Goal: Task Accomplishment & Management: Use online tool/utility

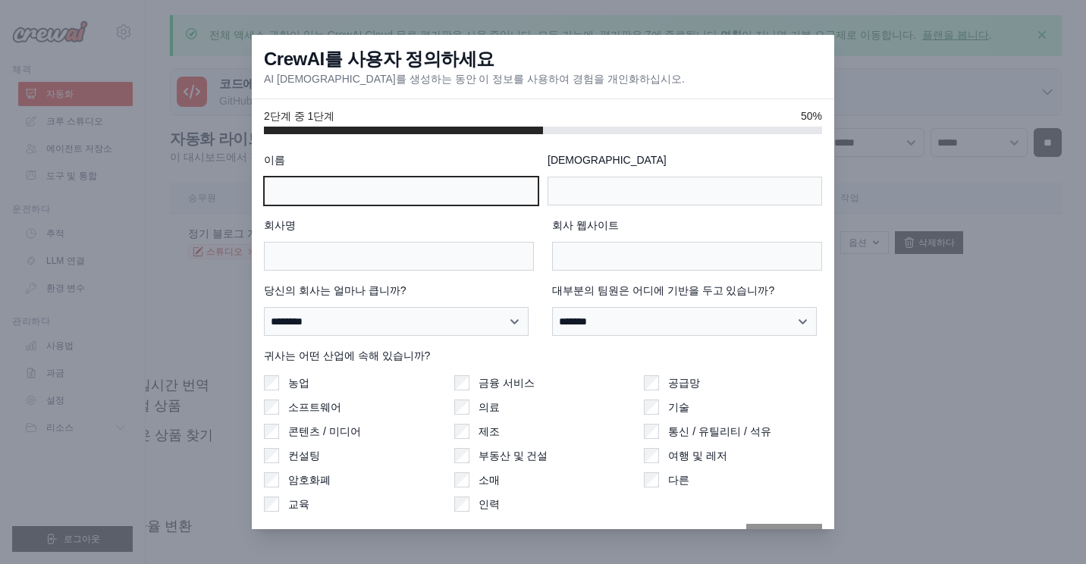
click at [353, 194] on input "이름" at bounding box center [401, 191] width 275 height 29
type input "*"
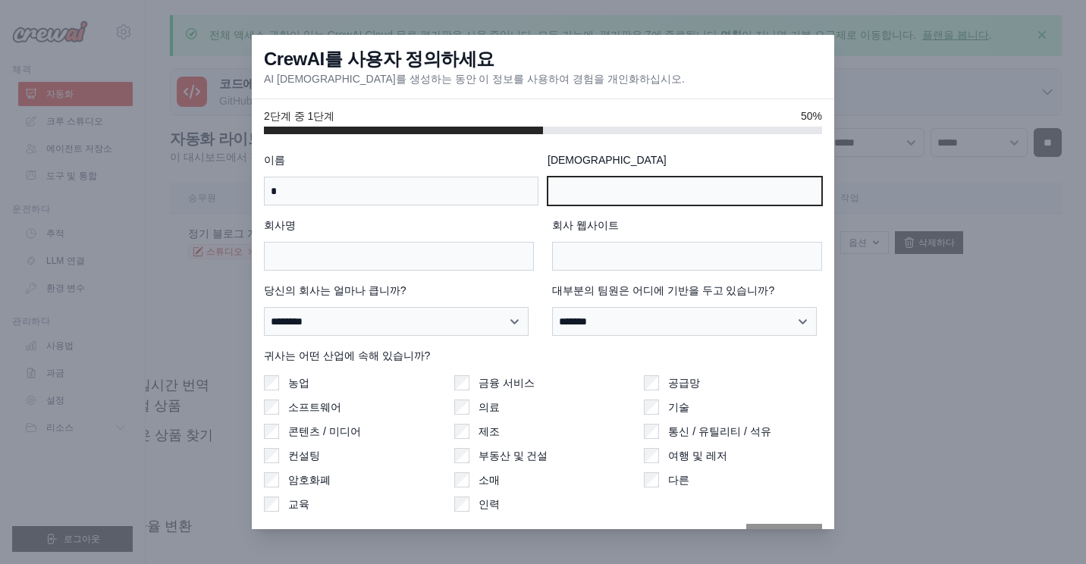
type input "**"
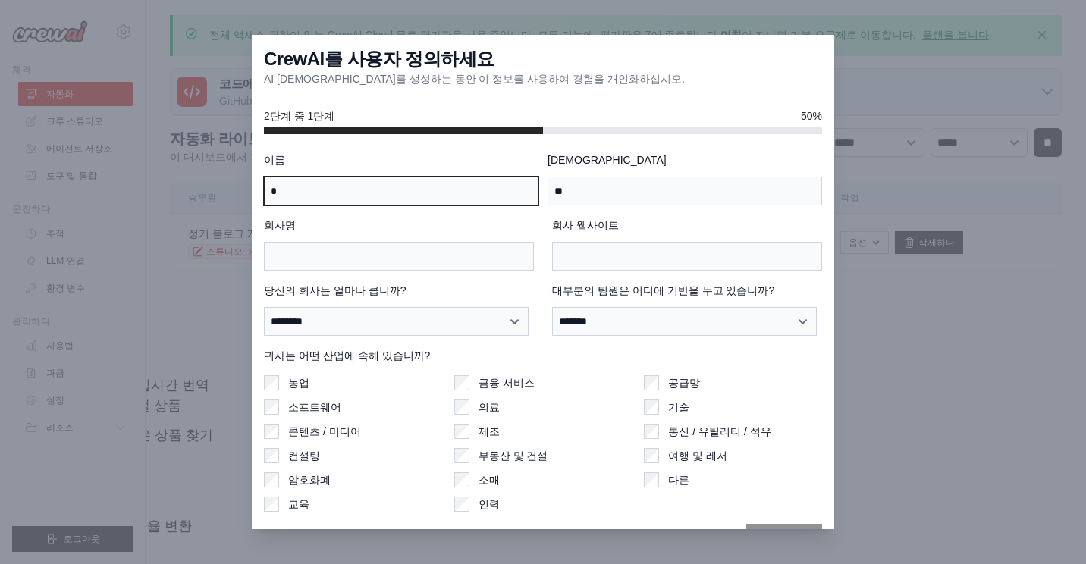
click at [300, 195] on input "*" at bounding box center [401, 191] width 275 height 29
click at [331, 195] on input "*" at bounding box center [401, 191] width 275 height 29
type input "*"
type input "**"
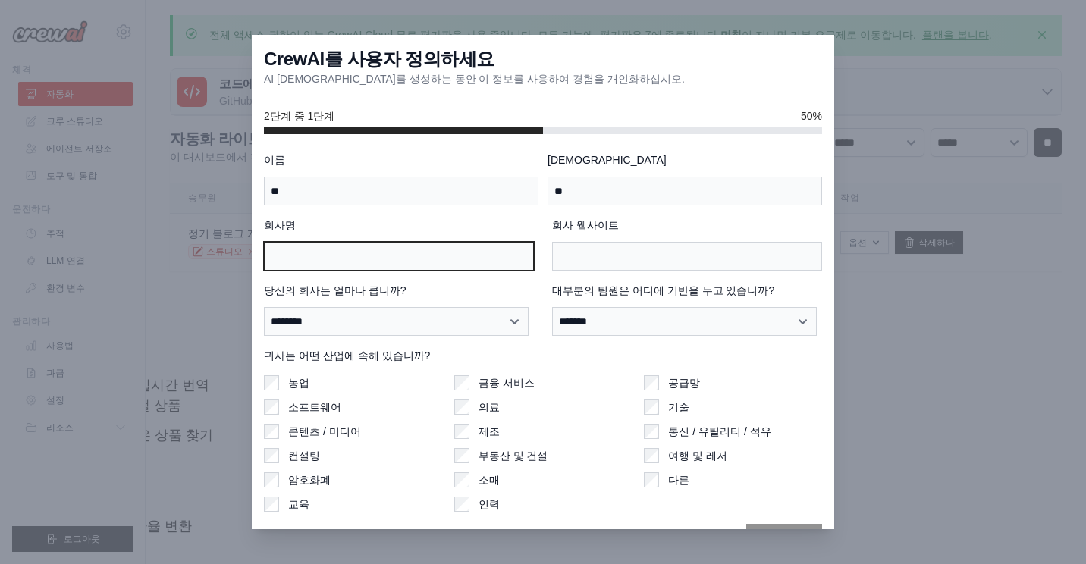
click at [378, 252] on input "회사명" at bounding box center [399, 256] width 270 height 29
click at [338, 265] on input "회사명" at bounding box center [399, 256] width 270 height 29
click at [337, 257] on input "회사명" at bounding box center [399, 256] width 270 height 29
type input "*"
type input "***"
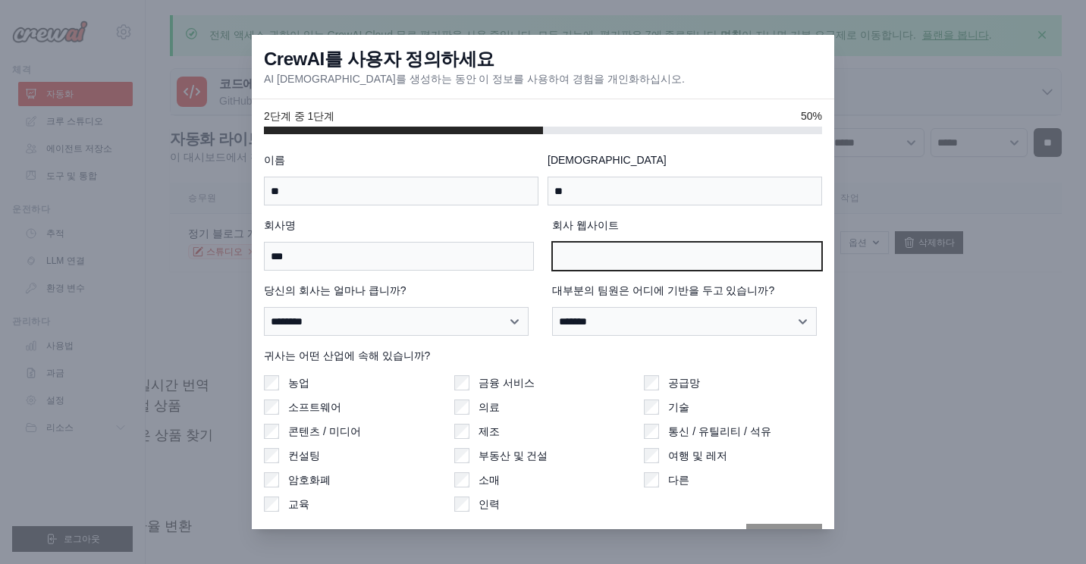
click at [600, 256] on input "회사 웹사이트" at bounding box center [687, 256] width 270 height 29
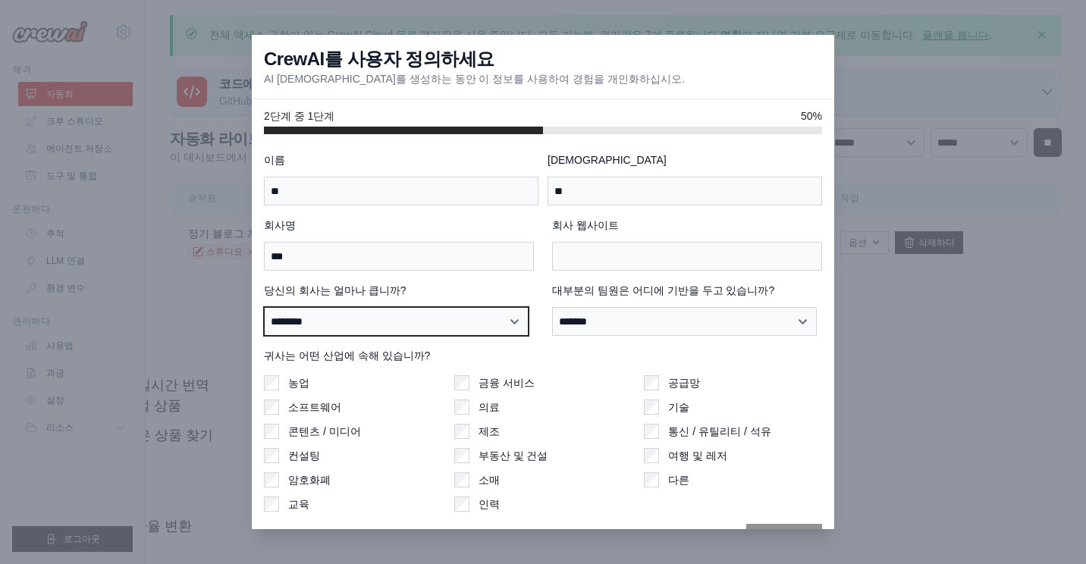
click at [513, 319] on select "**********" at bounding box center [396, 321] width 265 height 29
select select "**********"
click at [264, 307] on select "**********" at bounding box center [396, 321] width 265 height 29
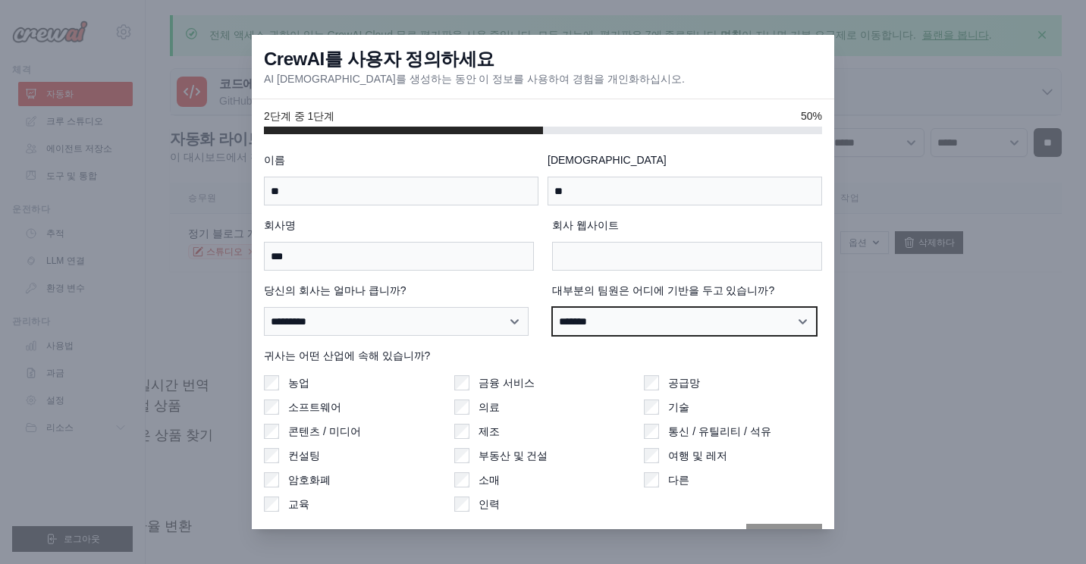
click at [796, 319] on select "**********" at bounding box center [684, 321] width 265 height 29
select select "**********"
click at [552, 307] on select "**********" at bounding box center [684, 321] width 265 height 29
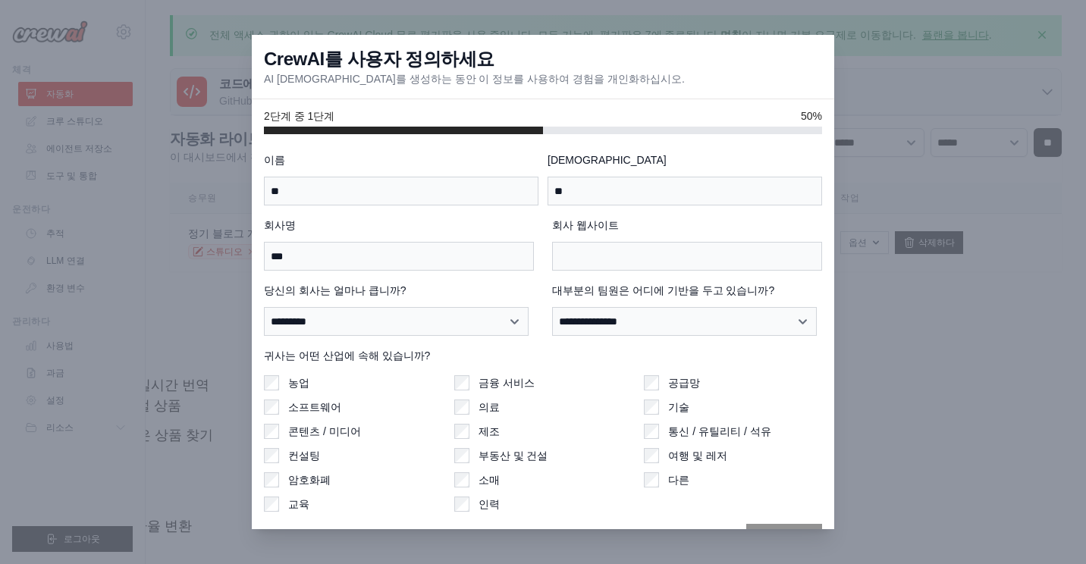
click at [281, 407] on div "소프트웨어" at bounding box center [353, 407] width 178 height 15
click at [652, 454] on div "여행 및 레저" at bounding box center [733, 455] width 178 height 15
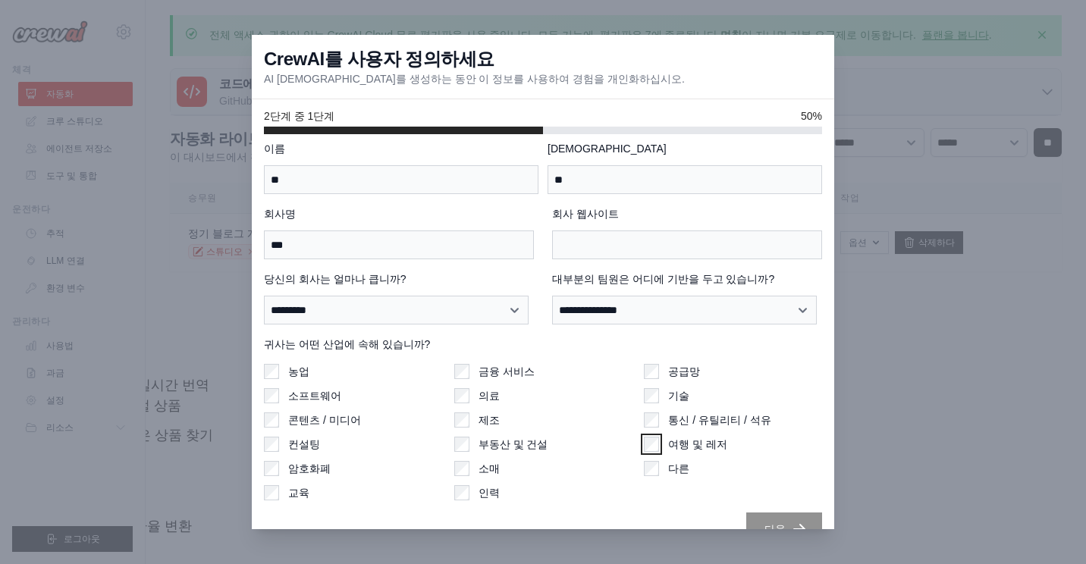
scroll to position [40, 0]
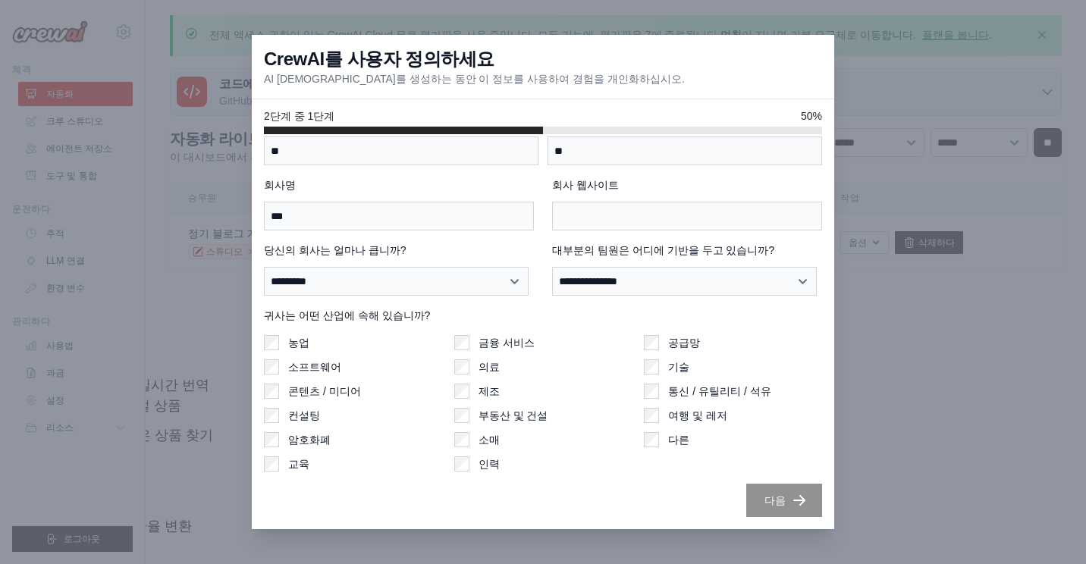
click at [297, 414] on label "컨설팅" at bounding box center [304, 415] width 32 height 15
click at [284, 397] on div "콘텐츠 / 미디어" at bounding box center [353, 391] width 178 height 15
click at [290, 346] on label "농업" at bounding box center [298, 342] width 21 height 15
click at [280, 366] on div "소프트웨어" at bounding box center [353, 367] width 178 height 15
click at [473, 436] on div "소매" at bounding box center [543, 439] width 178 height 15
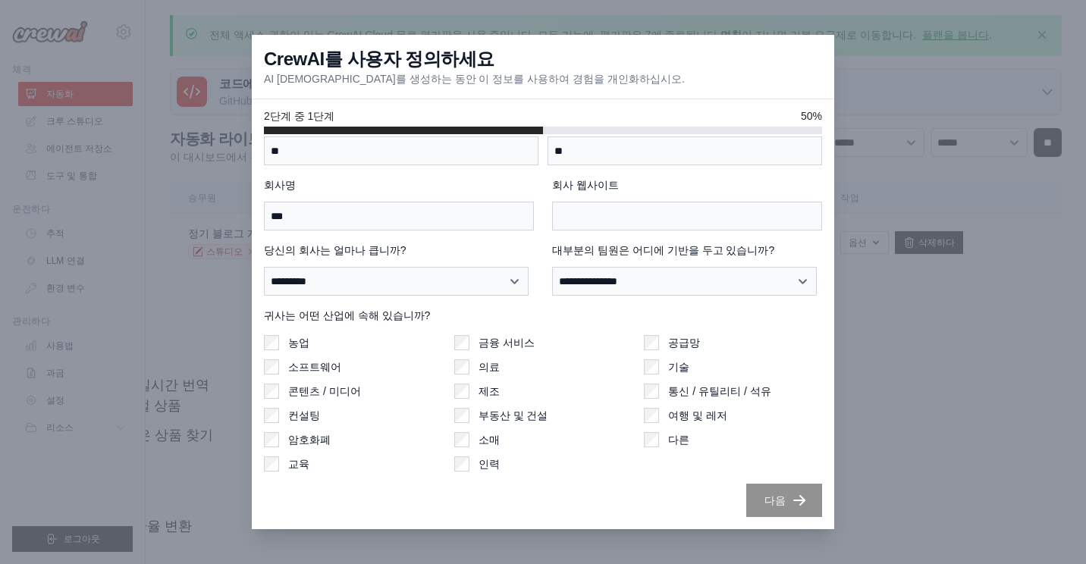
click at [649, 357] on div "공급망 기술 통신 / 유틸리티 / 석유 여행 및 레저 다른" at bounding box center [733, 403] width 178 height 137
click at [649, 382] on div "공급망 기술 통신 / 유틸리티 / 석유 여행 및 레저 다른" at bounding box center [733, 403] width 178 height 137
click at [645, 407] on div "공급망 기술 통신 / 유틸리티 / 석유 여행 및 레저 다른" at bounding box center [733, 403] width 178 height 137
click at [380, 372] on div "소프트웨어" at bounding box center [353, 367] width 178 height 15
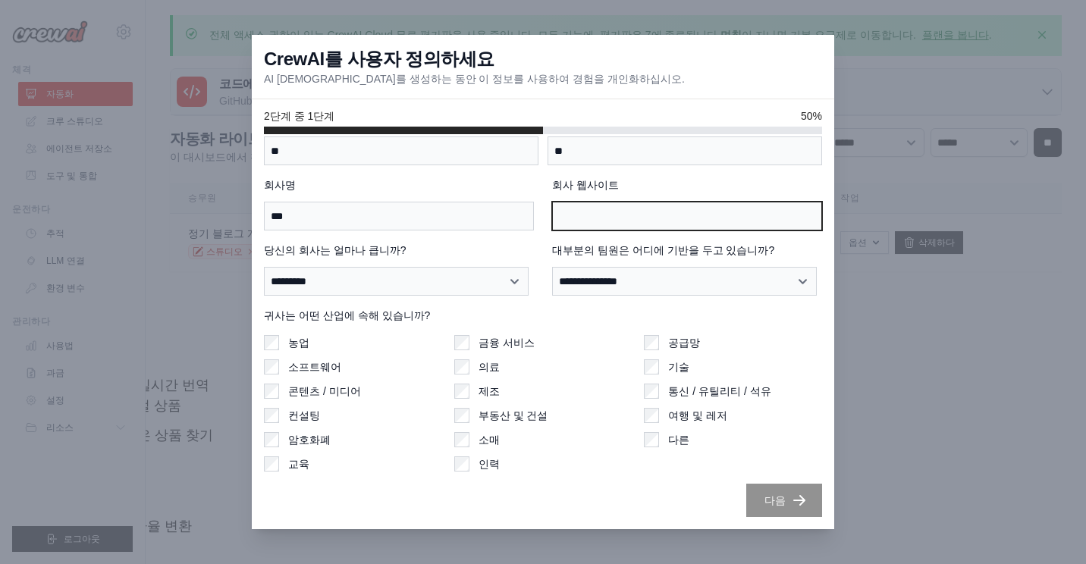
click at [595, 215] on input "회사 웹사이트" at bounding box center [687, 216] width 270 height 29
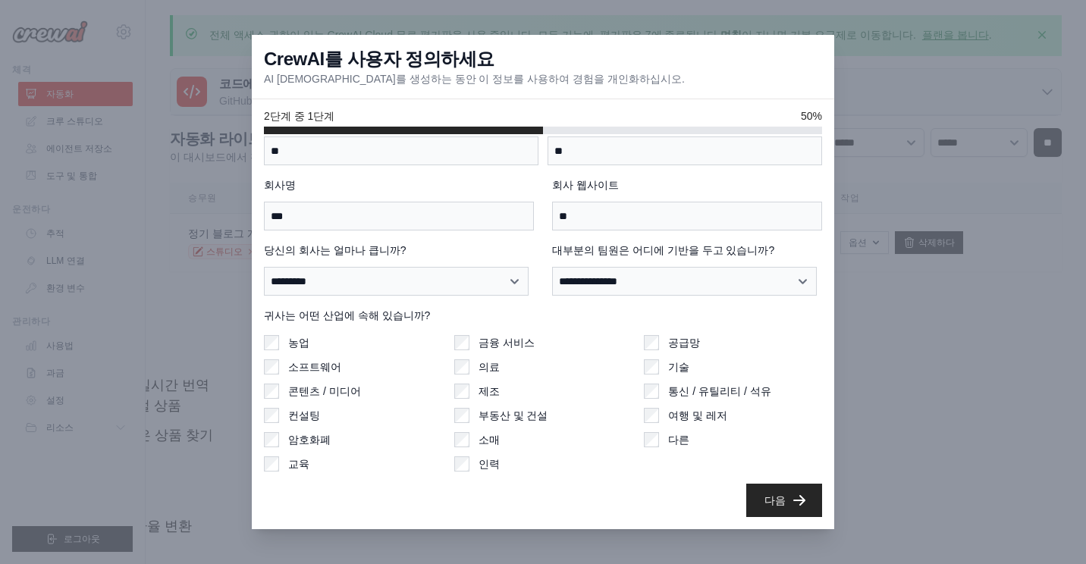
click at [581, 358] on div "금융 서비스 의료 제조 부동산 및 건설 소매 인력" at bounding box center [543, 403] width 178 height 137
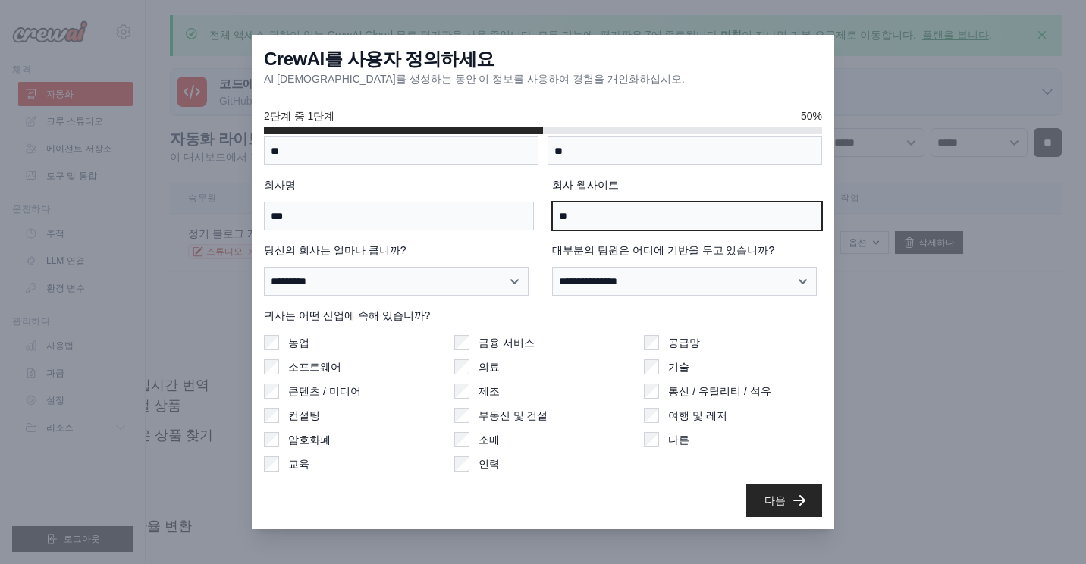
click at [591, 218] on input "**" at bounding box center [687, 216] width 270 height 29
type input "****"
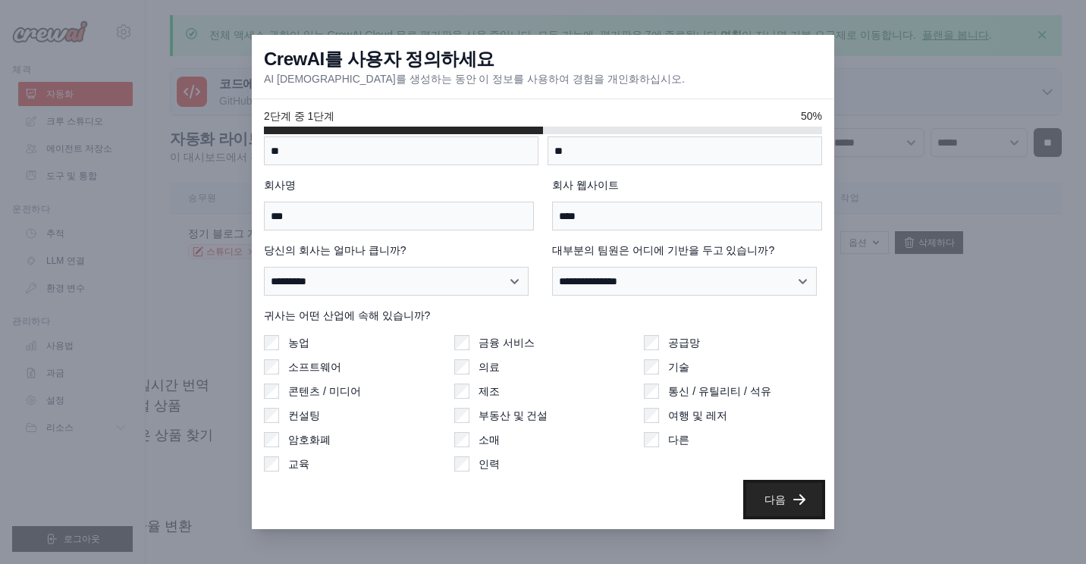
click at [778, 498] on button "다음" at bounding box center [784, 499] width 76 height 33
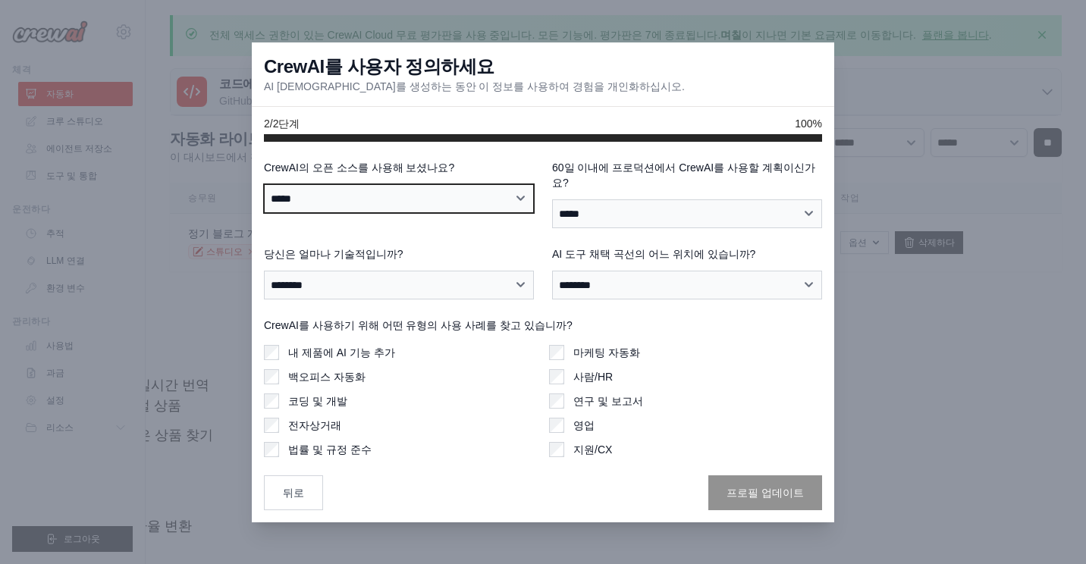
click at [518, 203] on select "**********" at bounding box center [399, 198] width 270 height 29
select select "**********"
click at [264, 191] on select "**********" at bounding box center [399, 198] width 270 height 29
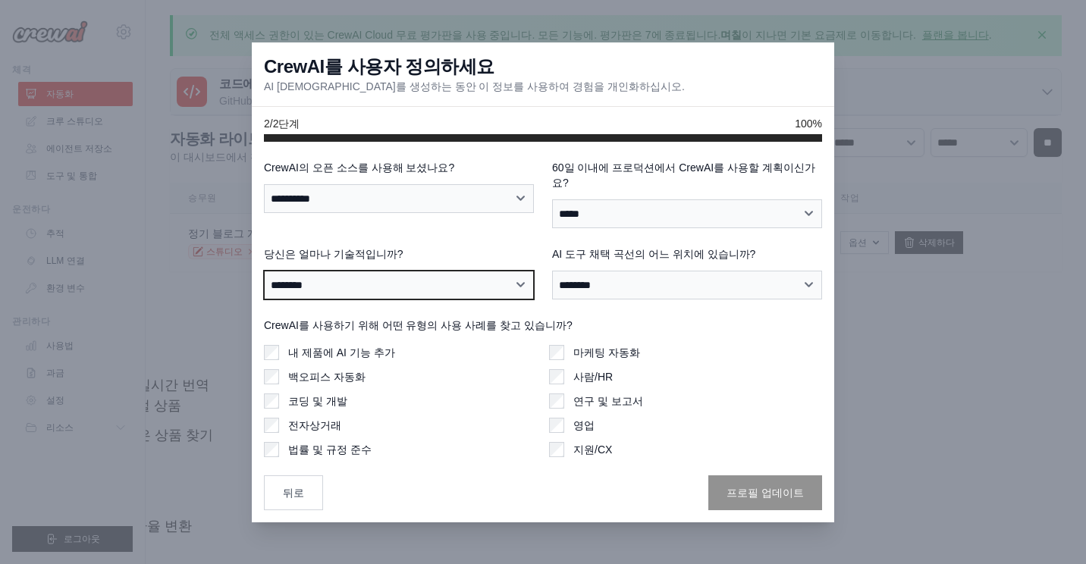
click at [515, 276] on select "**********" at bounding box center [399, 285] width 270 height 29
select select "**********"
click at [264, 271] on select "**********" at bounding box center [399, 285] width 270 height 29
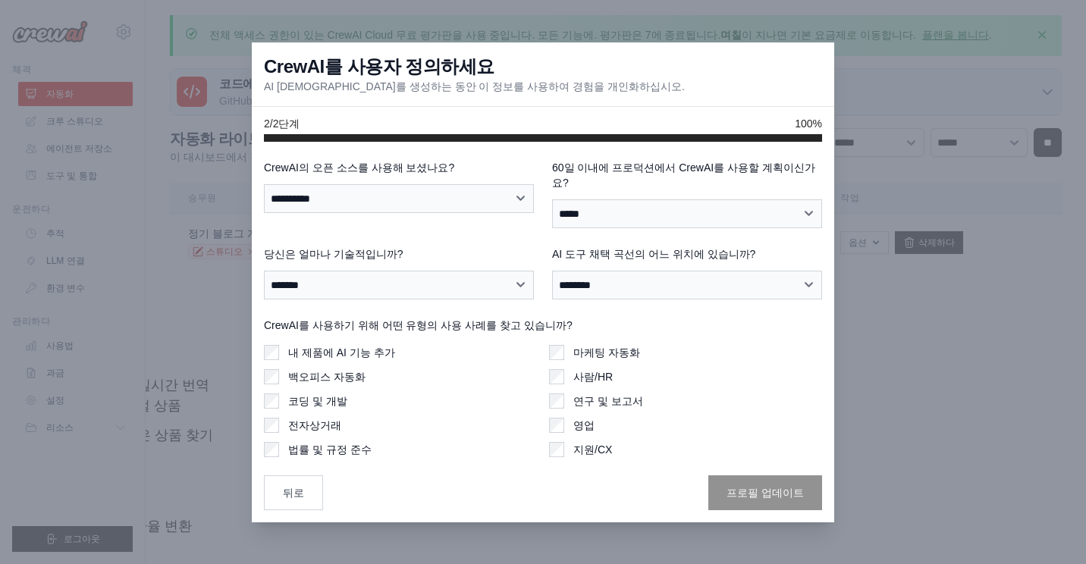
click at [564, 418] on div "영업" at bounding box center [685, 425] width 273 height 15
click at [804, 203] on select "***** * ***" at bounding box center [687, 213] width 270 height 29
select select "****"
click at [552, 199] on select "***** * ***" at bounding box center [687, 213] width 270 height 29
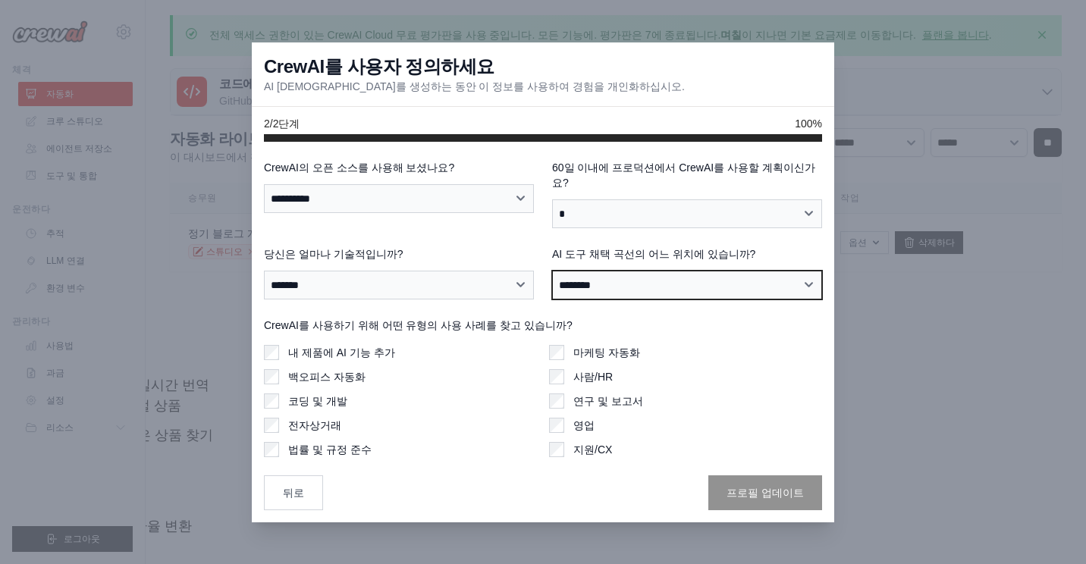
click at [809, 279] on select "**********" at bounding box center [687, 285] width 270 height 29
select select "**********"
click at [552, 271] on select "**********" at bounding box center [687, 285] width 270 height 29
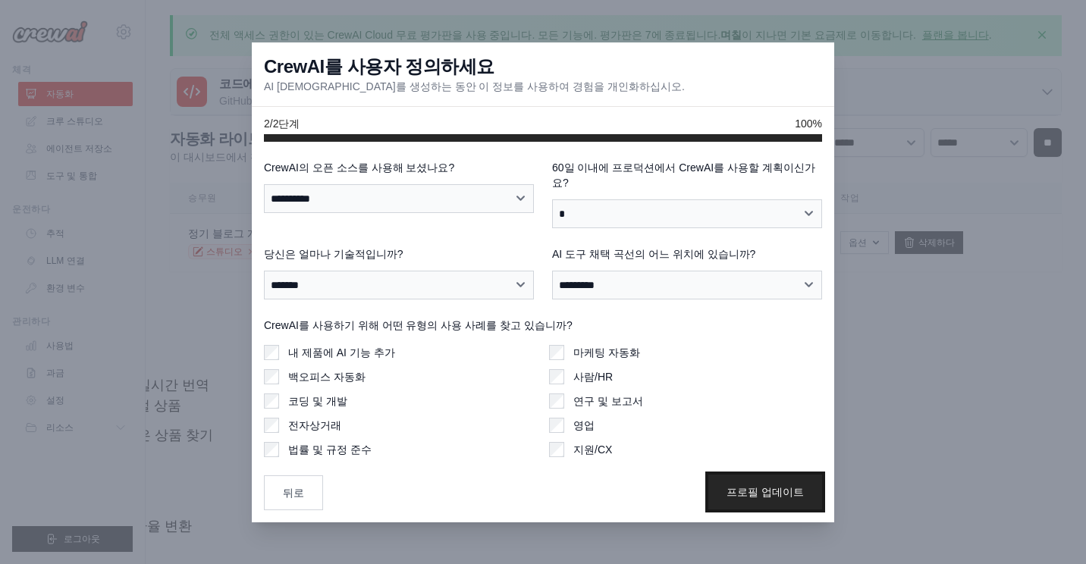
click at [749, 480] on button "프로필 업데이트" at bounding box center [765, 492] width 114 height 35
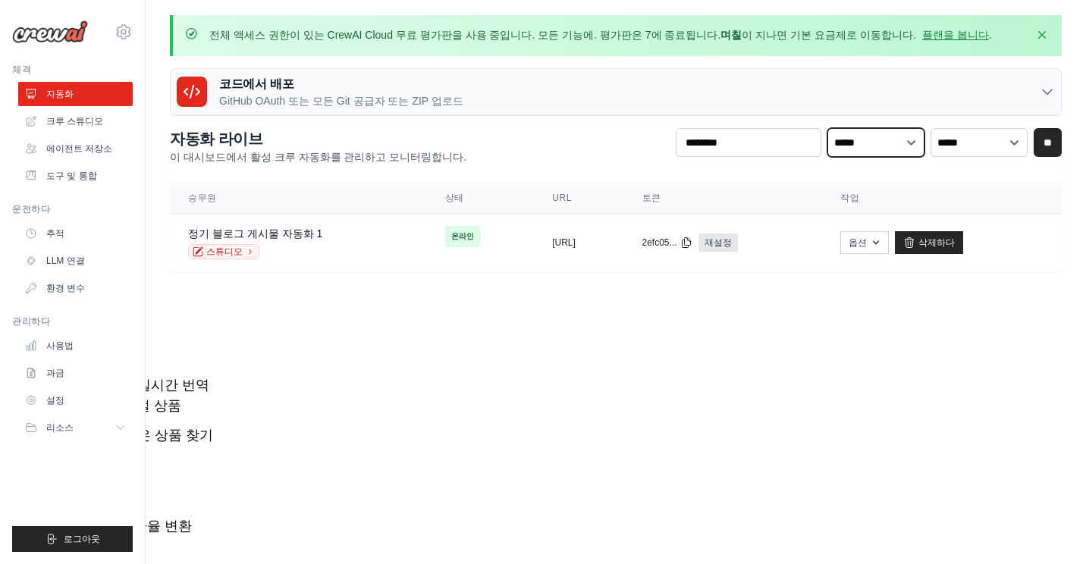
click at [898, 141] on select "***** *** ** ****" at bounding box center [875, 142] width 97 height 29
click at [922, 33] on link "플랜을 봅니다" at bounding box center [955, 35] width 67 height 12
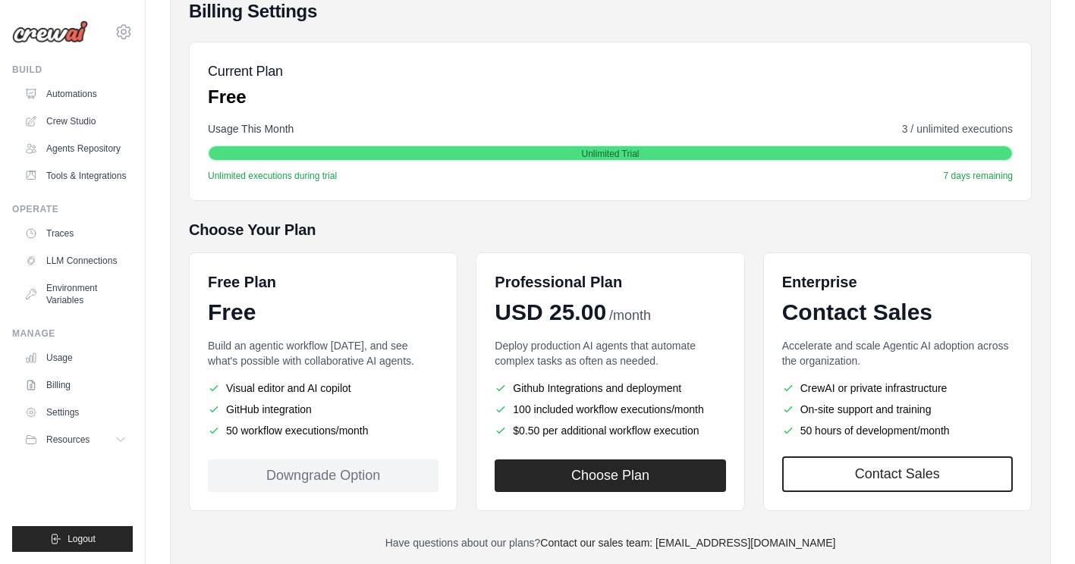
scroll to position [231, 0]
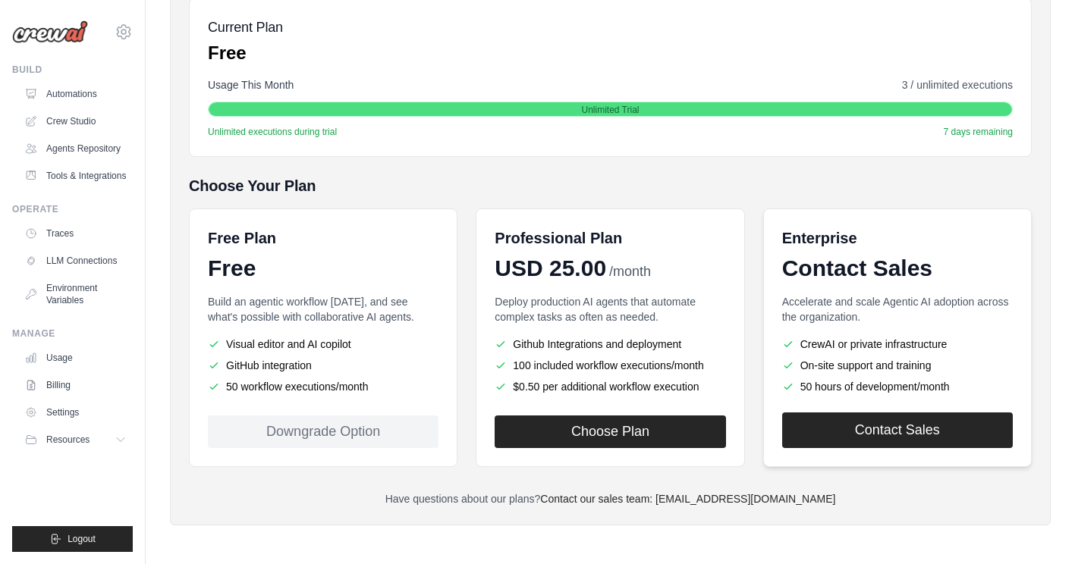
click at [915, 429] on link "Contact Sales" at bounding box center [897, 431] width 231 height 36
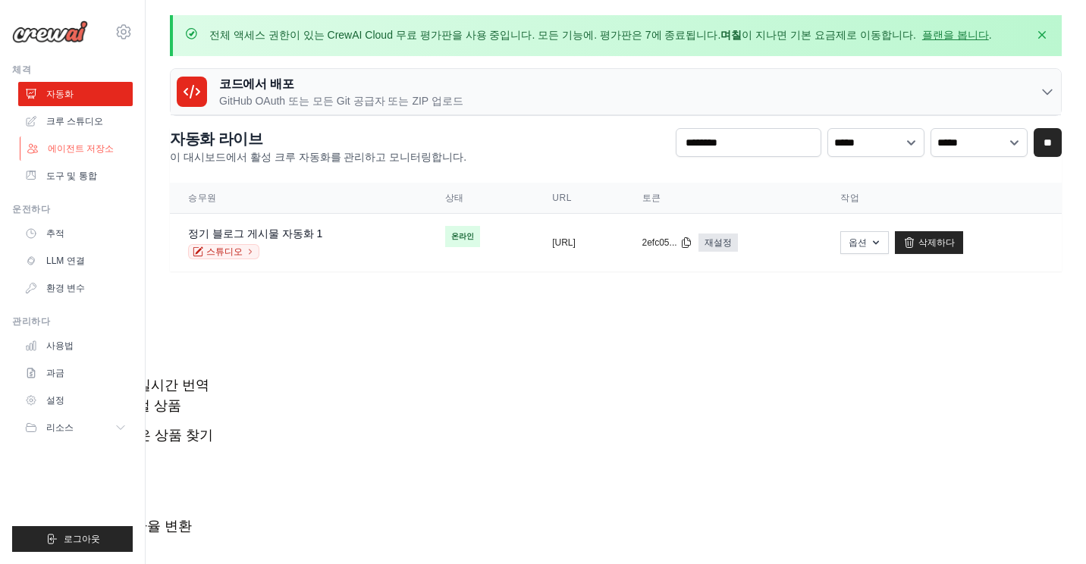
click at [77, 143] on font "에이전트 저장소" at bounding box center [81, 149] width 66 height 12
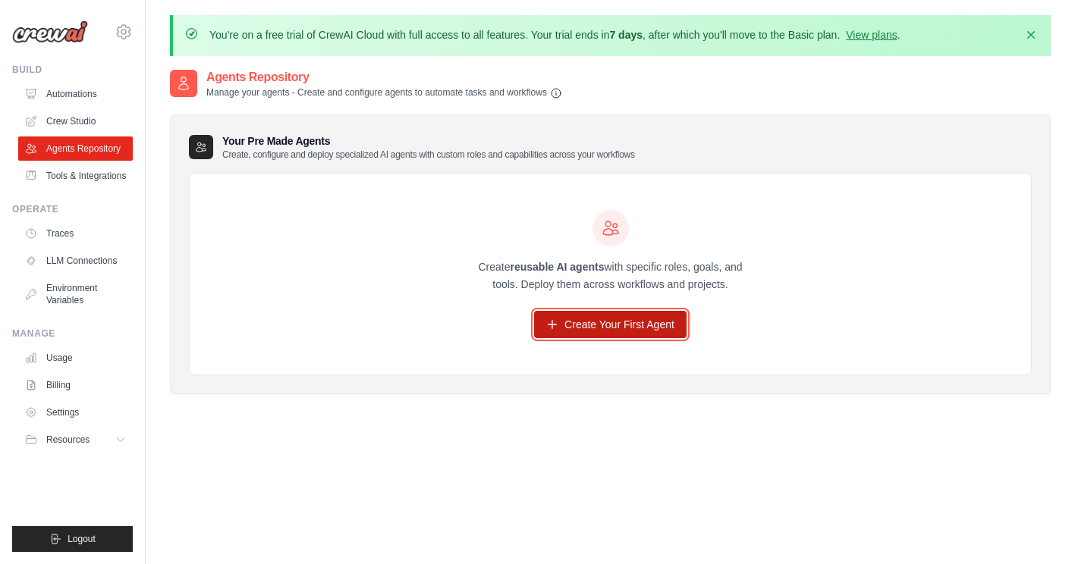
click at [551, 320] on icon at bounding box center [552, 325] width 12 height 12
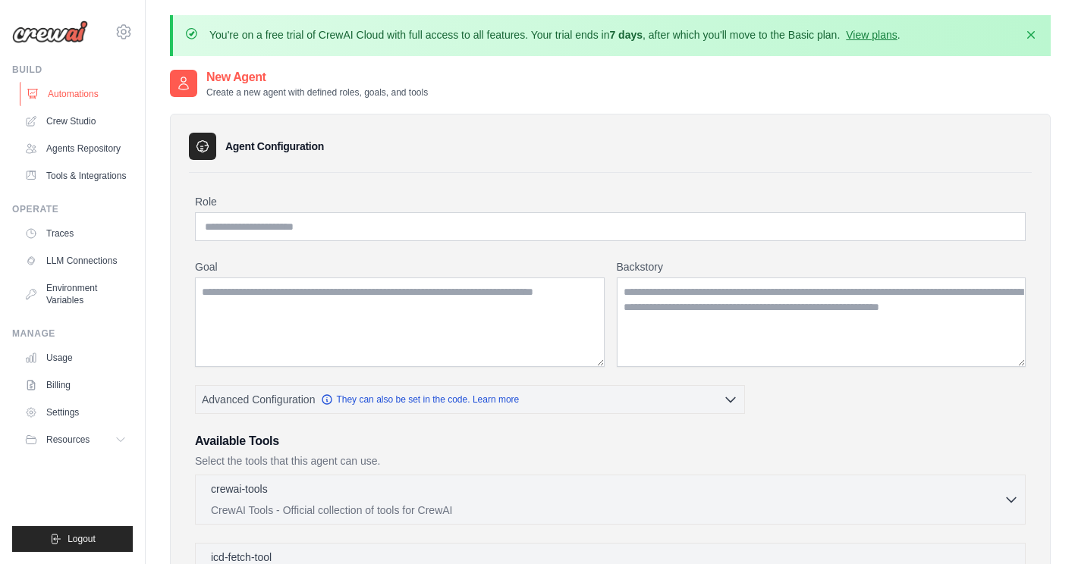
click at [83, 88] on link "Automations" at bounding box center [77, 94] width 115 height 24
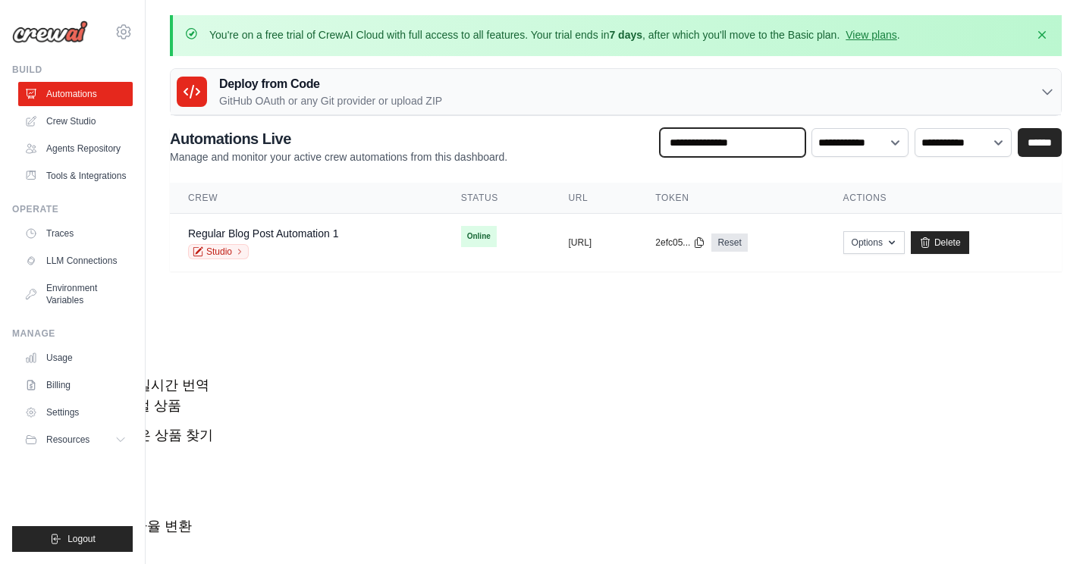
click at [773, 146] on input "text" at bounding box center [733, 142] width 146 height 29
type input "********"
click at [221, 241] on div "Regular Blog Post Automation 1 Studio" at bounding box center [263, 242] width 150 height 33
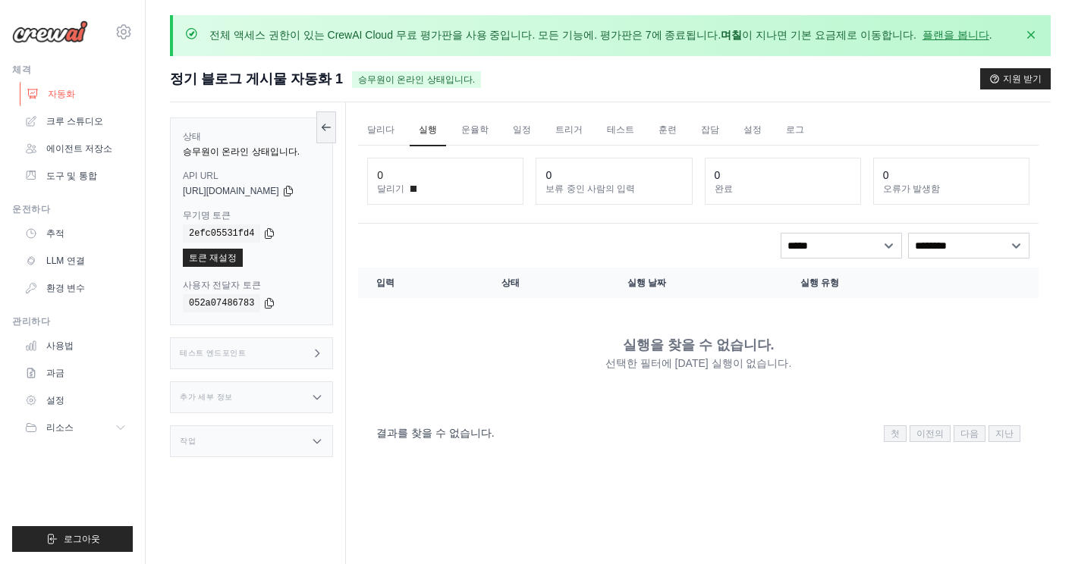
click at [59, 92] on font "자동화" at bounding box center [61, 94] width 27 height 12
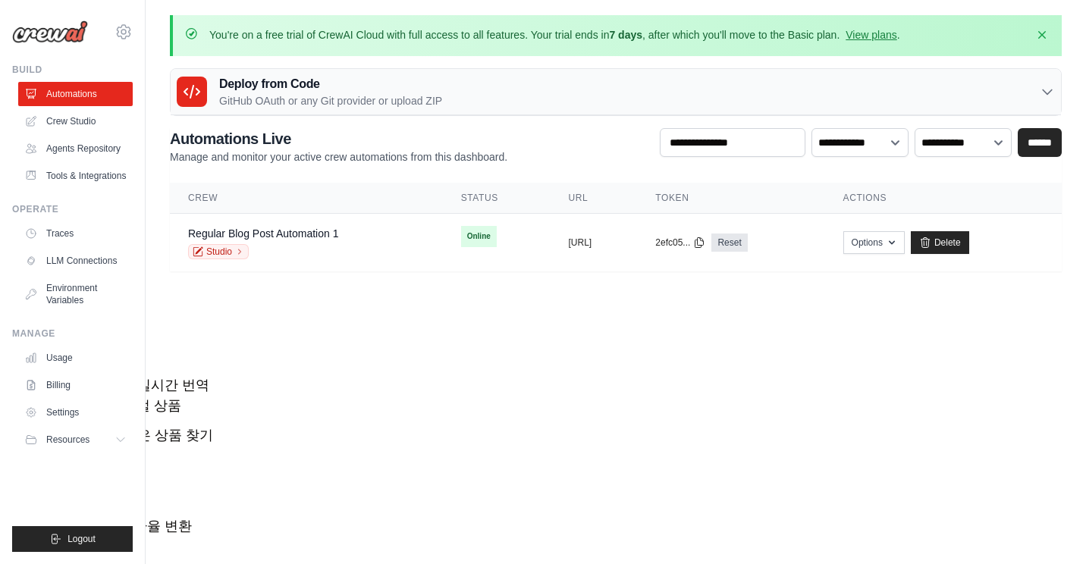
click at [59, 92] on link "Automations" at bounding box center [75, 94] width 115 height 24
click at [58, 121] on link "Crew Studio" at bounding box center [77, 121] width 115 height 24
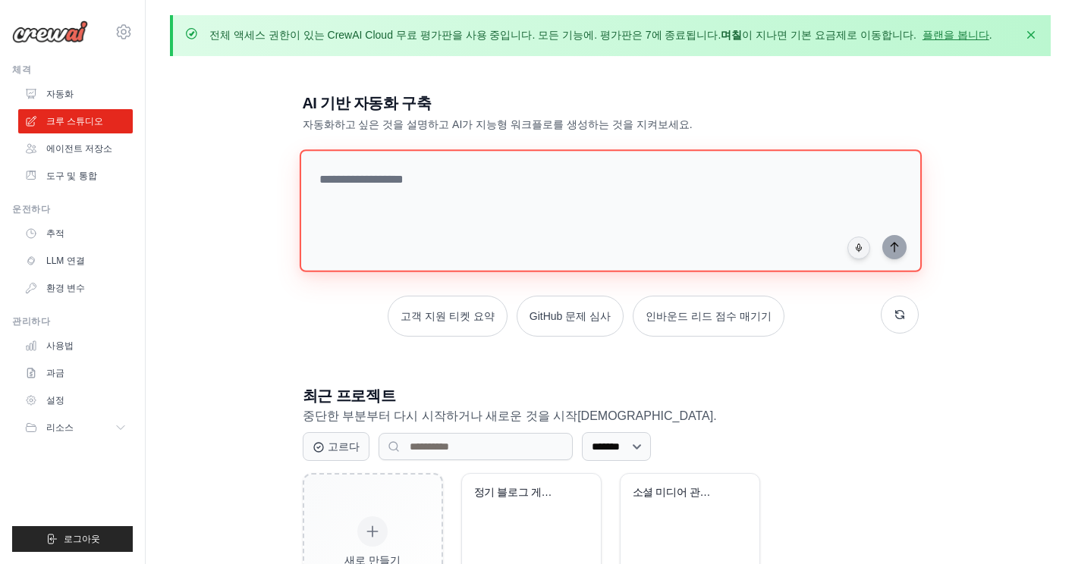
click at [384, 182] on textarea at bounding box center [610, 210] width 622 height 123
type textarea "*******"
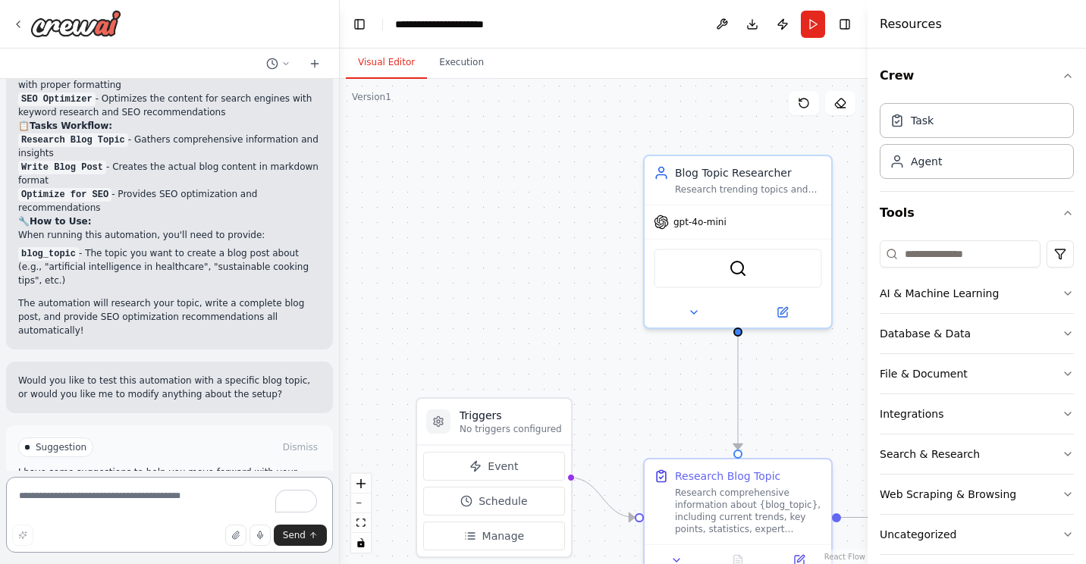
scroll to position [1005, 0]
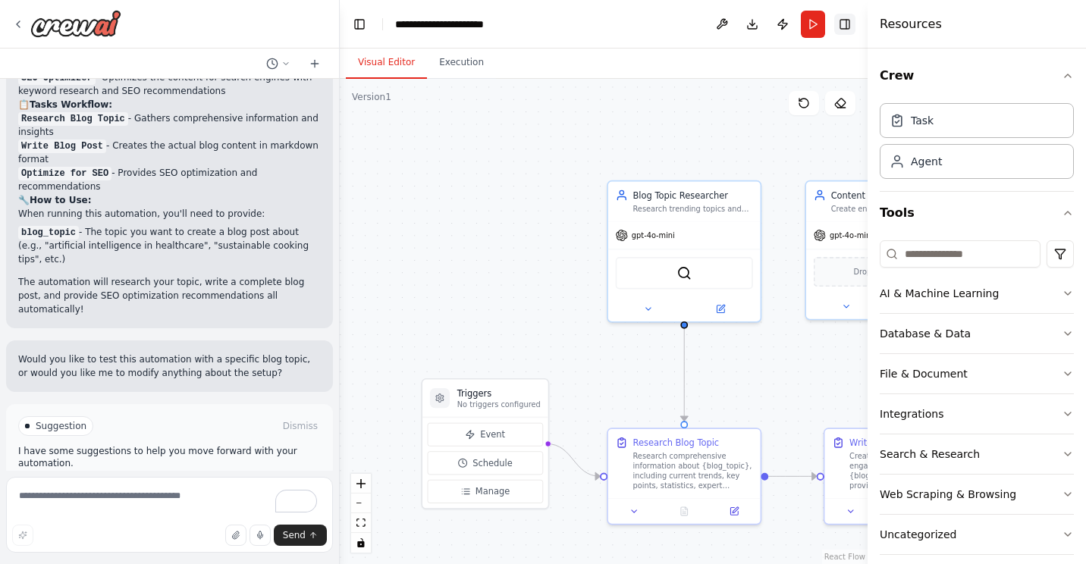
click at [850, 25] on button "Toggle Right Sidebar" at bounding box center [844, 24] width 21 height 21
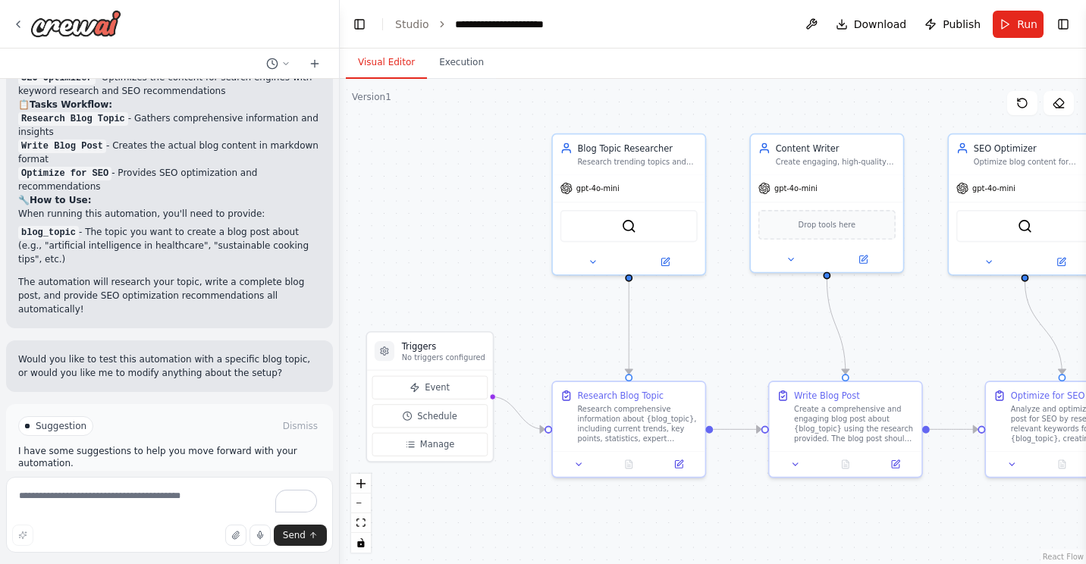
drag, startPoint x: 975, startPoint y: 398, endPoint x: 919, endPoint y: 351, distance: 72.6
click at [919, 351] on div ".deletable-edge-delete-btn { width: 20px; height: 20px; border: 0px solid #ffff…" at bounding box center [713, 321] width 746 height 485
click at [458, 386] on button "Event" at bounding box center [429, 388] width 115 height 24
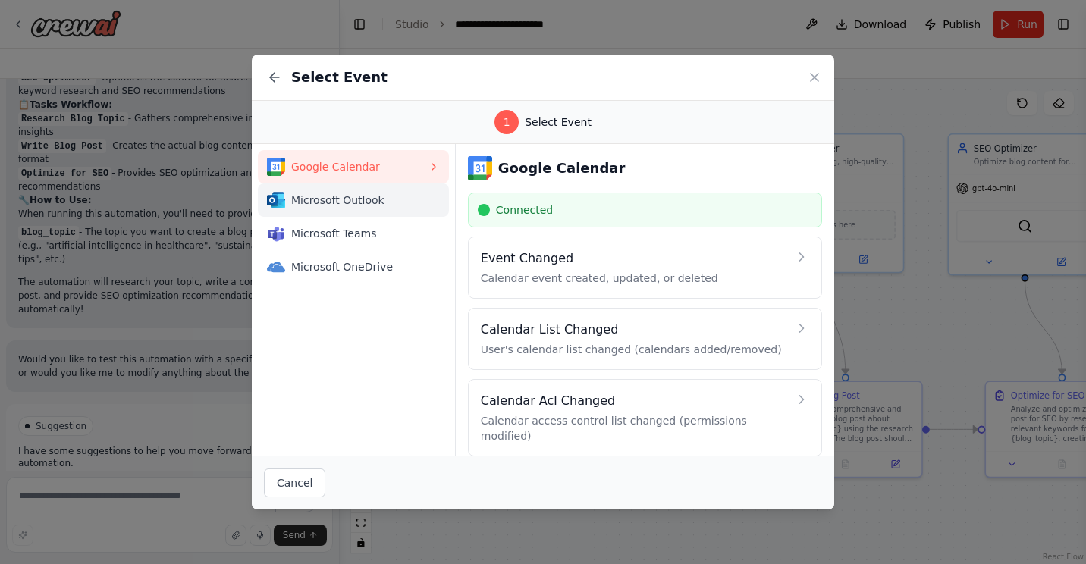
click at [361, 199] on span "Microsoft Outlook" at bounding box center [359, 200] width 137 height 15
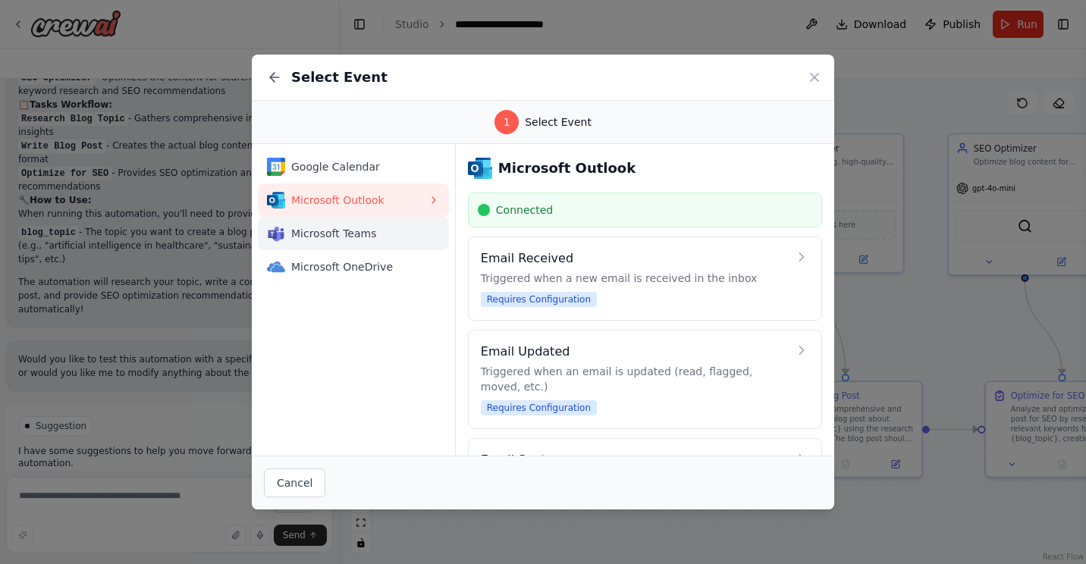
click at [348, 232] on span "Microsoft Teams" at bounding box center [359, 233] width 137 height 15
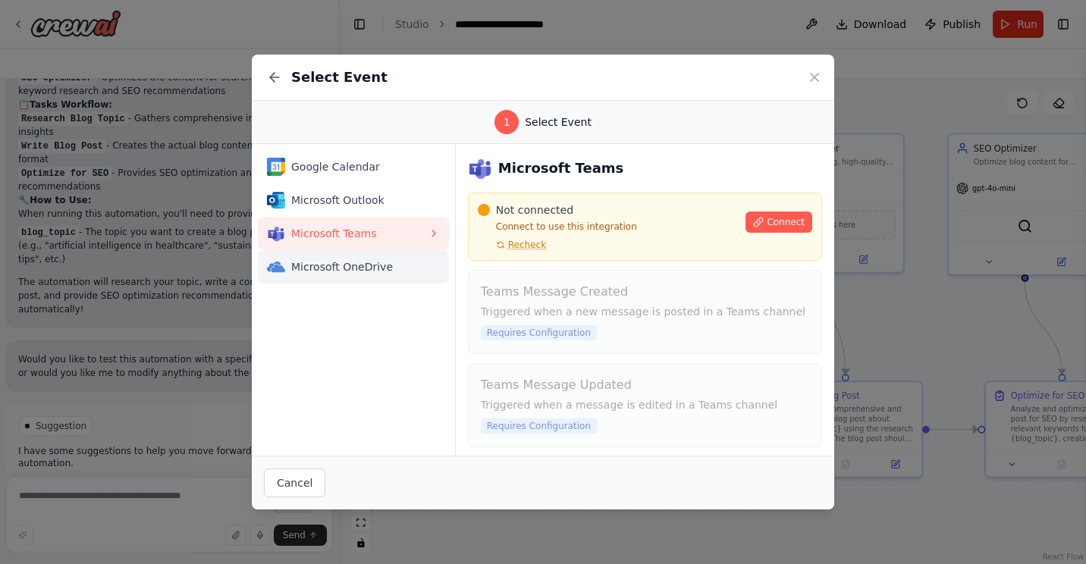
click at [375, 265] on span "Microsoft OneDrive" at bounding box center [359, 266] width 137 height 15
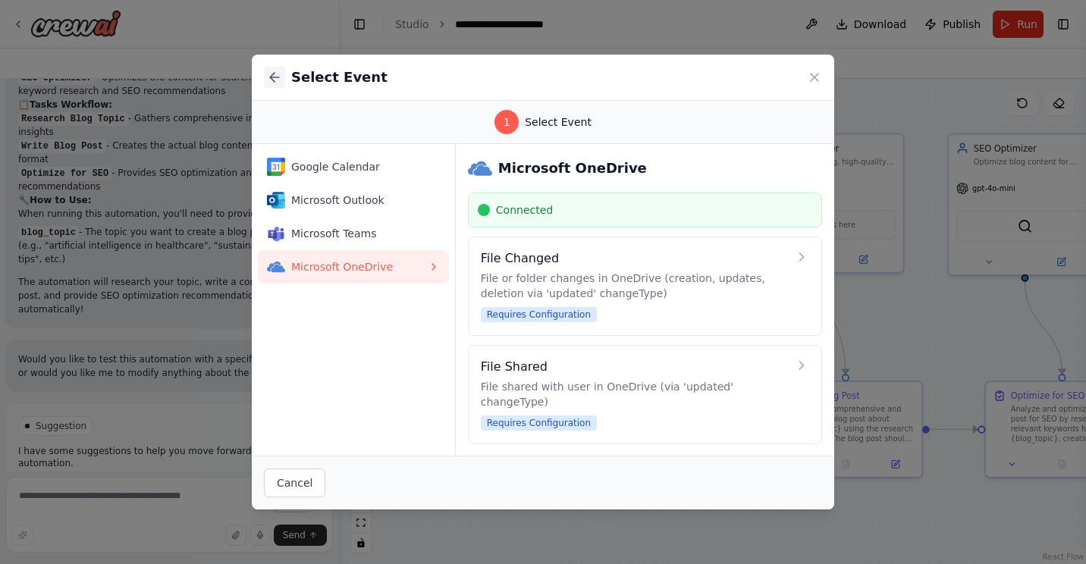
click at [272, 77] on icon at bounding box center [274, 77] width 9 height 0
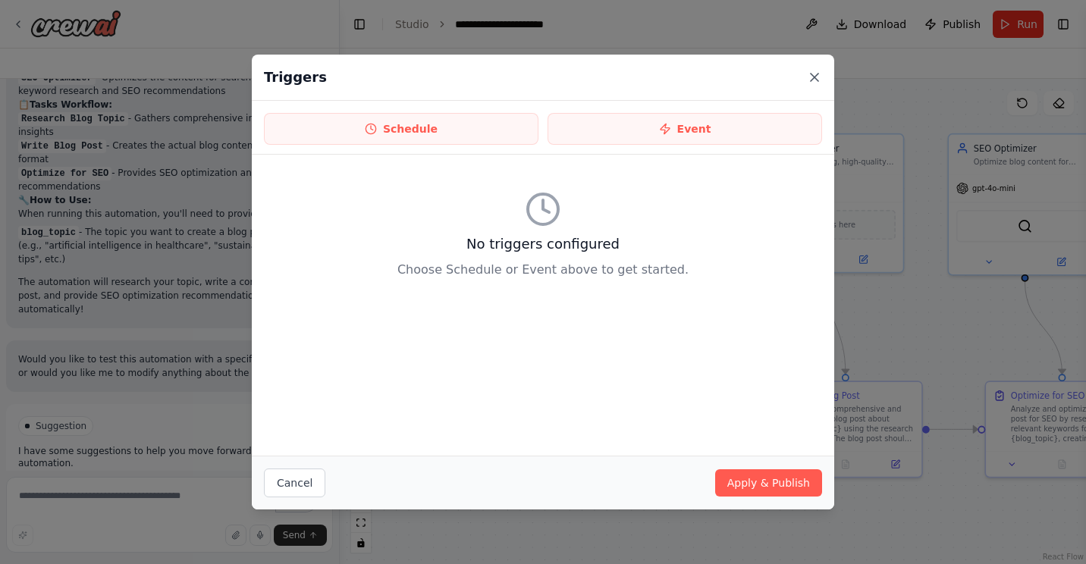
click at [815, 76] on icon at bounding box center [815, 78] width 8 height 8
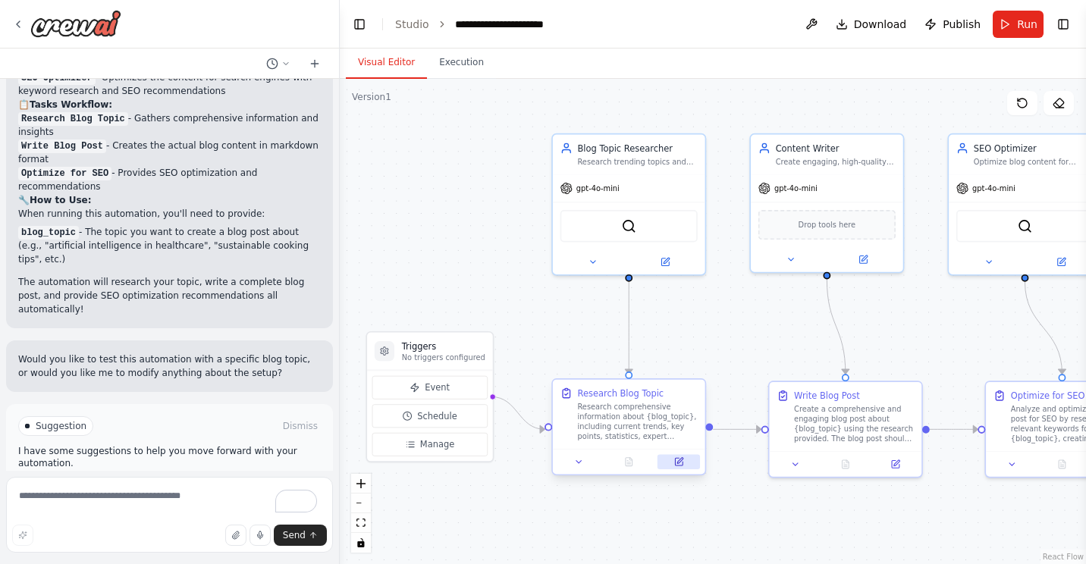
click at [681, 464] on icon at bounding box center [679, 462] width 8 height 8
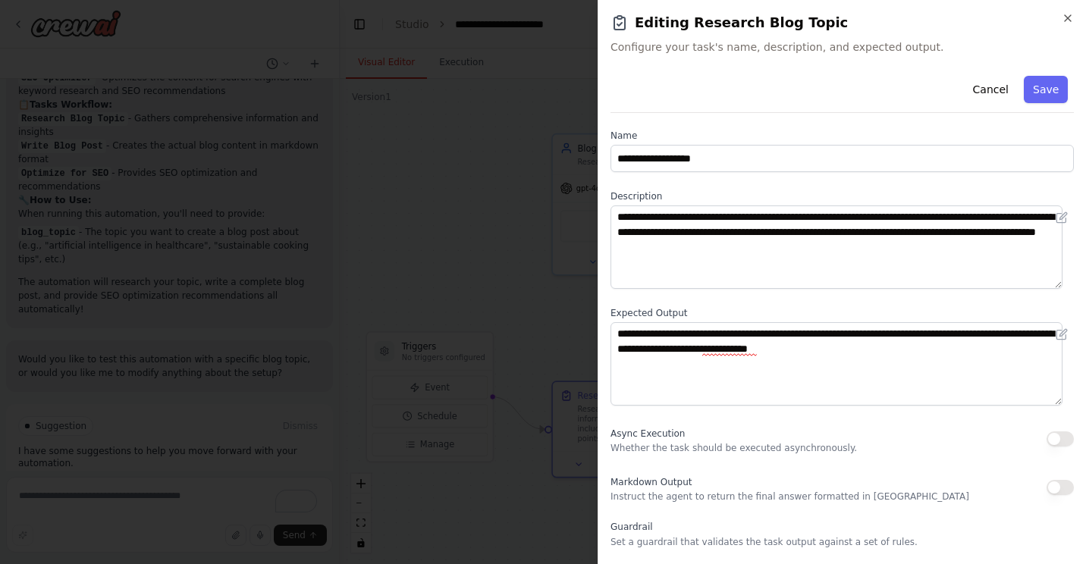
scroll to position [0, 0]
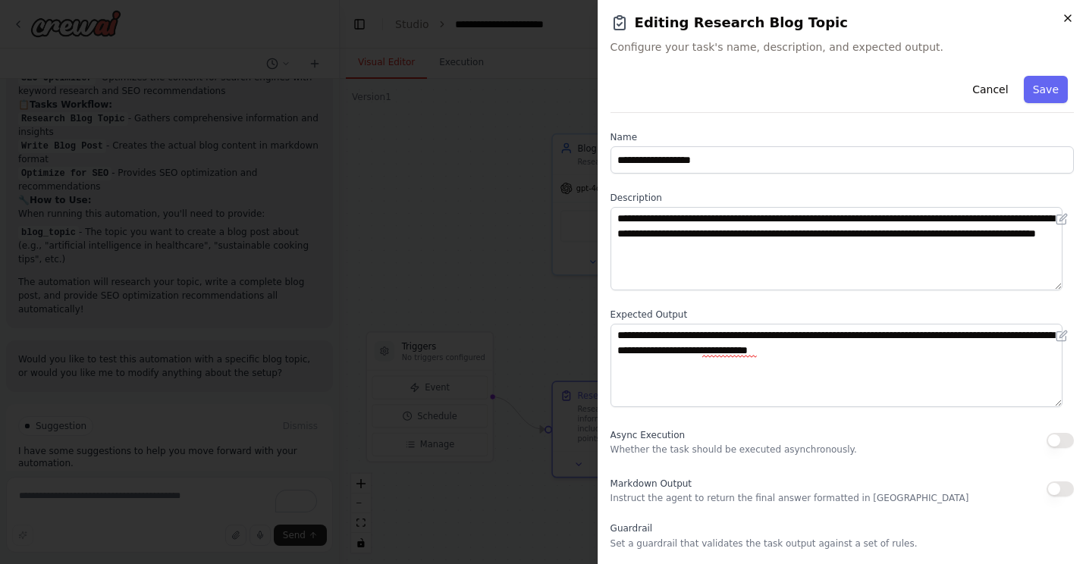
click at [1069, 14] on icon "button" at bounding box center [1068, 18] width 12 height 12
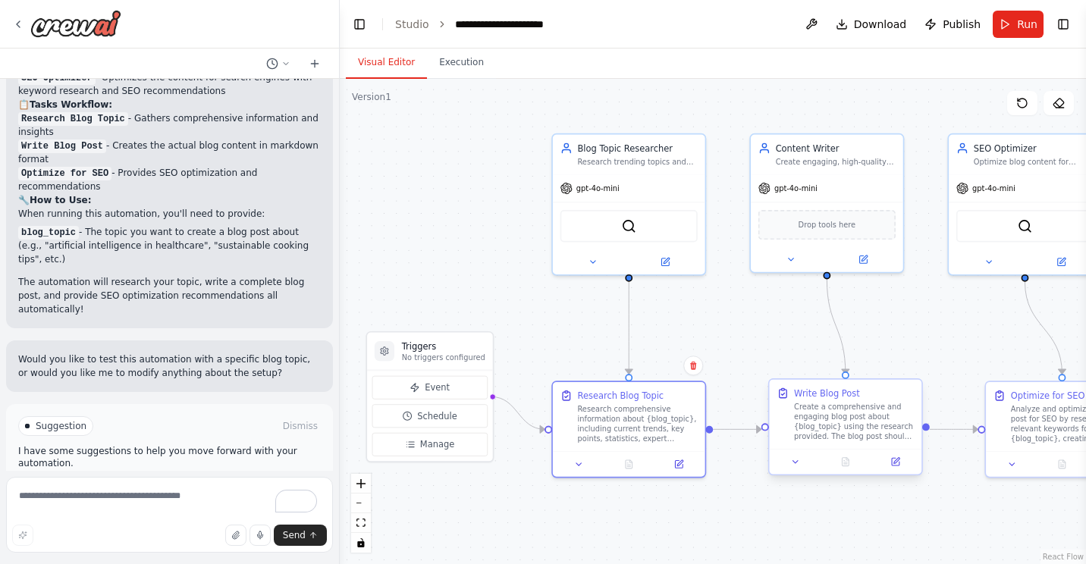
click at [900, 472] on div at bounding box center [845, 461] width 152 height 25
click at [898, 469] on button at bounding box center [896, 461] width 42 height 15
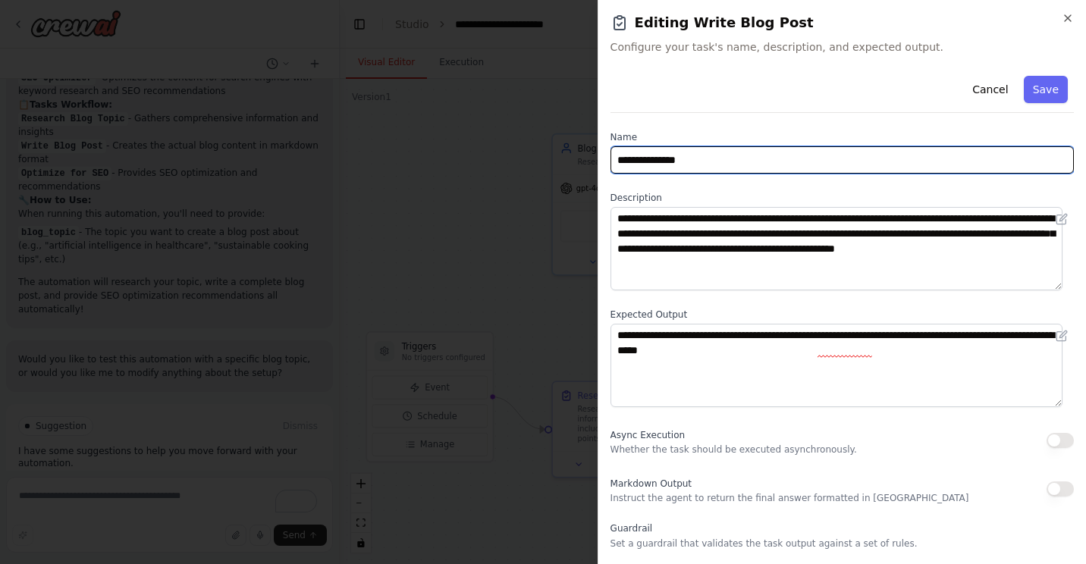
click at [821, 156] on input "**********" at bounding box center [842, 159] width 463 height 27
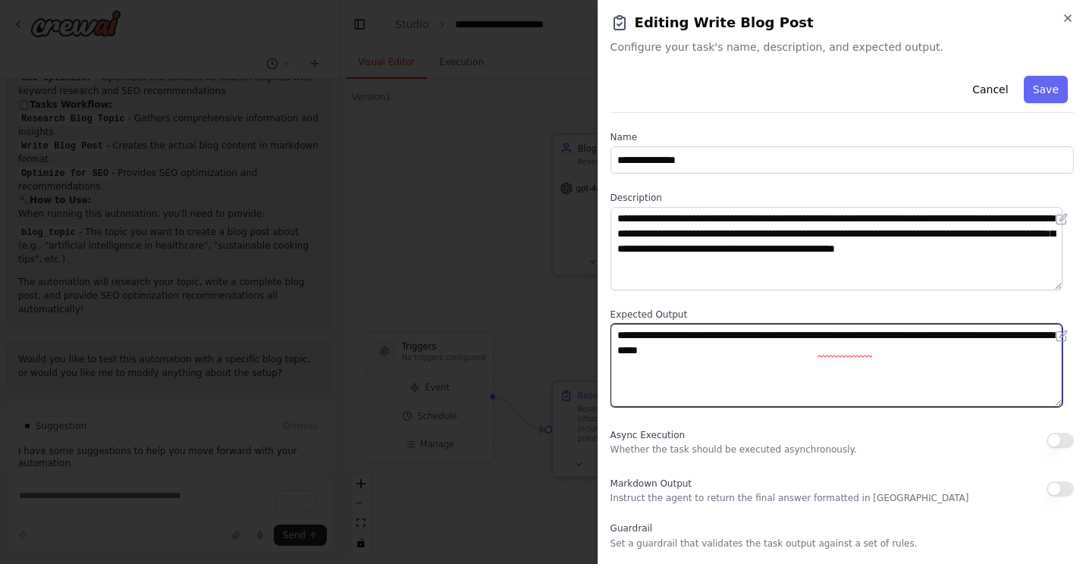
click at [897, 386] on textarea "**********" at bounding box center [837, 365] width 452 height 83
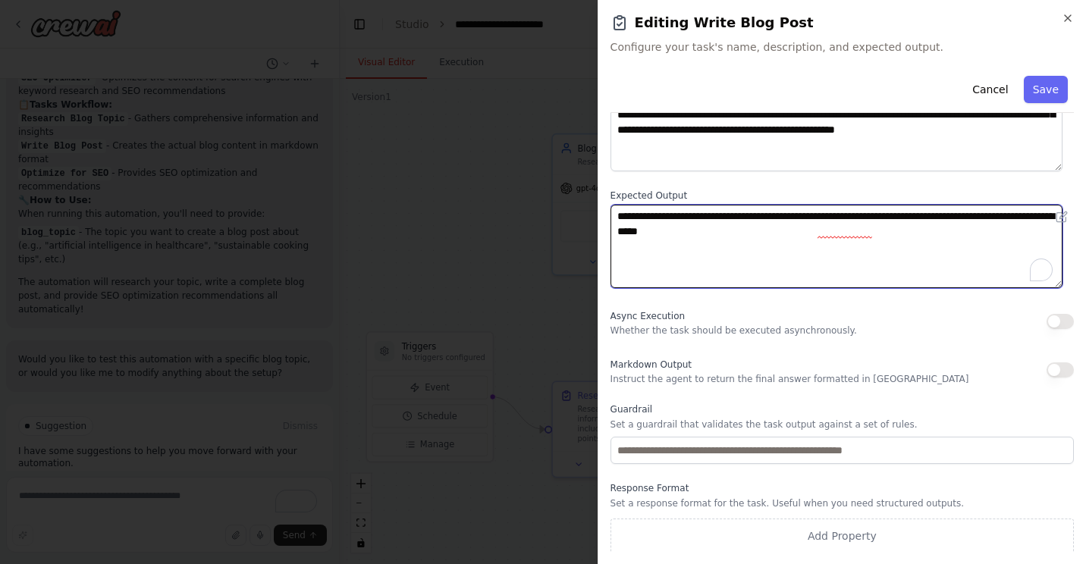
scroll to position [121, 0]
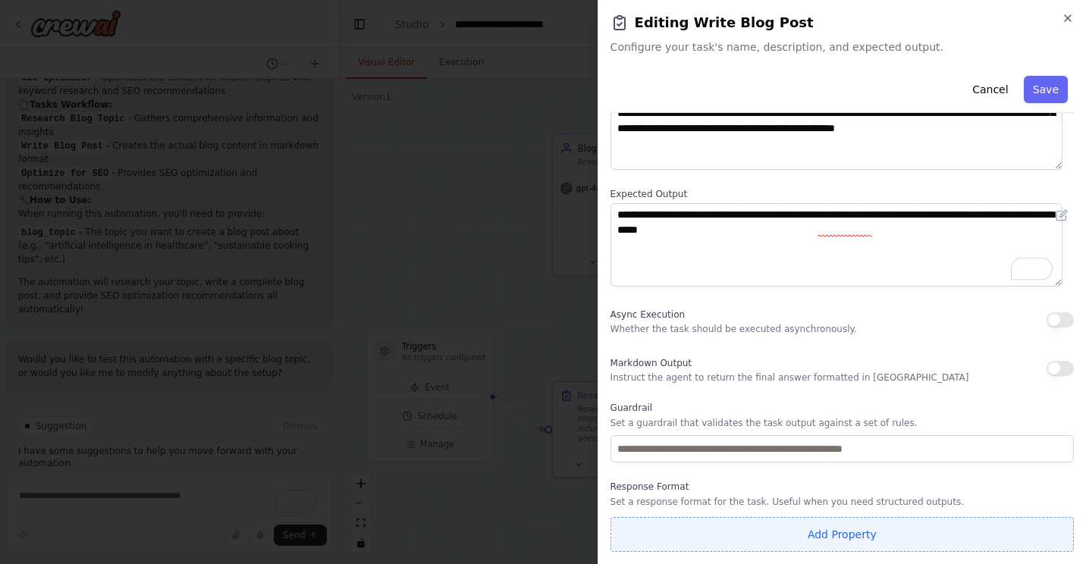
click at [840, 533] on button "Add Property" at bounding box center [842, 534] width 463 height 35
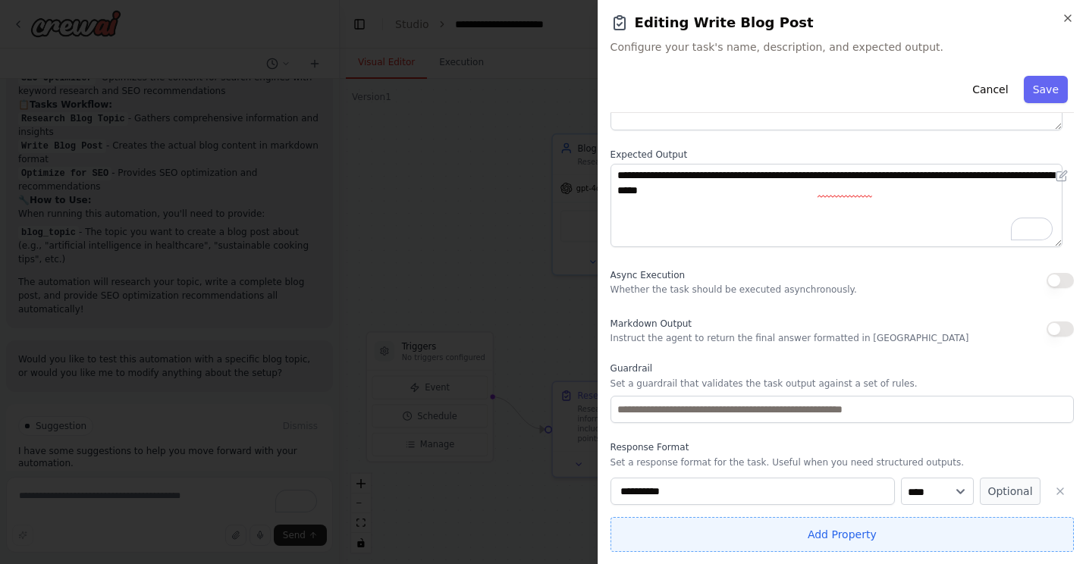
scroll to position [160, 0]
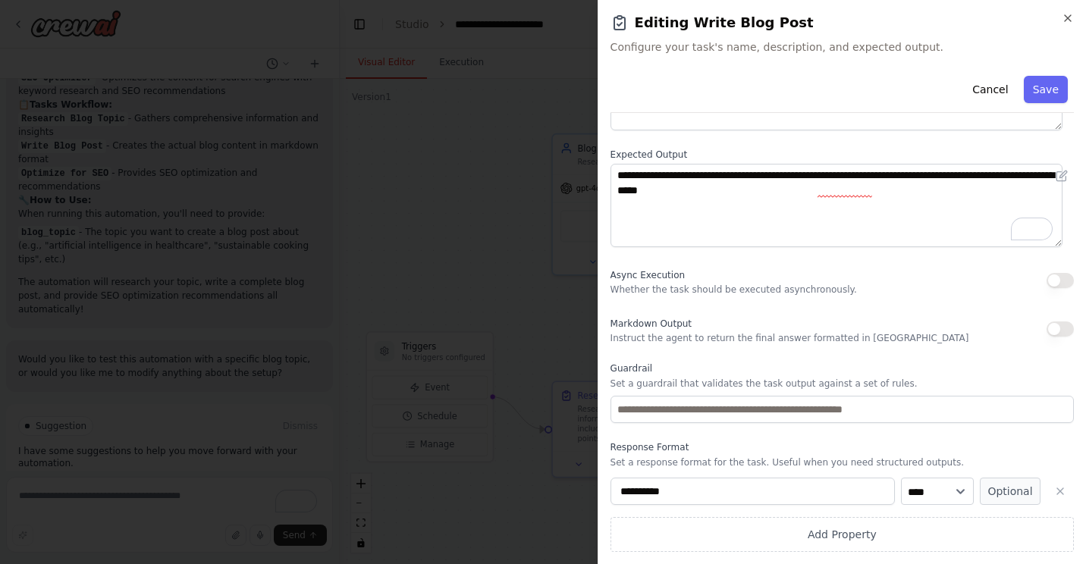
click at [961, 436] on div "**********" at bounding box center [842, 231] width 463 height 642
click at [968, 438] on div "**********" at bounding box center [842, 231] width 463 height 642
click at [1063, 16] on icon "button" at bounding box center [1068, 18] width 12 height 12
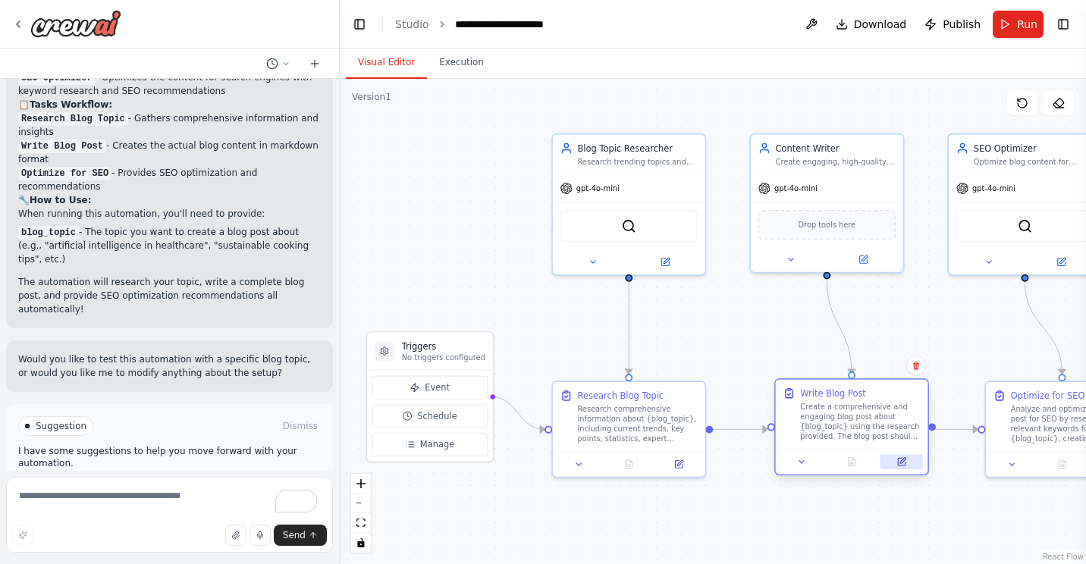
click at [903, 468] on button at bounding box center [902, 461] width 42 height 15
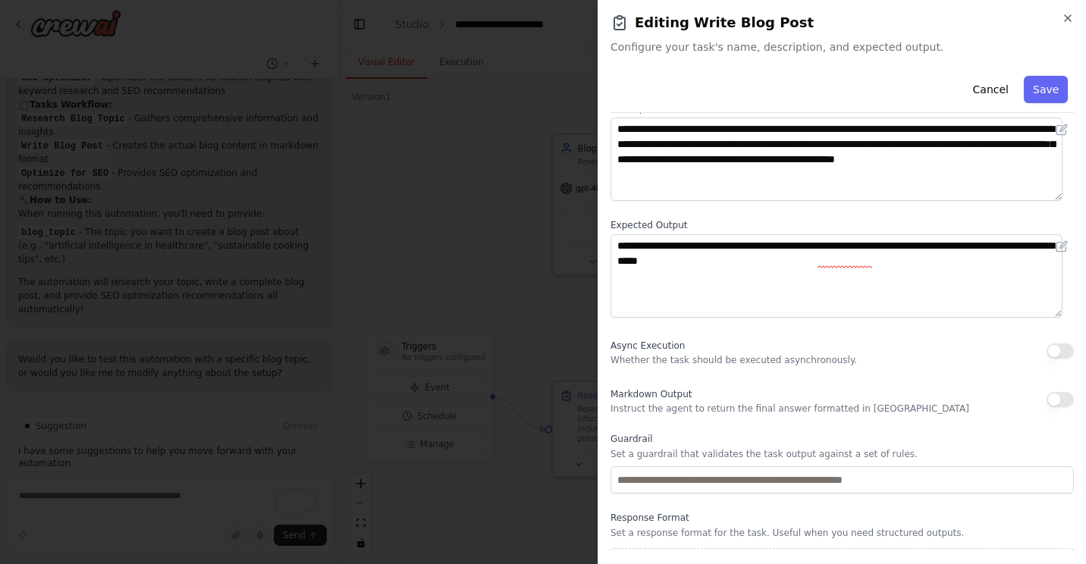
scroll to position [121, 0]
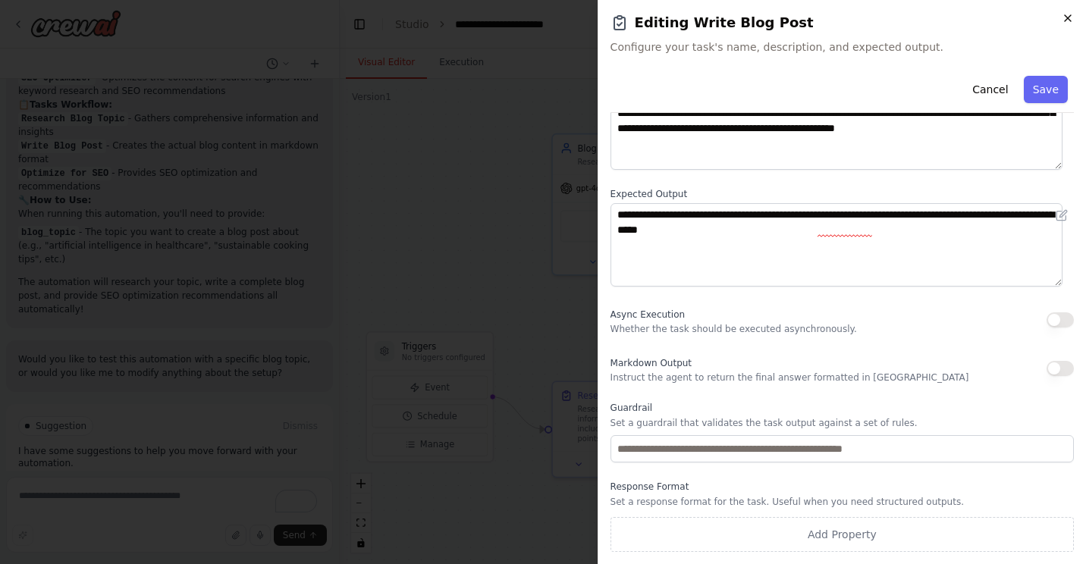
click at [1064, 14] on icon "button" at bounding box center [1068, 18] width 12 height 12
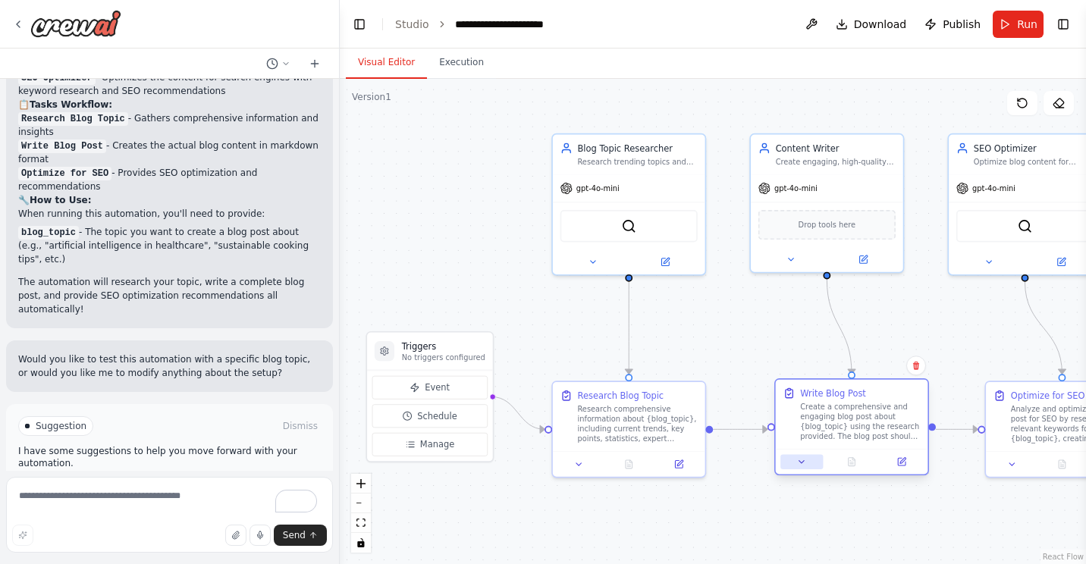
click at [799, 461] on icon at bounding box center [801, 462] width 5 height 2
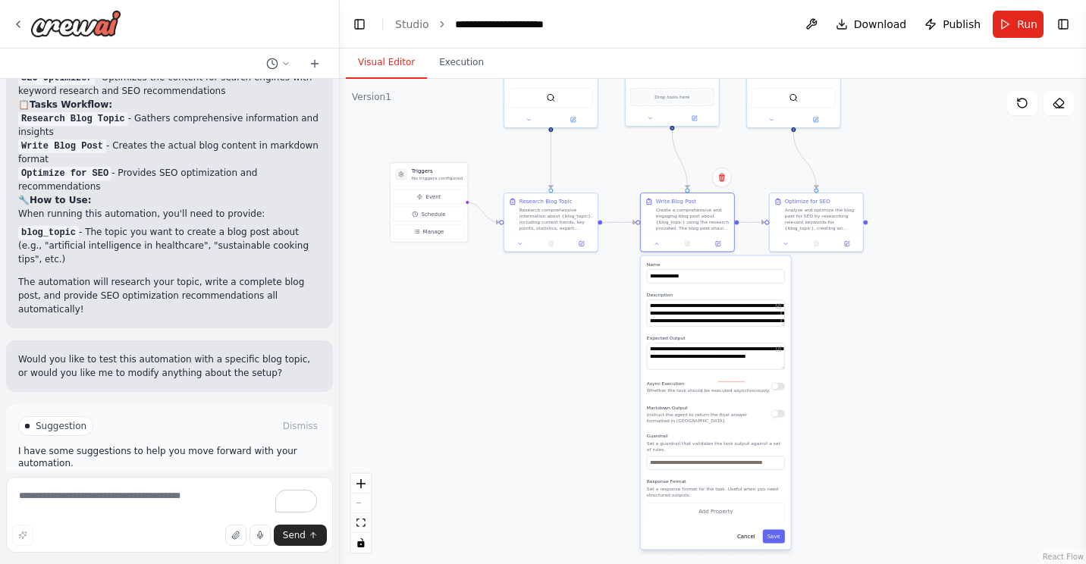
drag, startPoint x: 1019, startPoint y: 499, endPoint x: 835, endPoint y: 270, distance: 294.0
click at [835, 270] on div ".deletable-edge-delete-btn { width: 20px; height: 20px; border: 0px solid #ffff…" at bounding box center [713, 321] width 746 height 485
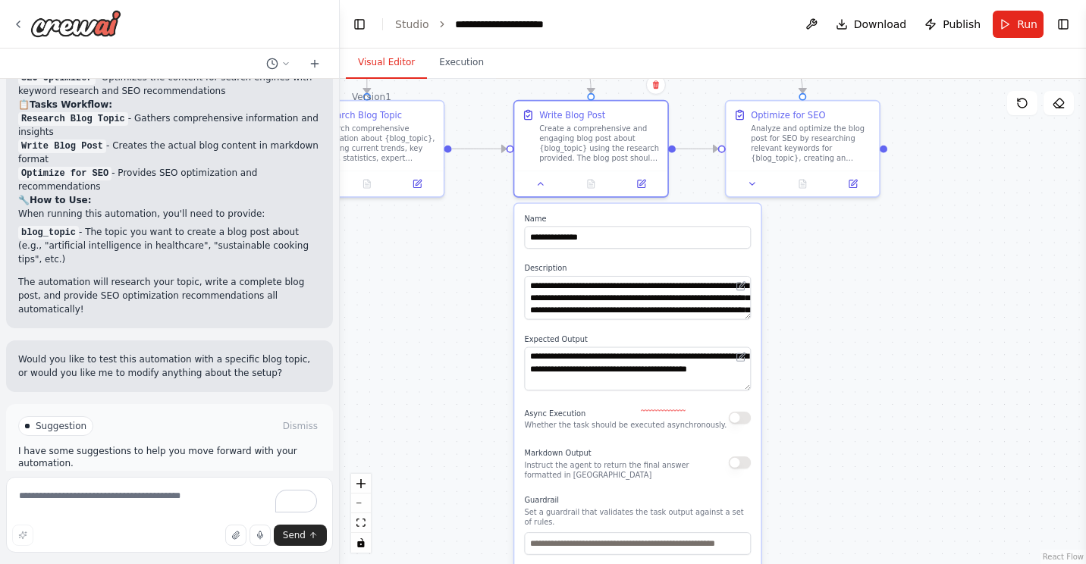
click at [849, 332] on div ".deletable-edge-delete-btn { width: 20px; height: 20px; border: 0px solid #ffff…" at bounding box center [713, 321] width 746 height 485
click at [536, 178] on icon at bounding box center [540, 181] width 10 height 10
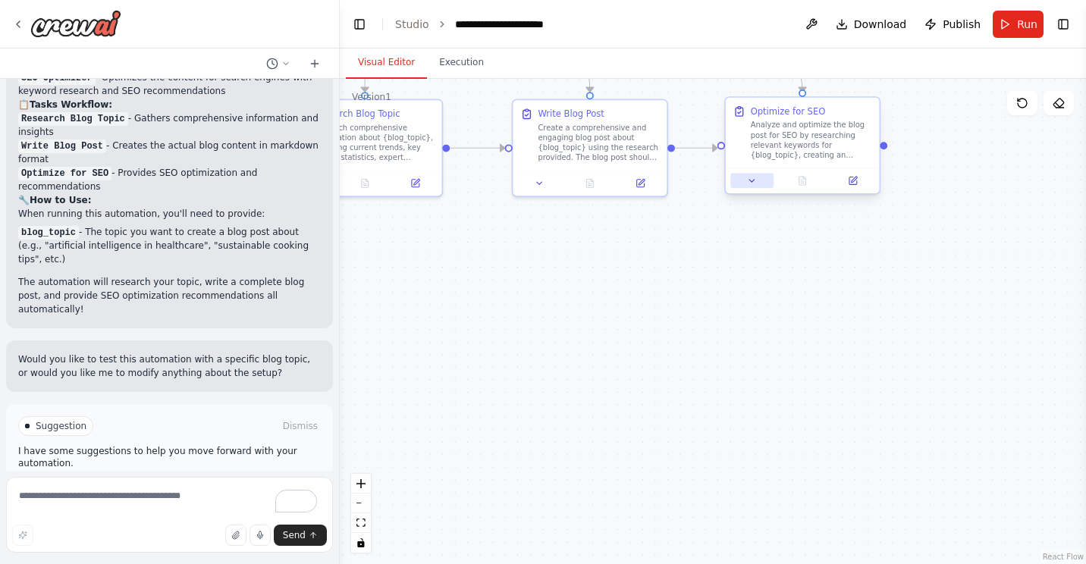
click at [748, 185] on icon at bounding box center [752, 181] width 10 height 10
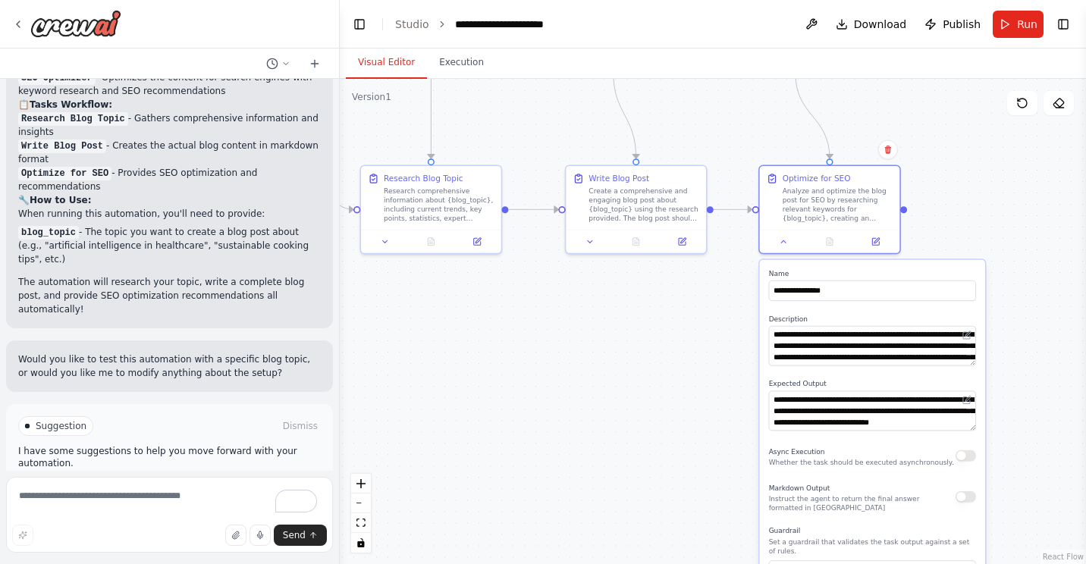
click at [974, 213] on div ".deletable-edge-delete-btn { width: 20px; height: 20px; border: 0px solid #ffff…" at bounding box center [713, 321] width 746 height 485
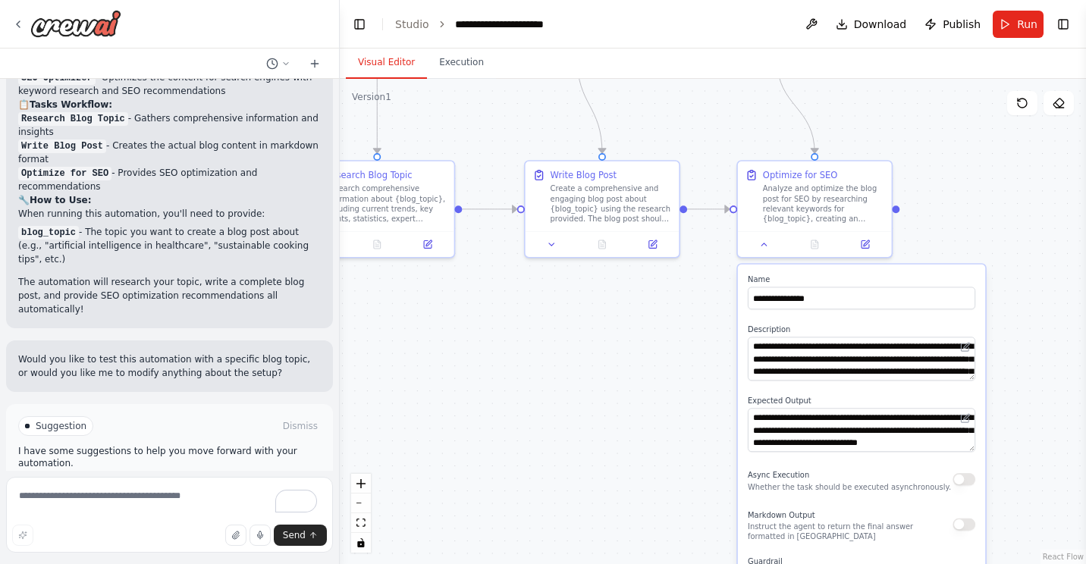
click at [630, 416] on div ".deletable-edge-delete-btn { width: 20px; height: 20px; border: 0px solid #ffff…" at bounding box center [713, 321] width 746 height 485
click at [768, 245] on icon at bounding box center [764, 242] width 10 height 10
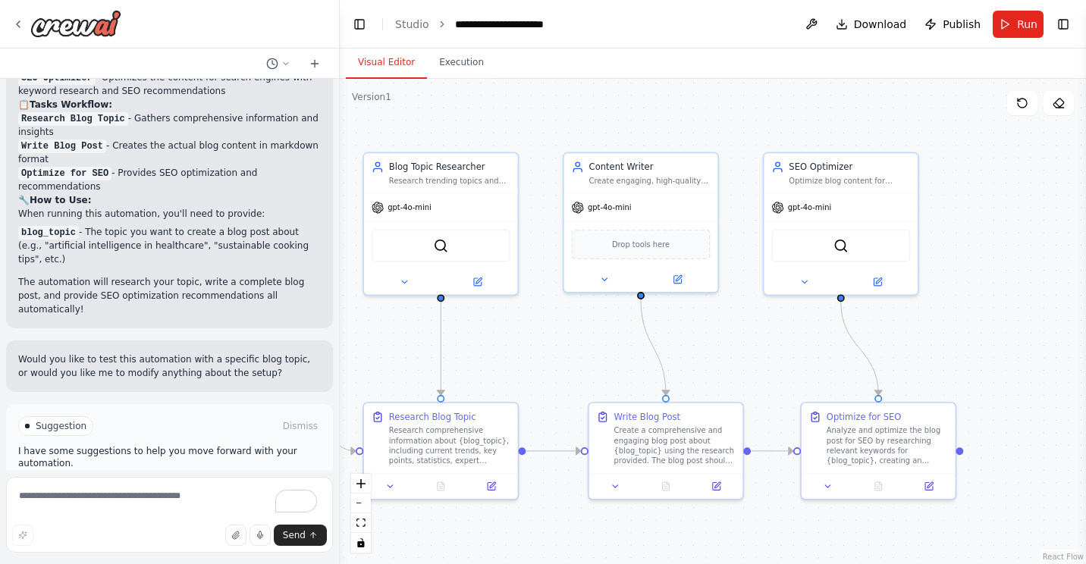
drag, startPoint x: 966, startPoint y: 319, endPoint x: 1030, endPoint y: 561, distance: 250.2
click at [1030, 561] on div ".deletable-edge-delete-btn { width: 20px; height: 20px; border: 0px solid #ffff…" at bounding box center [713, 321] width 746 height 485
click at [878, 278] on icon at bounding box center [879, 278] width 6 height 6
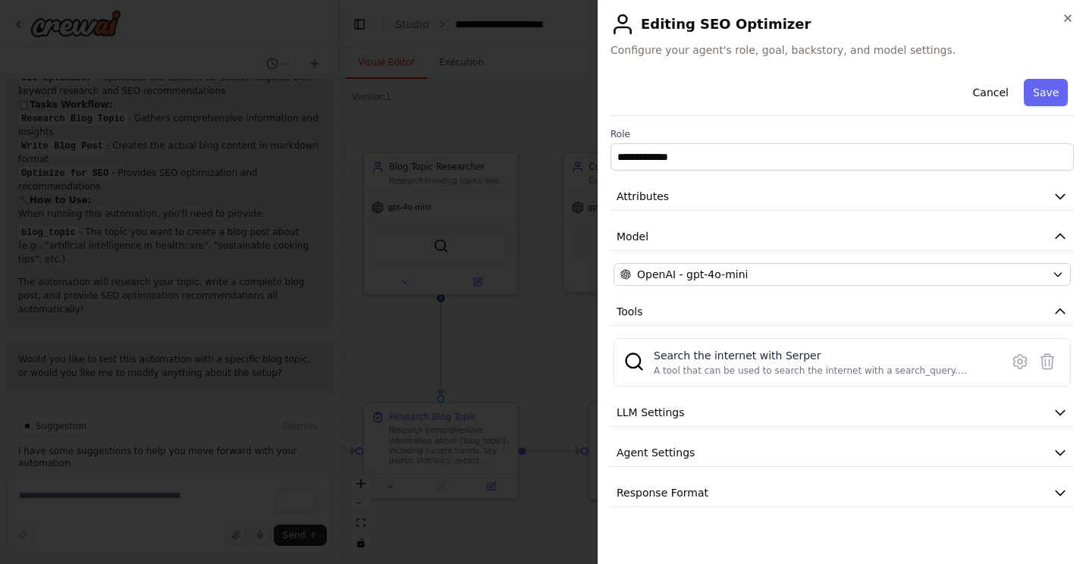
click at [970, 20] on h2 "Editing SEO Optimizer" at bounding box center [842, 24] width 463 height 24
click at [1068, 14] on icon "button" at bounding box center [1068, 18] width 12 height 12
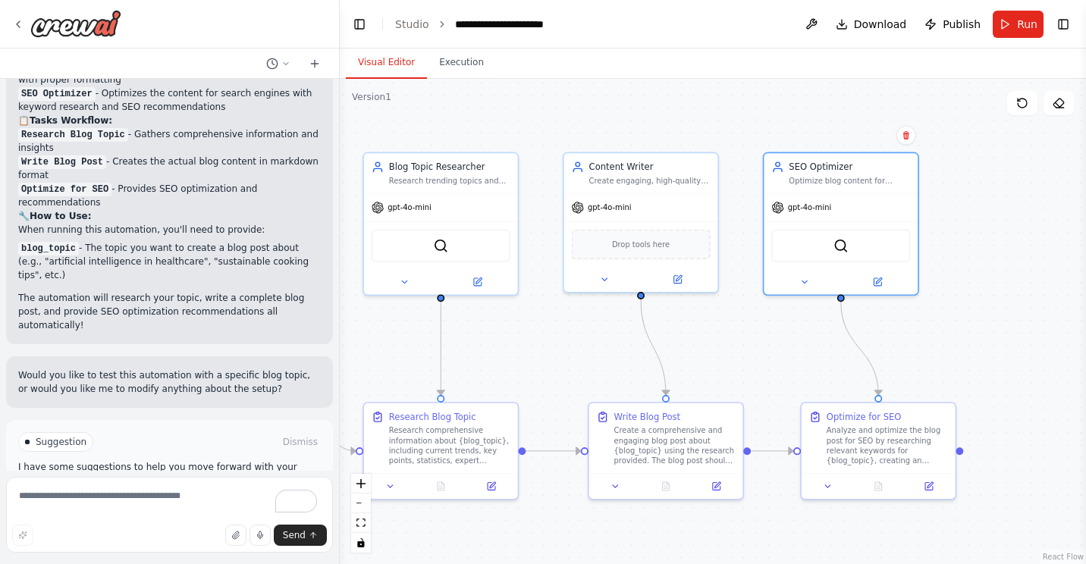
scroll to position [1005, 0]
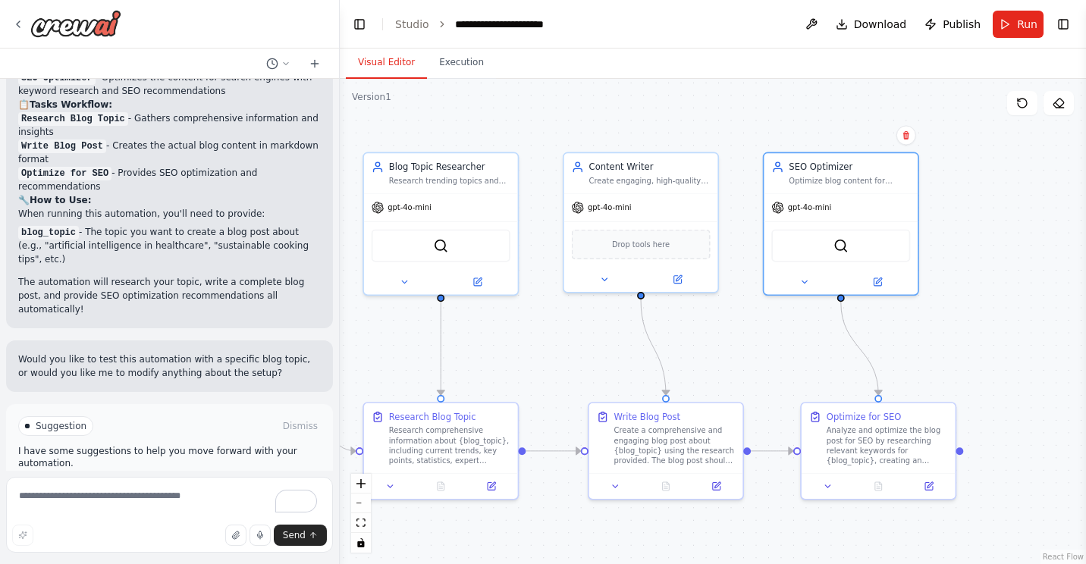
click at [162, 485] on span "Run Automation" at bounding box center [177, 491] width 74 height 12
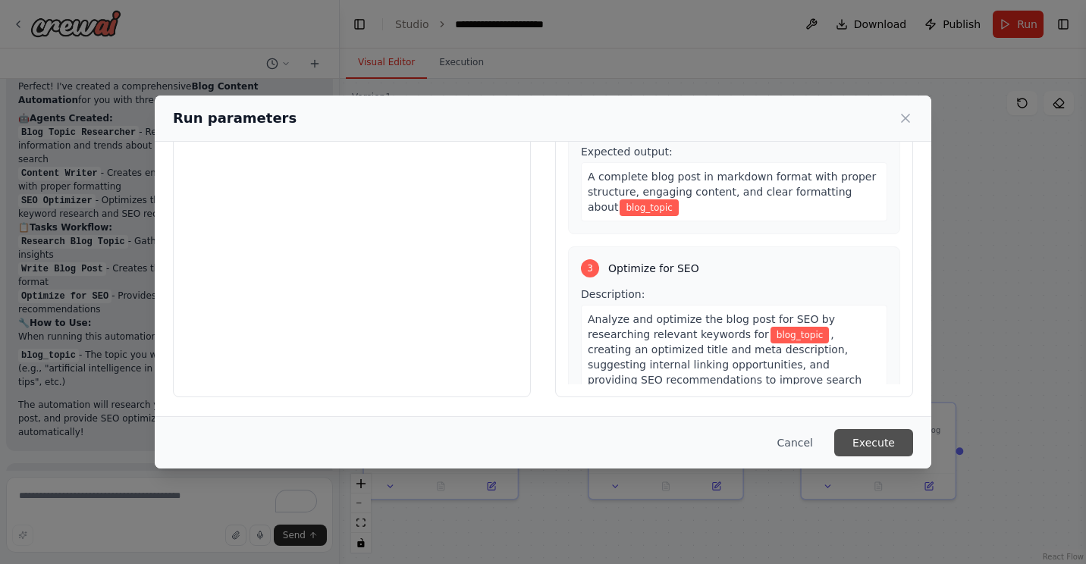
scroll to position [382, 0]
click at [894, 442] on button "Execute" at bounding box center [873, 442] width 79 height 27
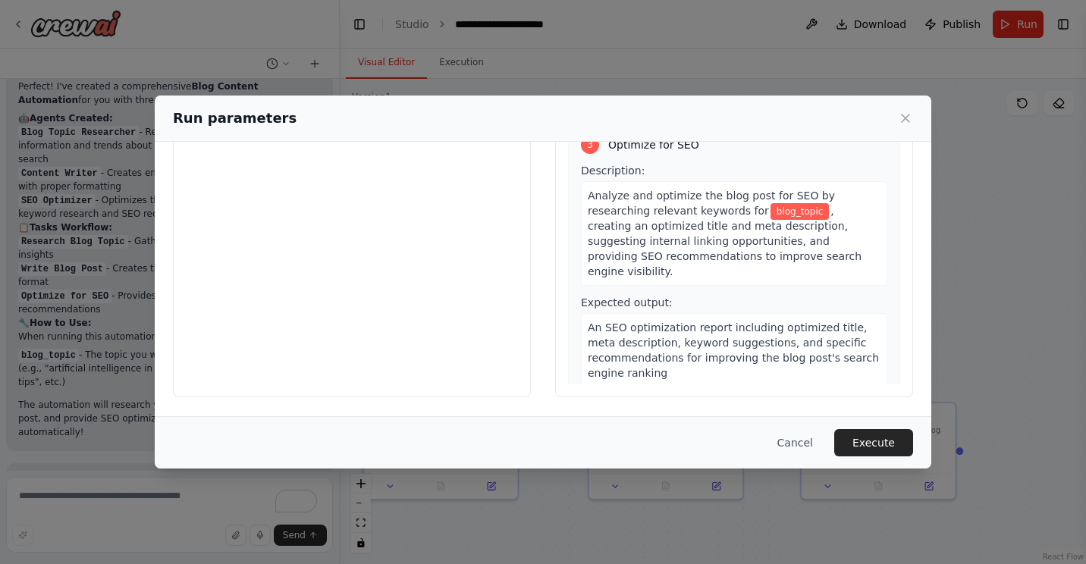
scroll to position [505, 0]
click at [880, 443] on button "Execute" at bounding box center [873, 442] width 79 height 27
click at [903, 119] on icon at bounding box center [905, 118] width 15 height 15
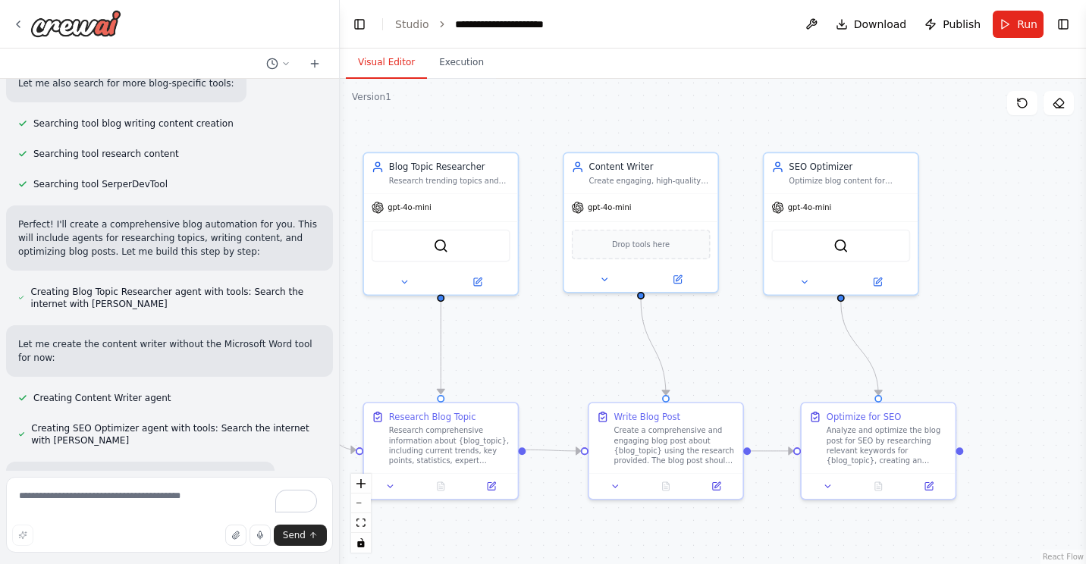
scroll to position [882, 0]
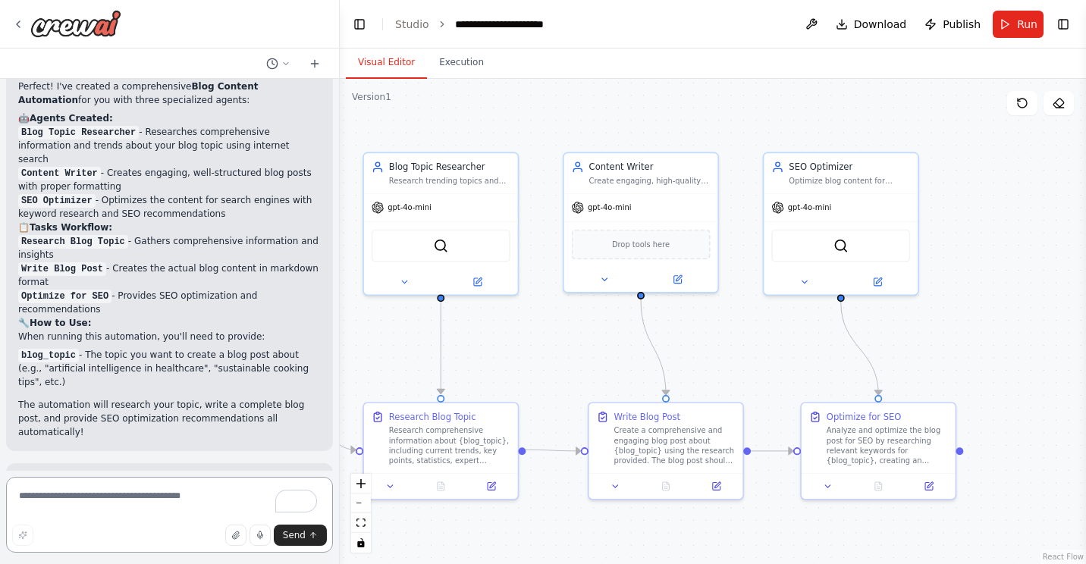
click at [76, 495] on textarea "To enrich screen reader interactions, please activate Accessibility in Grammarl…" at bounding box center [169, 515] width 327 height 76
type textarea "********"
click at [316, 536] on icon "submit" at bounding box center [313, 535] width 9 height 9
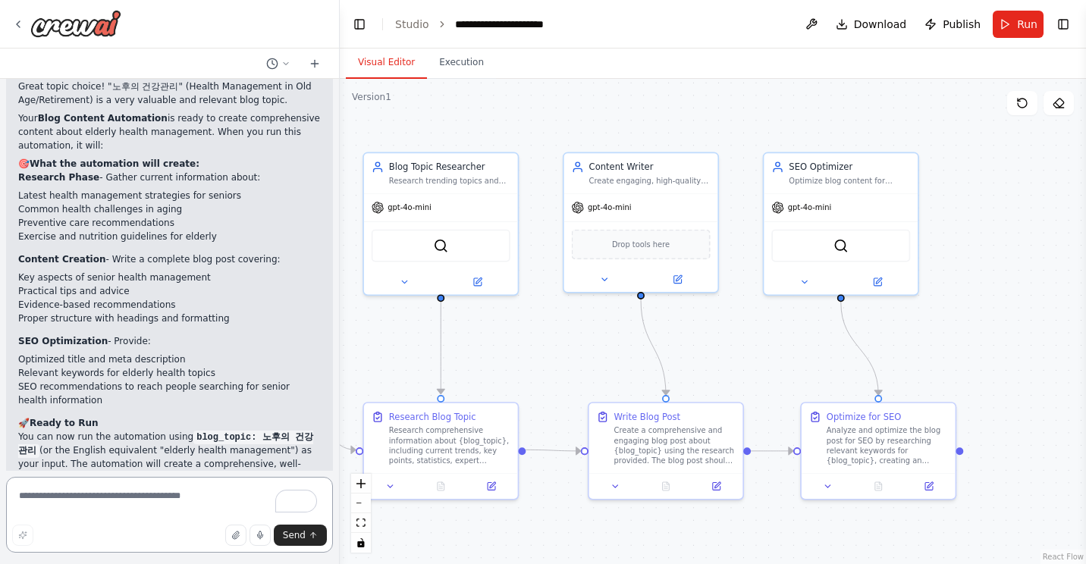
scroll to position [1451, 0]
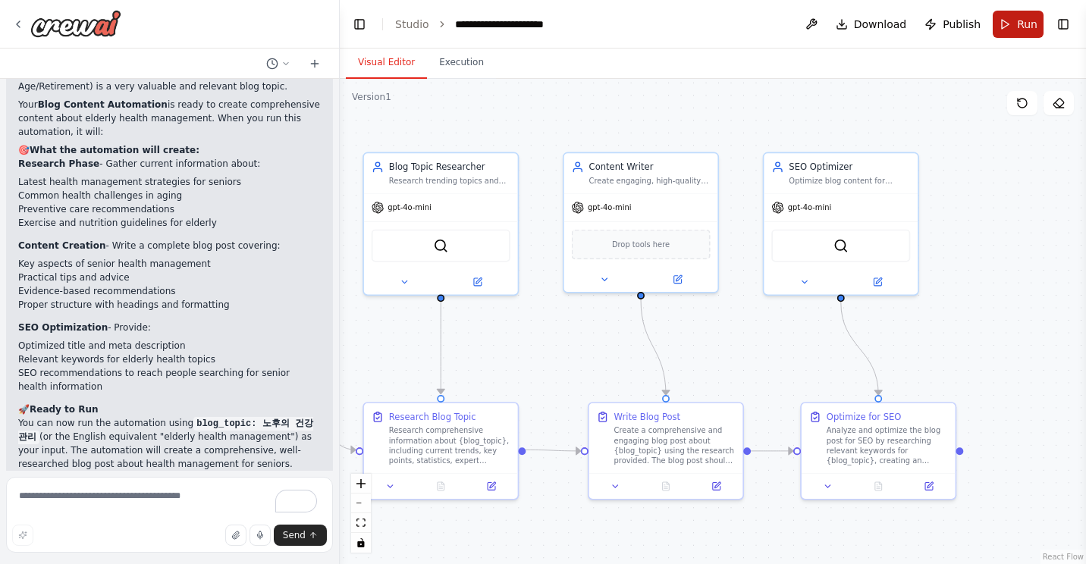
click at [1019, 20] on span "Run" at bounding box center [1027, 24] width 20 height 15
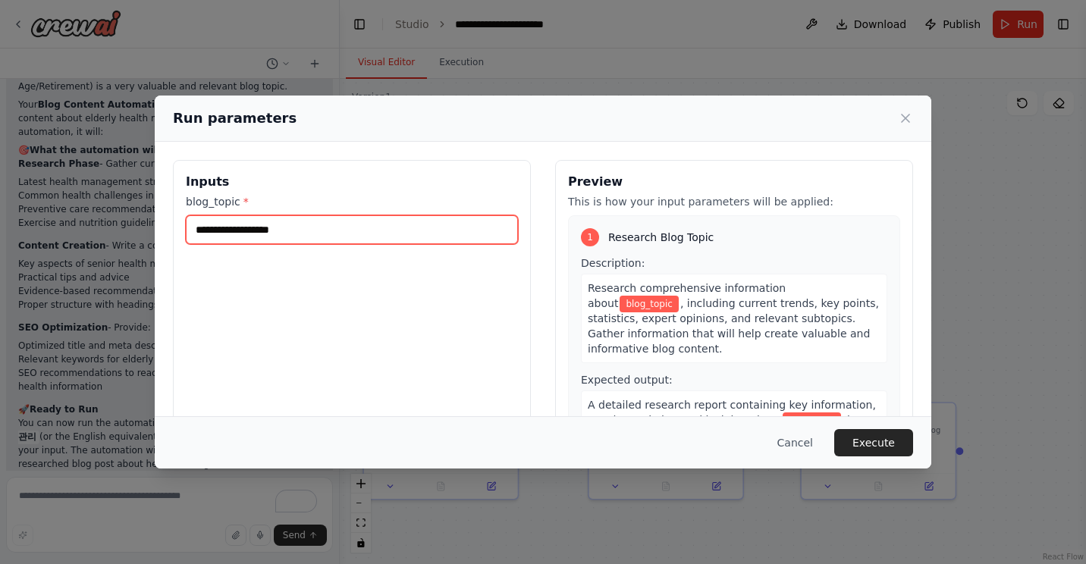
click at [369, 231] on input "blog_topic *" at bounding box center [352, 229] width 332 height 29
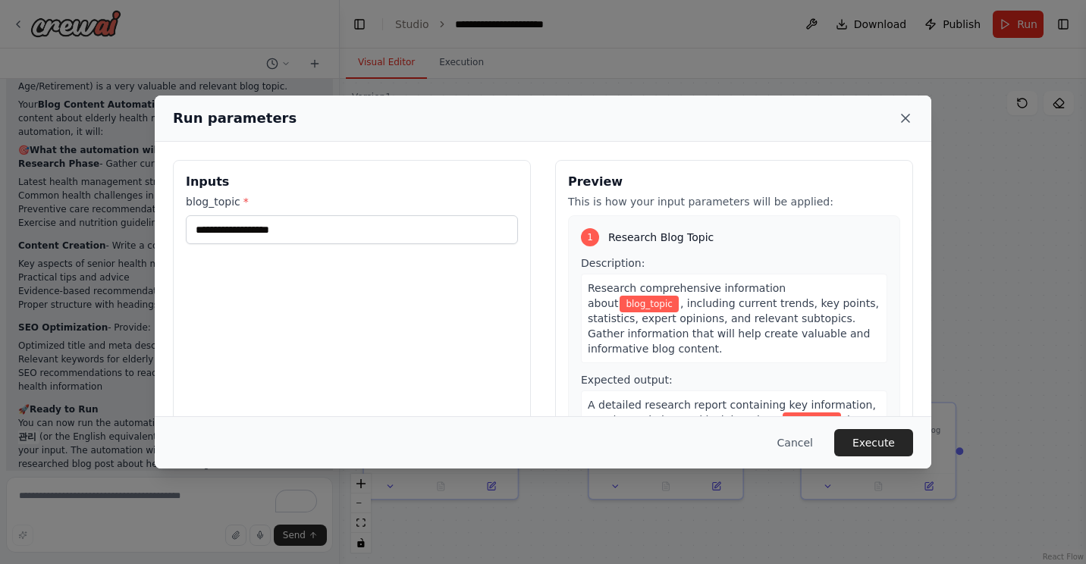
click at [901, 116] on icon at bounding box center [905, 118] width 15 height 15
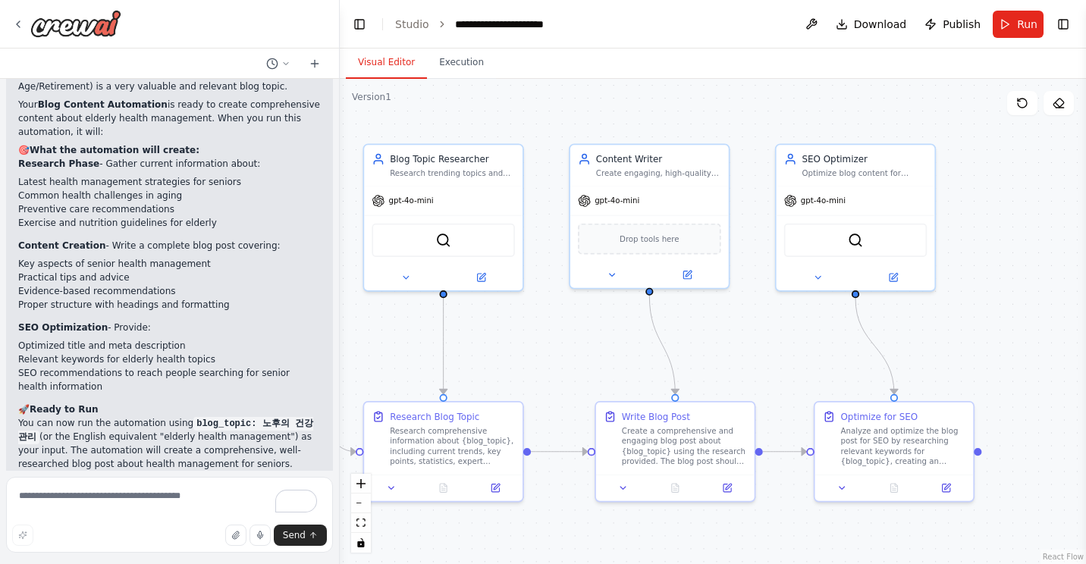
click at [541, 329] on div ".deletable-edge-delete-btn { width: 20px; height: 20px; border: 0px solid #ffff…" at bounding box center [713, 321] width 746 height 485
click at [286, 61] on icon at bounding box center [285, 63] width 9 height 9
click at [314, 61] on div at bounding box center [170, 282] width 340 height 564
click at [313, 61] on icon at bounding box center [315, 64] width 12 height 12
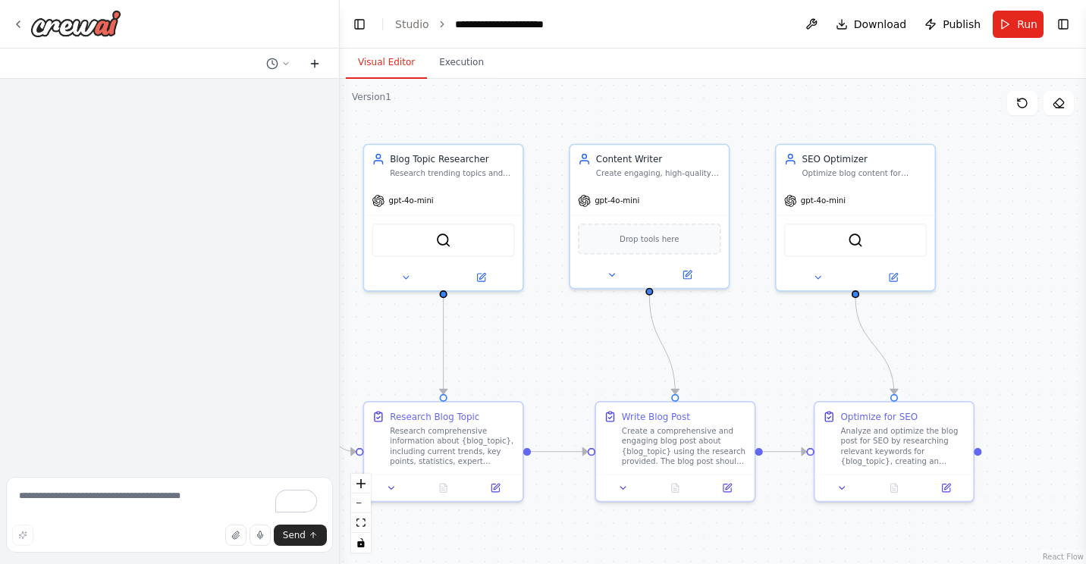
scroll to position [0, 0]
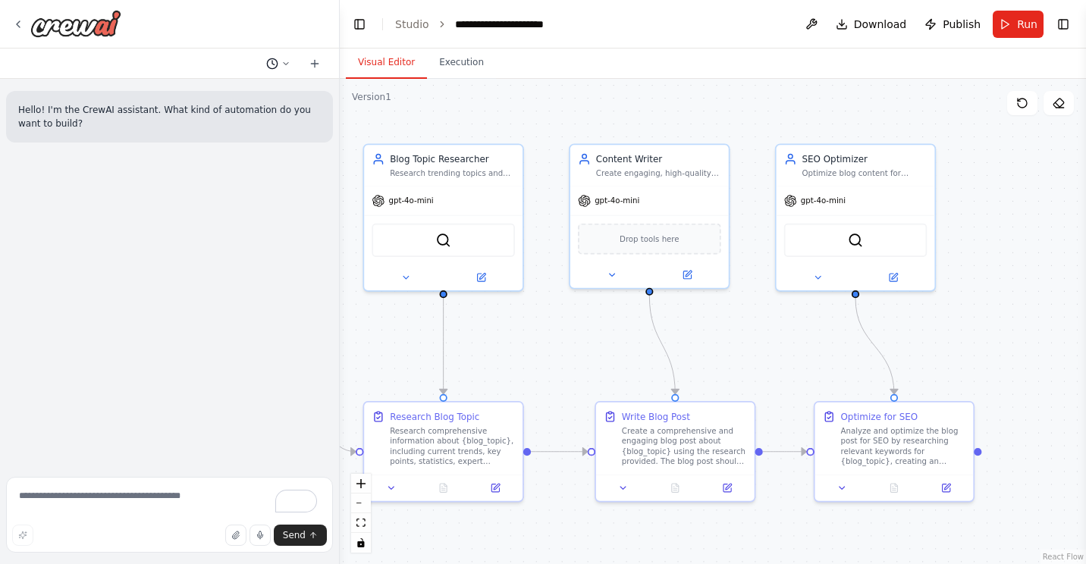
click at [281, 63] on icon at bounding box center [285, 63] width 9 height 9
click at [227, 119] on span "노후의 건강관리" at bounding box center [211, 119] width 95 height 12
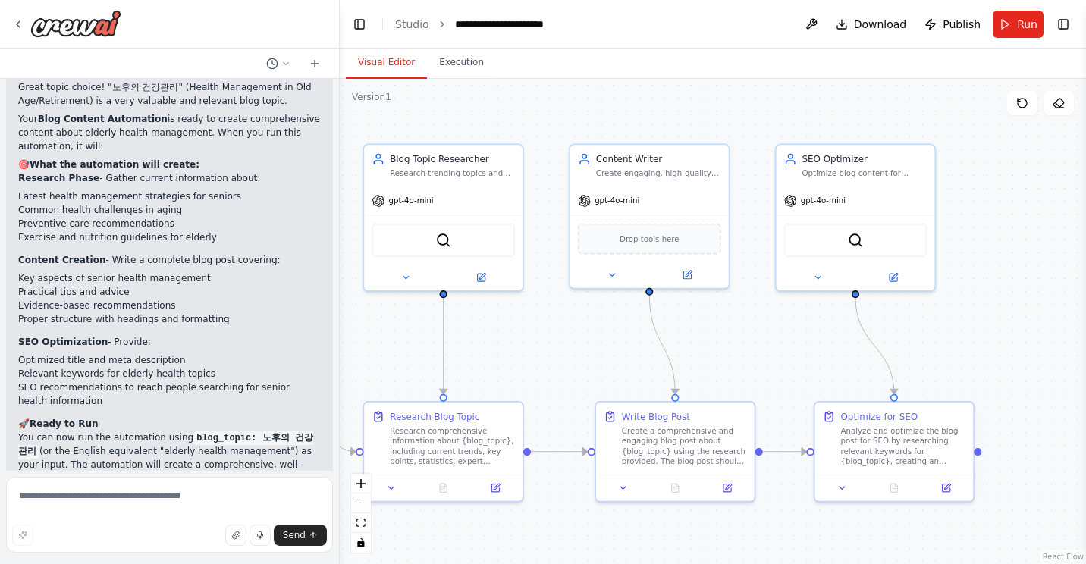
scroll to position [1451, 0]
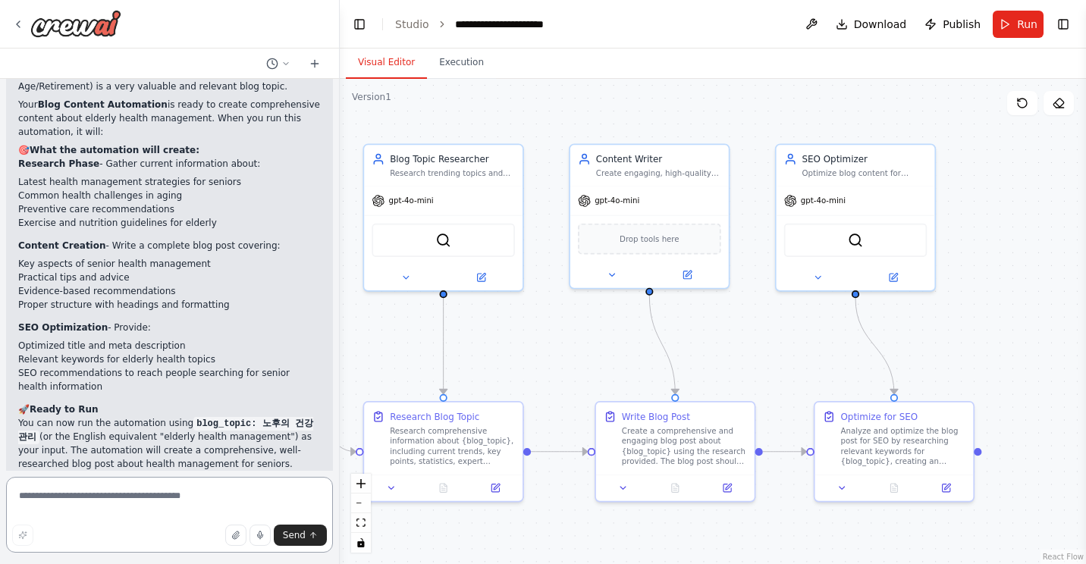
drag, startPoint x: 37, startPoint y: 501, endPoint x: 65, endPoint y: 500, distance: 28.1
click at [37, 501] on textarea "To enrich screen reader interactions, please activate Accessibility in Grammarl…" at bounding box center [169, 515] width 327 height 76
type textarea "*******"
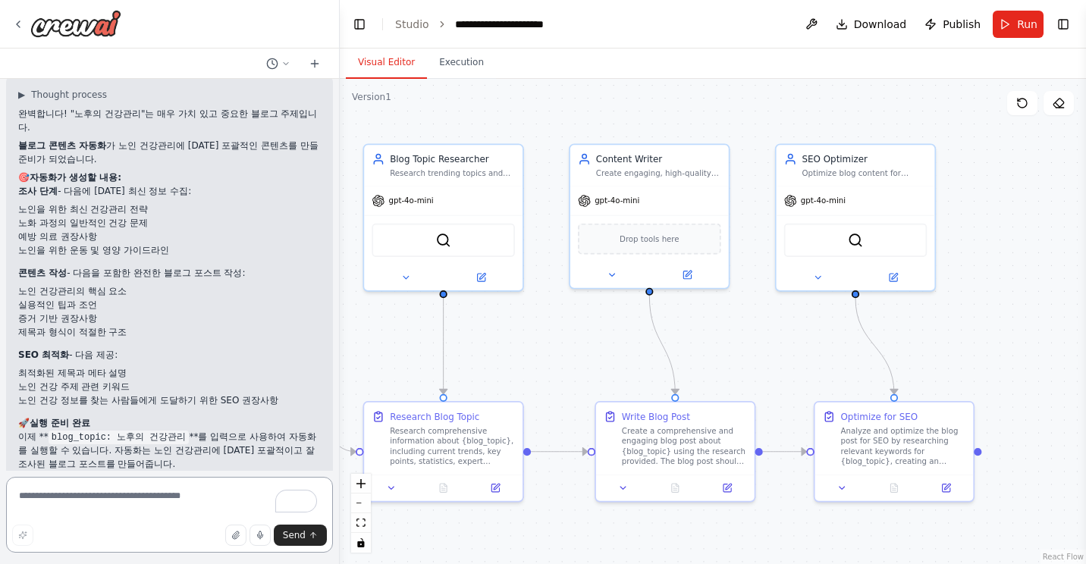
scroll to position [1979, 0]
type textarea "****"
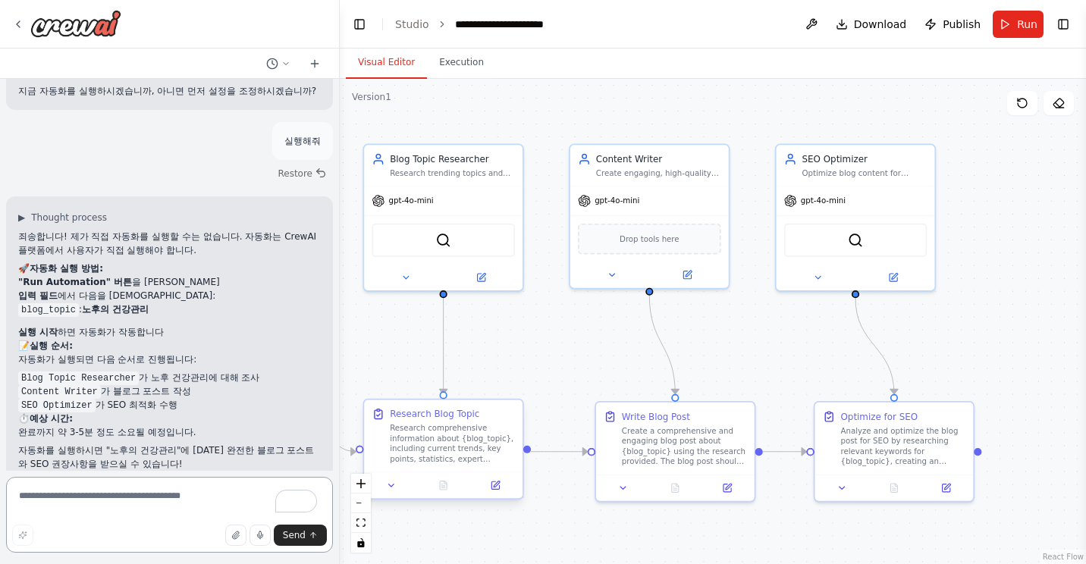
scroll to position [2384, 0]
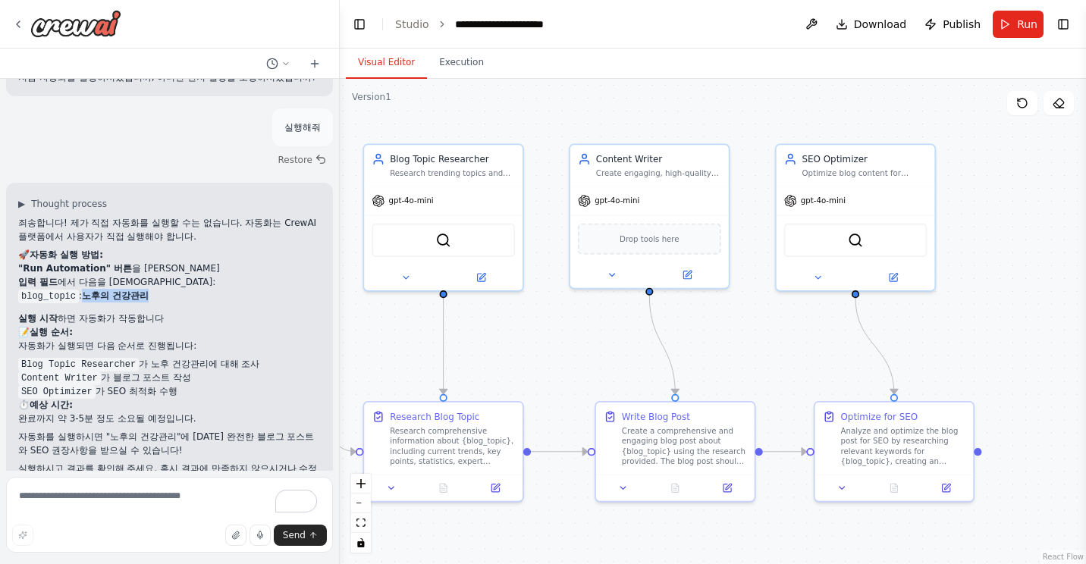
drag, startPoint x: 146, startPoint y: 255, endPoint x: 83, endPoint y: 256, distance: 63.0
click at [83, 290] on strong "노후의 건강관리" at bounding box center [115, 295] width 67 height 11
copy strong "노후의 건강관리"
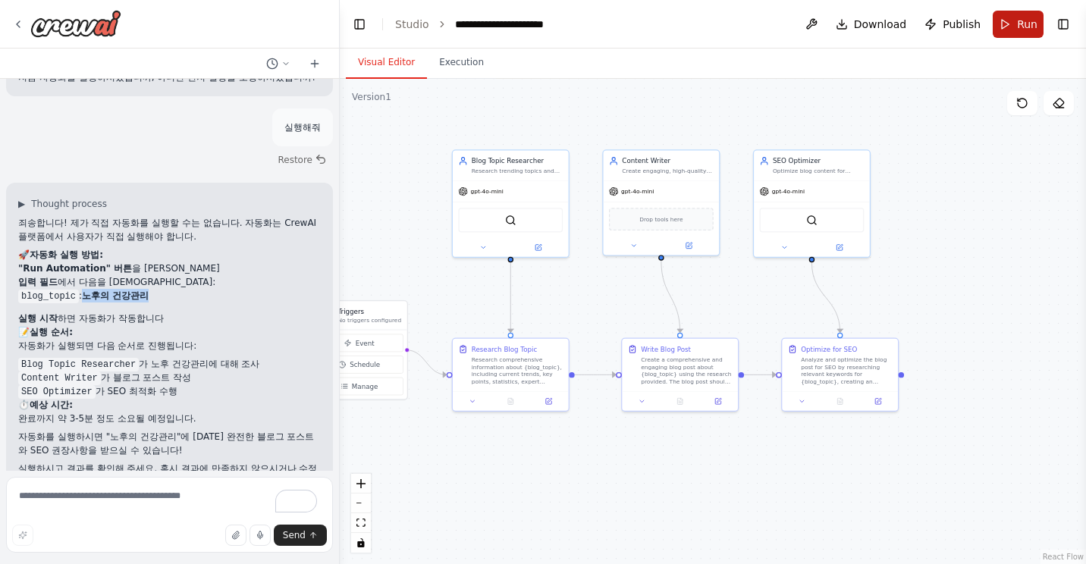
click at [1022, 21] on span "Run" at bounding box center [1027, 24] width 20 height 15
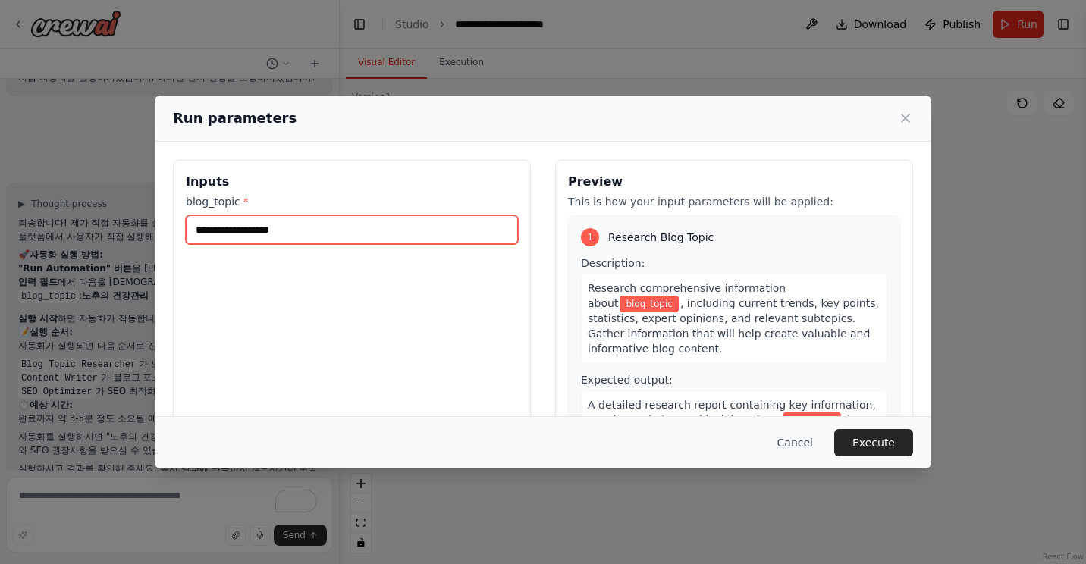
click at [257, 231] on input "blog_topic *" at bounding box center [352, 229] width 332 height 29
paste input "********"
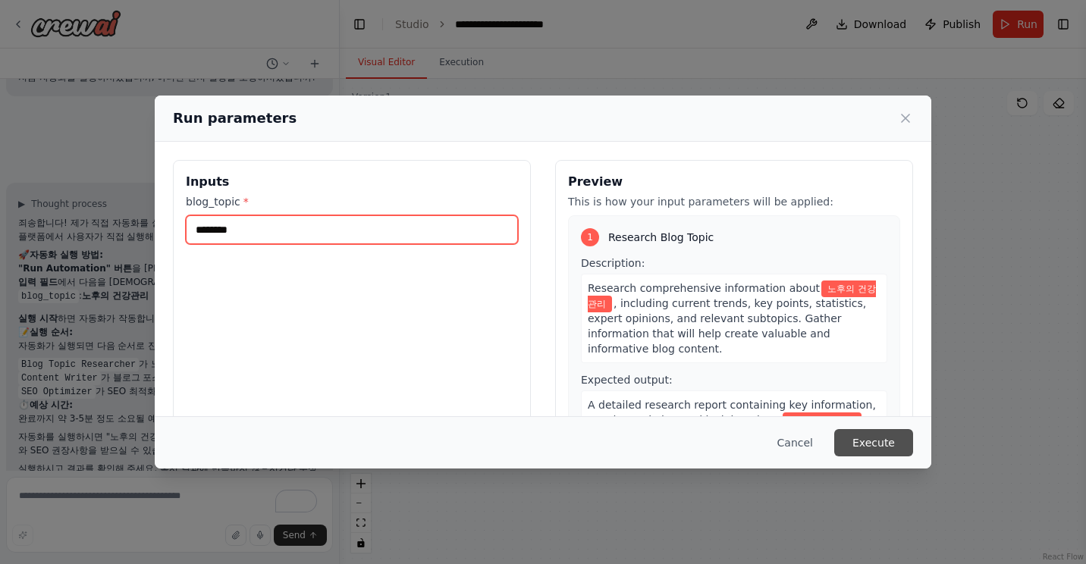
type input "********"
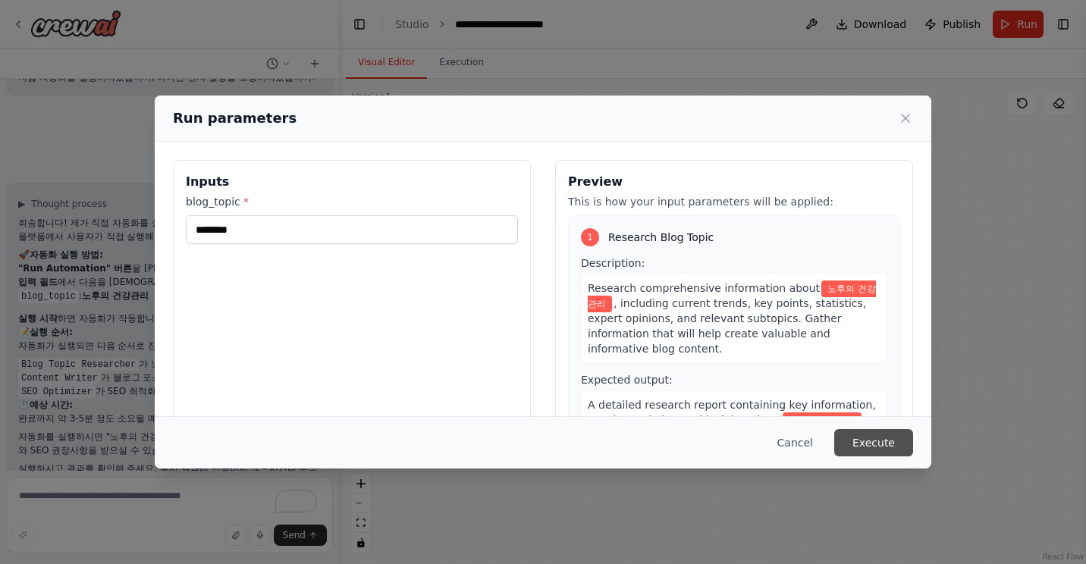
click at [886, 440] on button "Execute" at bounding box center [873, 442] width 79 height 27
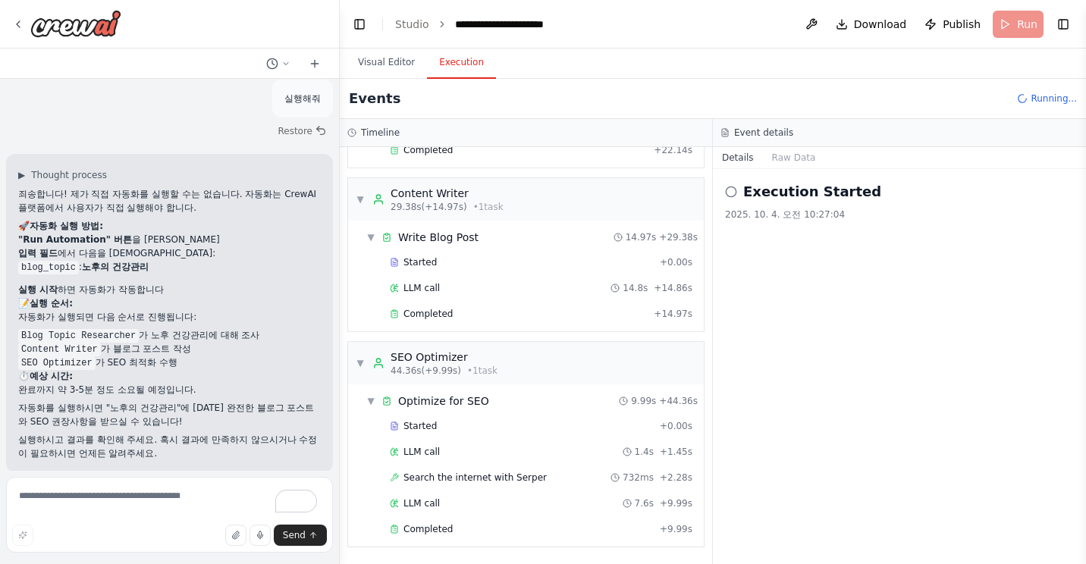
scroll to position [2507, 0]
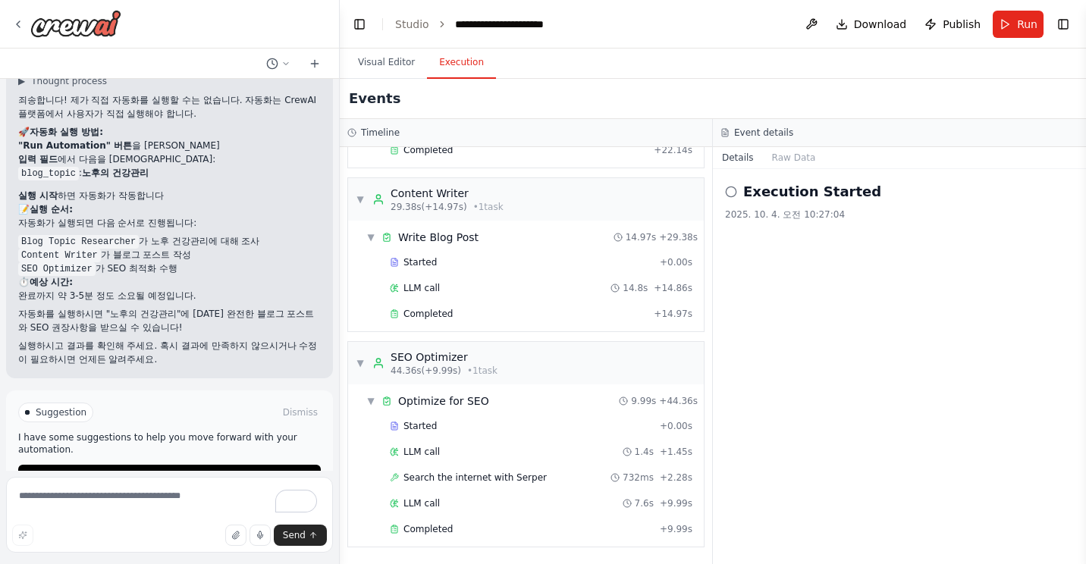
click at [193, 471] on span "Improve automation" at bounding box center [176, 477] width 93 height 12
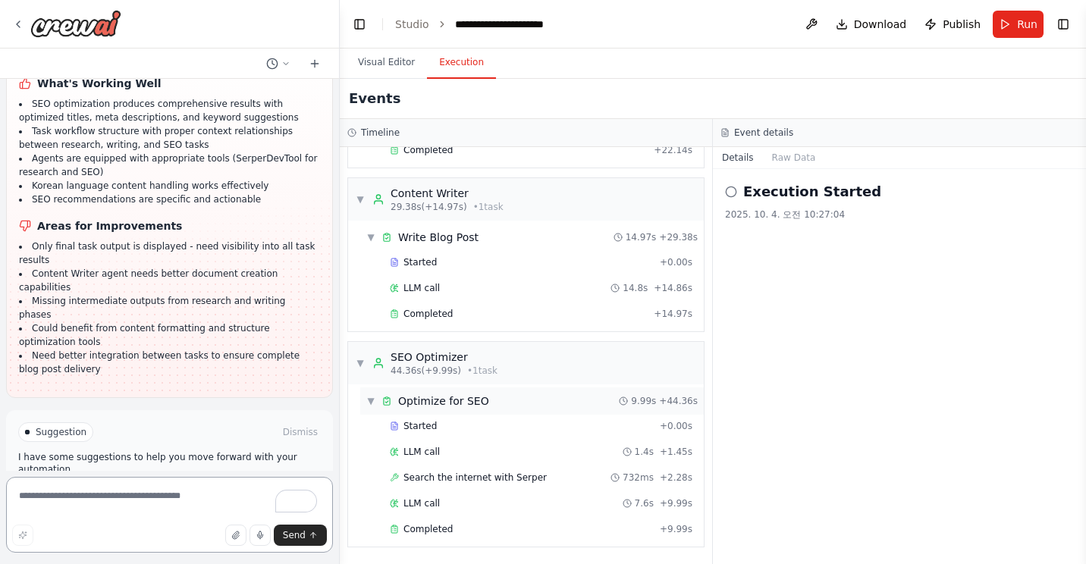
scroll to position [3522, 0]
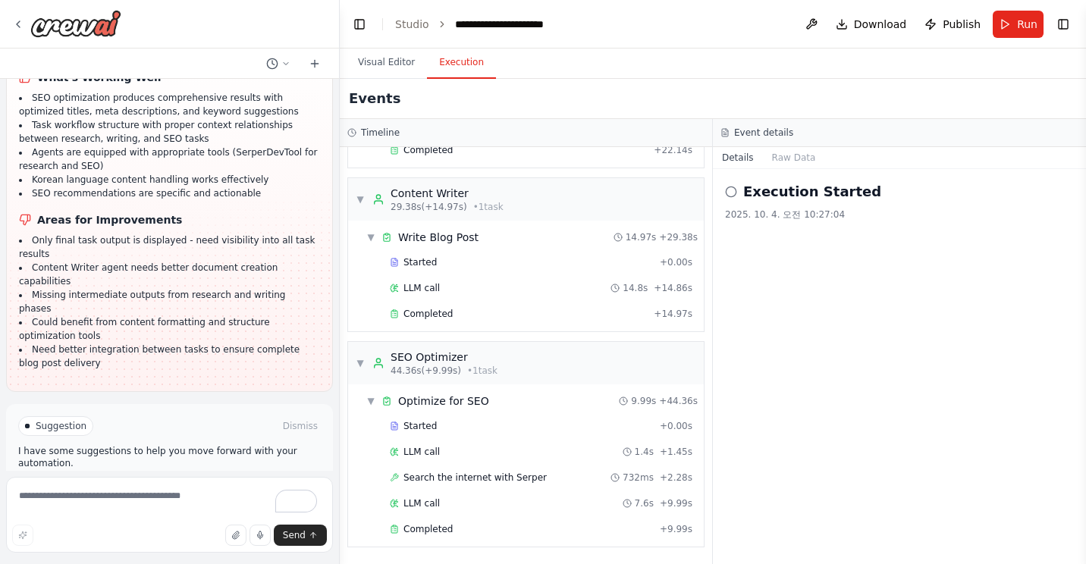
click at [149, 485] on span "Run Automation" at bounding box center [177, 491] width 74 height 12
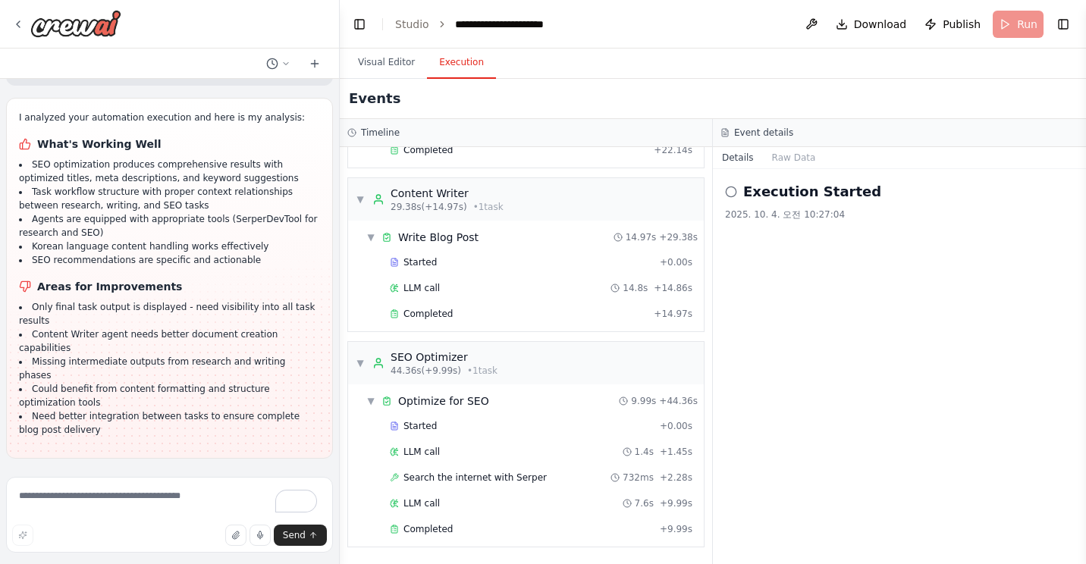
scroll to position [3399, 0]
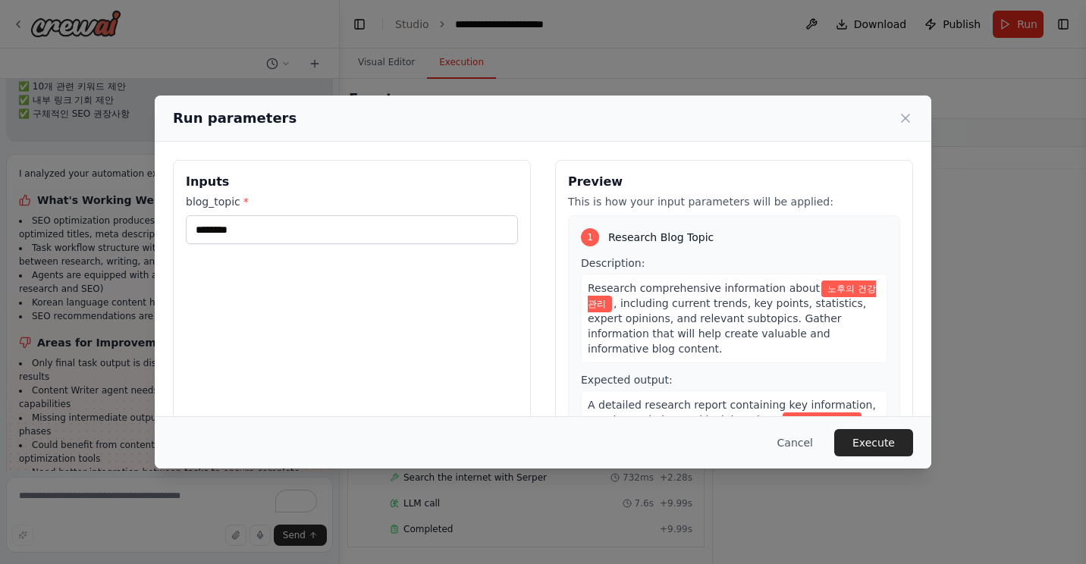
click at [863, 442] on button "Execute" at bounding box center [873, 442] width 79 height 27
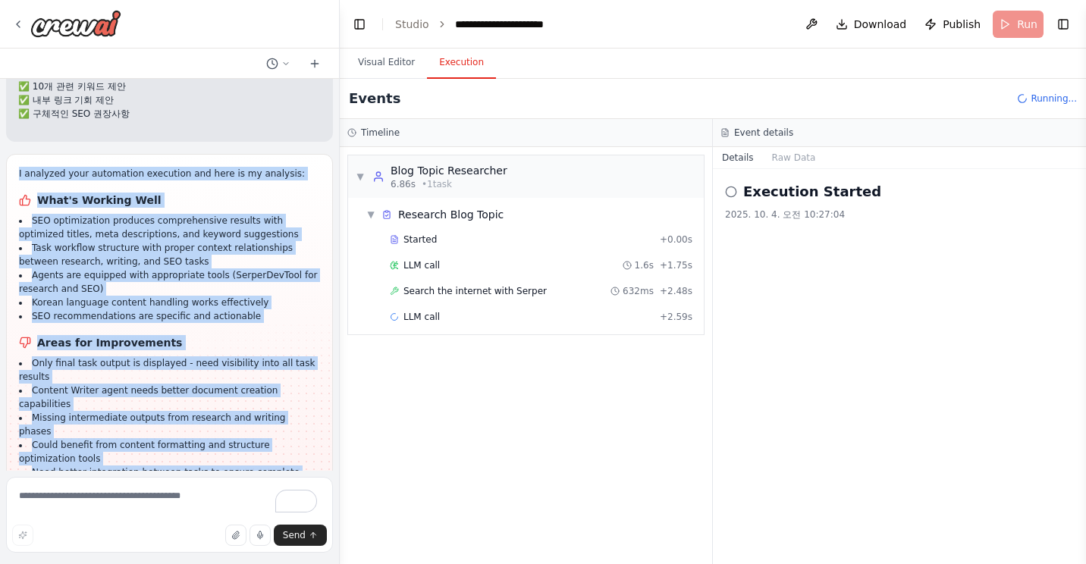
drag, startPoint x: 17, startPoint y: 186, endPoint x: 257, endPoint y: 438, distance: 348.2
click at [257, 438] on div "I analyzed your automation execution and here is my analysis: What's Working We…" at bounding box center [169, 334] width 327 height 361
copy div "I analyzed your automation execution and here is my analysis: What's Working We…"
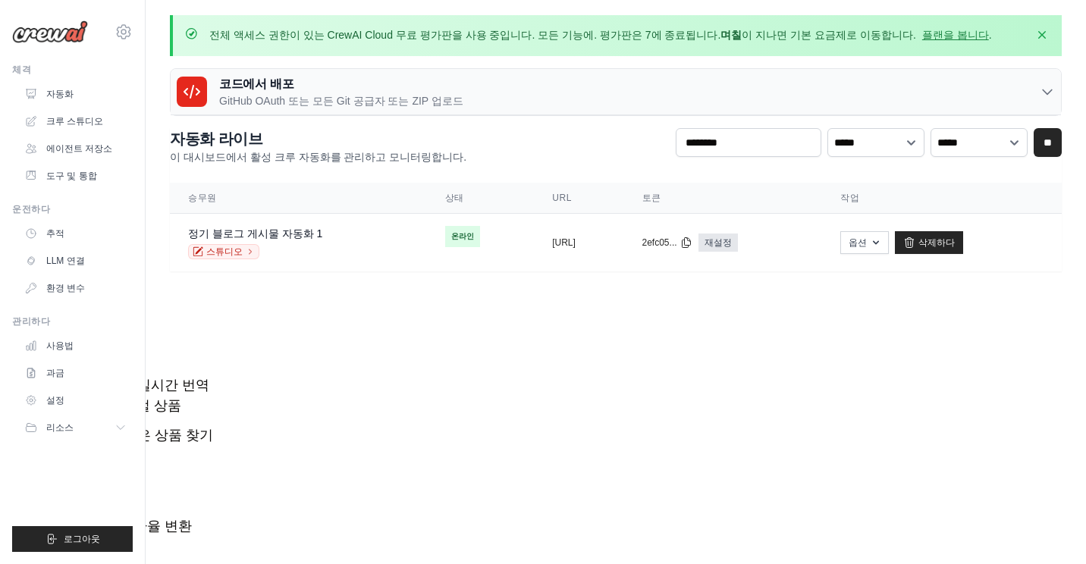
drag, startPoint x: 479, startPoint y: 383, endPoint x: 507, endPoint y: 341, distance: 51.3
click at [479, 382] on body "[EMAIL_ADDRESS][DOMAIN_NAME] Settings 체격 자동화 크루 스튜디오 Blog" at bounding box center [543, 573] width 1086 height 1146
click at [59, 93] on font "자동화" at bounding box center [61, 94] width 27 height 12
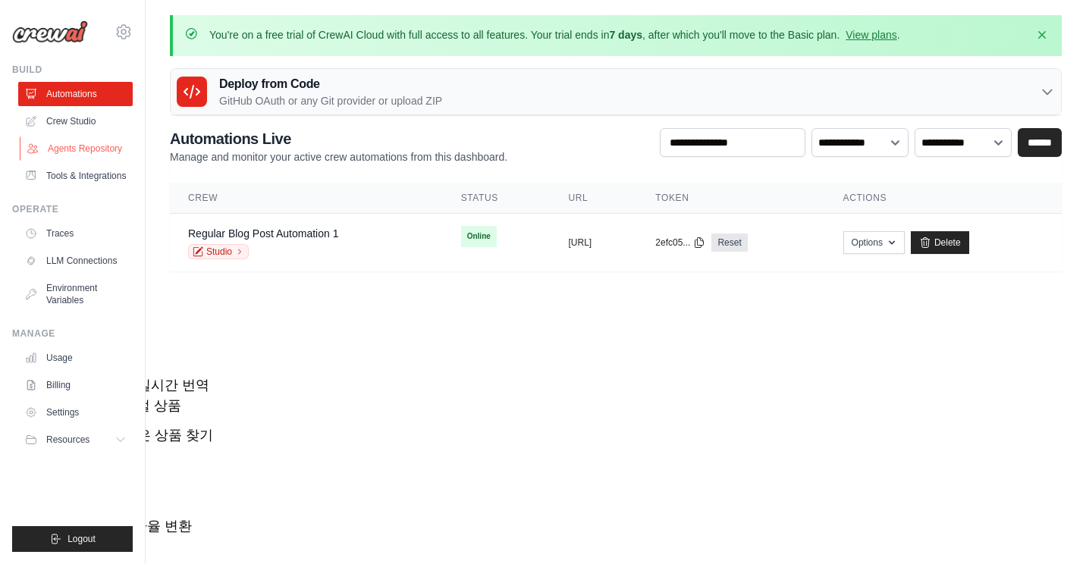
click at [71, 146] on link "Agents Repository" at bounding box center [77, 149] width 115 height 24
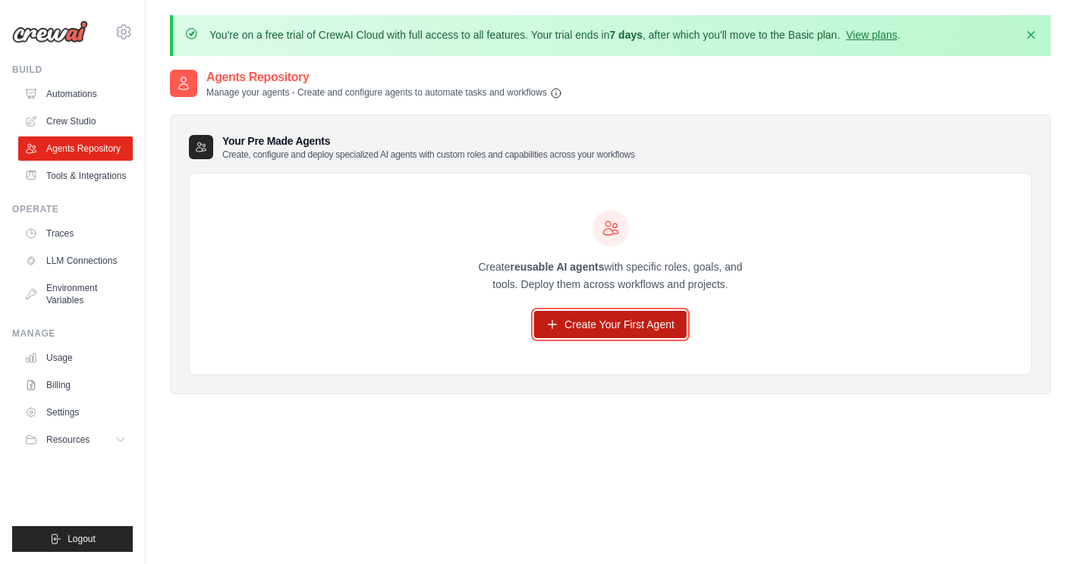
click at [597, 322] on link "Create Your First Agent" at bounding box center [610, 324] width 152 height 27
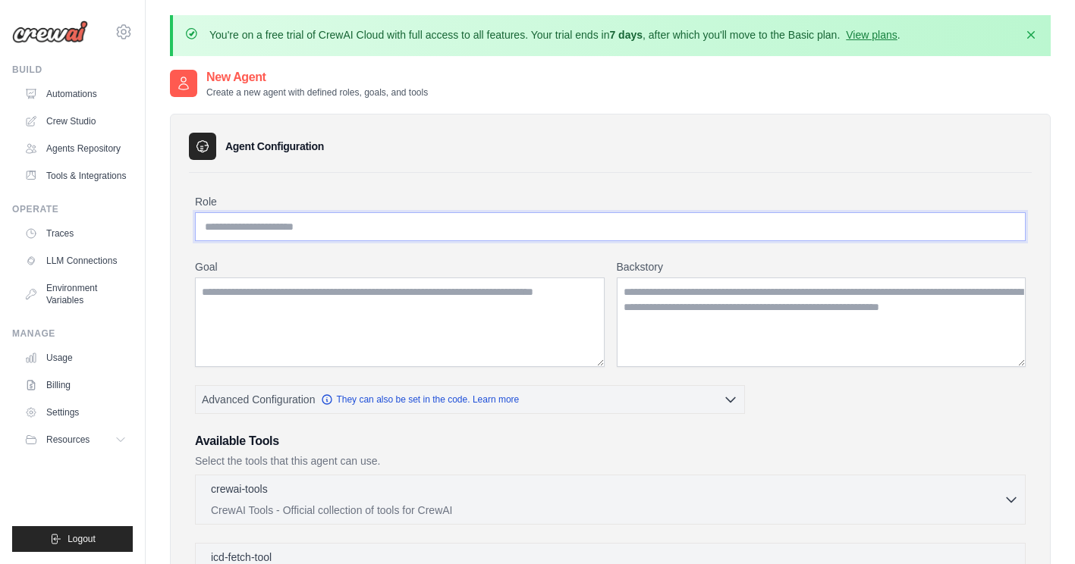
click at [243, 227] on input "Role" at bounding box center [610, 226] width 831 height 29
click at [68, 92] on link "Automations" at bounding box center [77, 94] width 115 height 24
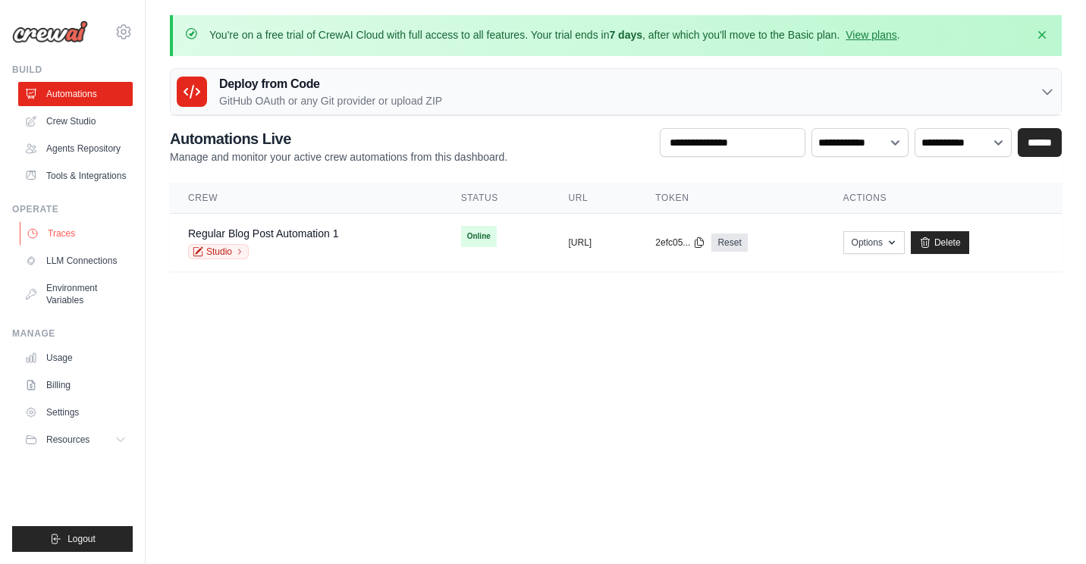
click at [55, 246] on link "Traces" at bounding box center [77, 233] width 115 height 24
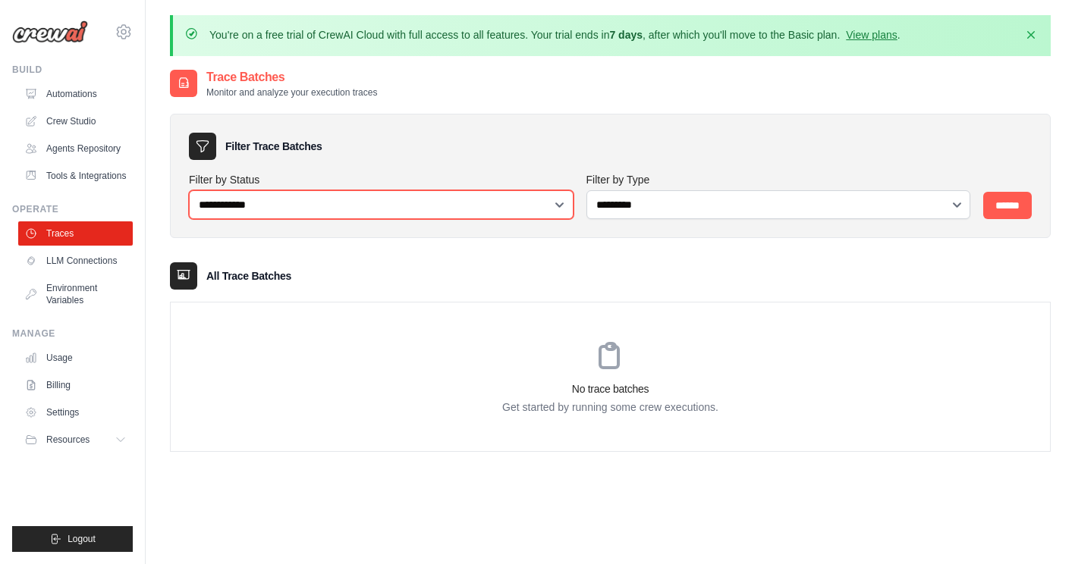
click at [556, 202] on select "**********" at bounding box center [381, 204] width 385 height 29
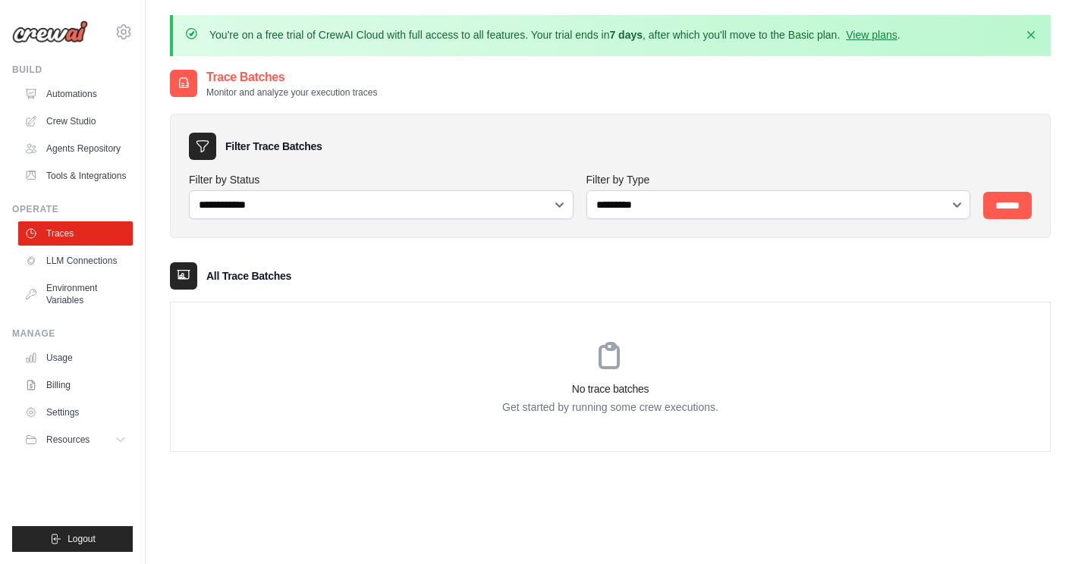
click at [42, 31] on img at bounding box center [50, 31] width 76 height 23
click at [60, 32] on img at bounding box center [50, 31] width 76 height 23
click at [125, 30] on icon at bounding box center [123, 32] width 5 height 5
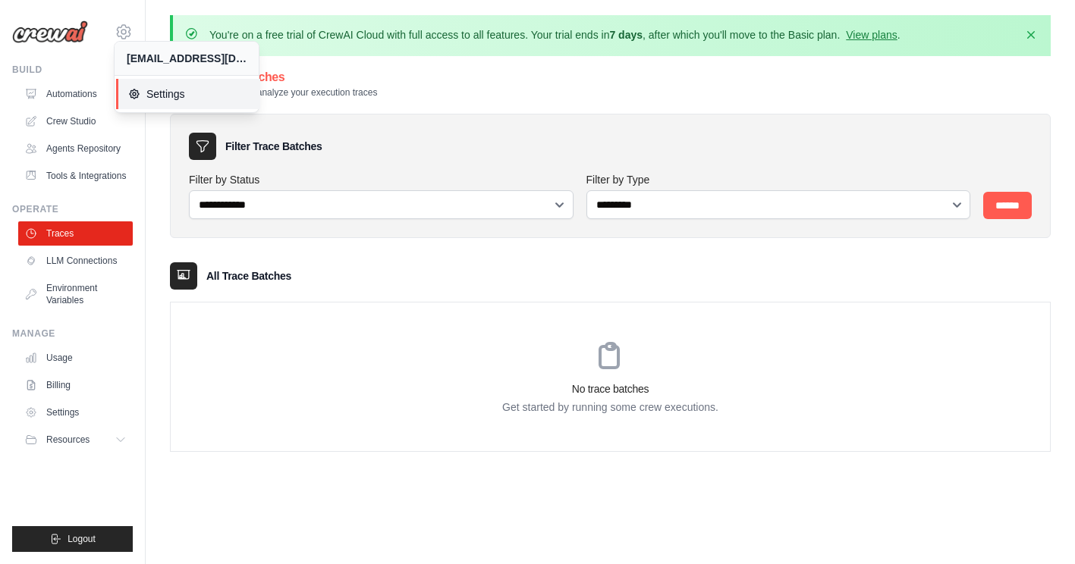
click at [147, 96] on span "Settings" at bounding box center [188, 93] width 120 height 15
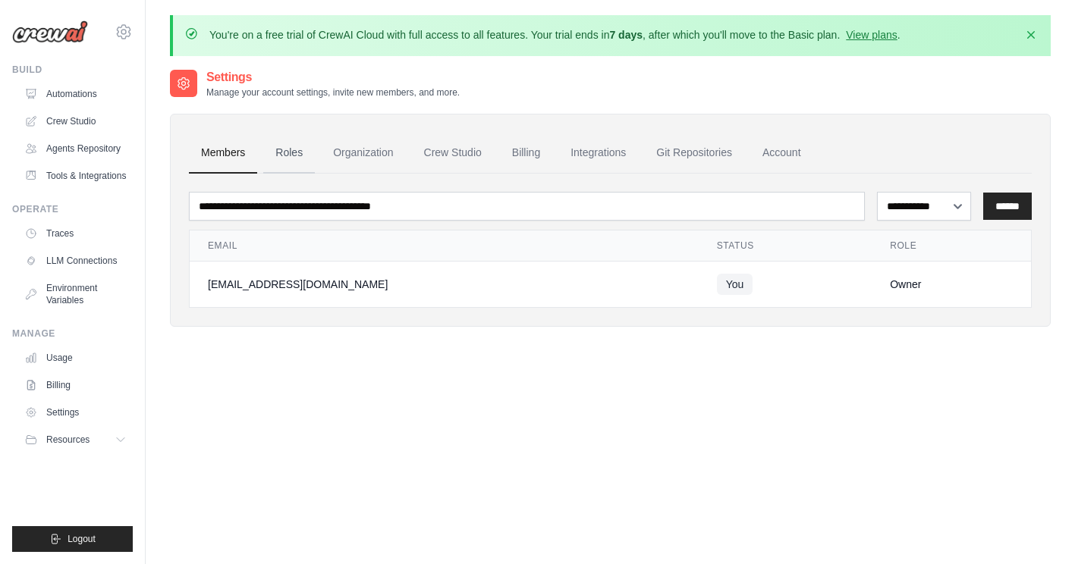
click at [292, 146] on link "Roles" at bounding box center [289, 153] width 52 height 41
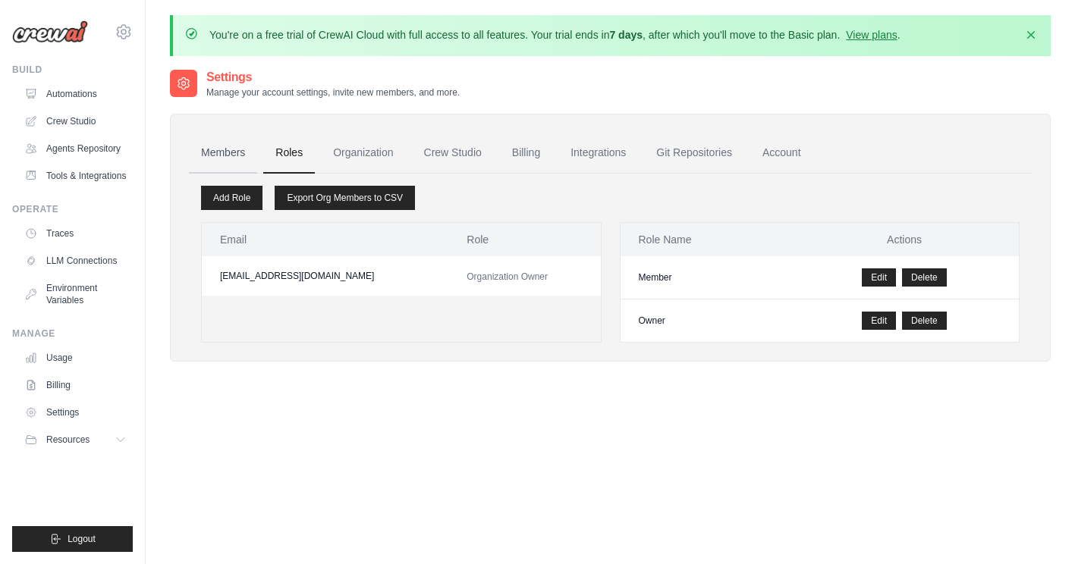
click at [220, 152] on link "Members" at bounding box center [223, 153] width 68 height 41
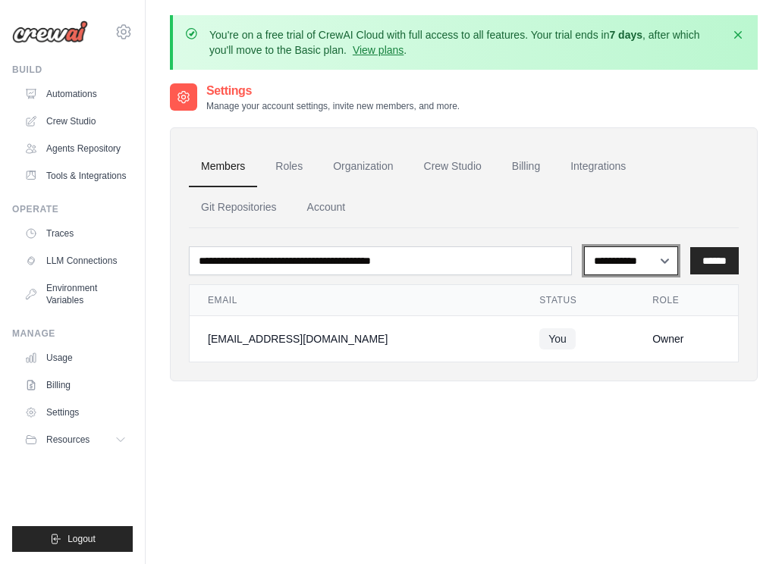
click at [660, 257] on select "**********" at bounding box center [631, 261] width 95 height 29
select select "******"
click at [584, 247] on select "**********" at bounding box center [631, 261] width 95 height 29
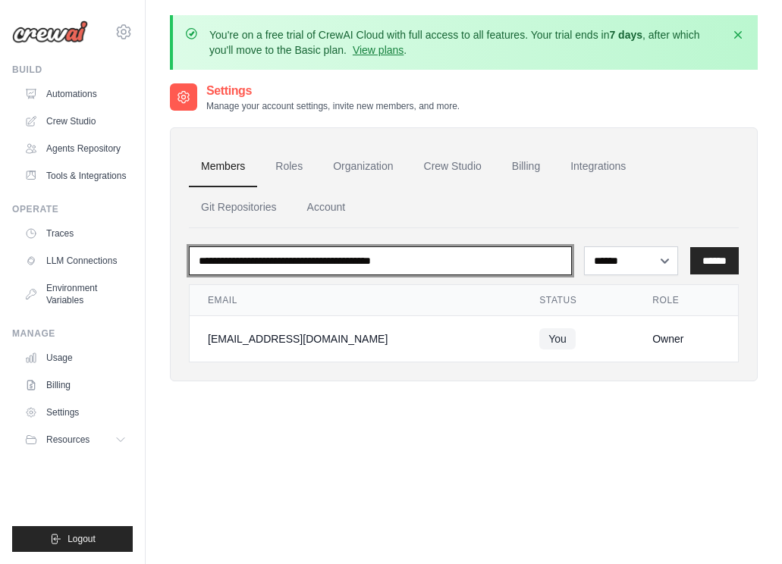
drag, startPoint x: 462, startPoint y: 264, endPoint x: 218, endPoint y: 254, distance: 243.7
click at [218, 254] on input "email" at bounding box center [380, 261] width 383 height 29
type input "**********"
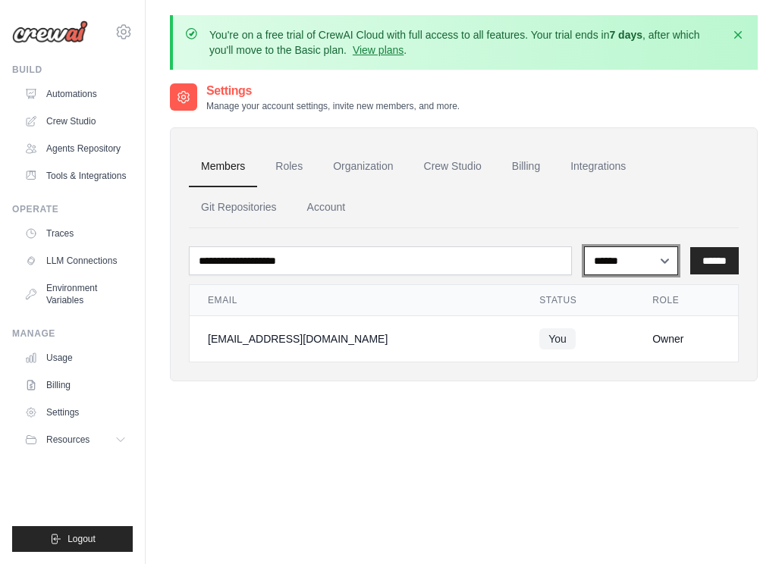
click at [663, 259] on select "**********" at bounding box center [631, 261] width 95 height 29
select select "******"
click at [584, 247] on select "**********" at bounding box center [631, 261] width 95 height 29
click at [714, 262] on input "******" at bounding box center [714, 260] width 49 height 27
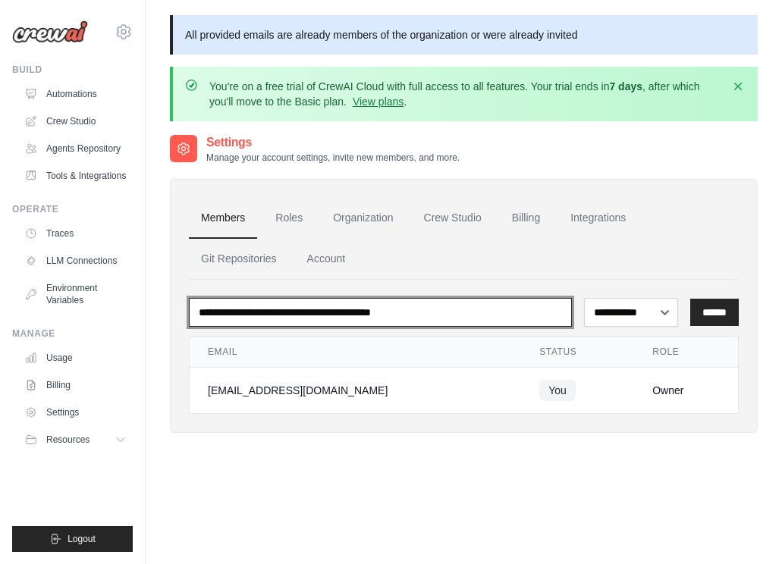
drag, startPoint x: 463, startPoint y: 309, endPoint x: 444, endPoint y: 312, distance: 19.9
click at [444, 312] on input "email" at bounding box center [380, 312] width 383 height 29
type input "**********"
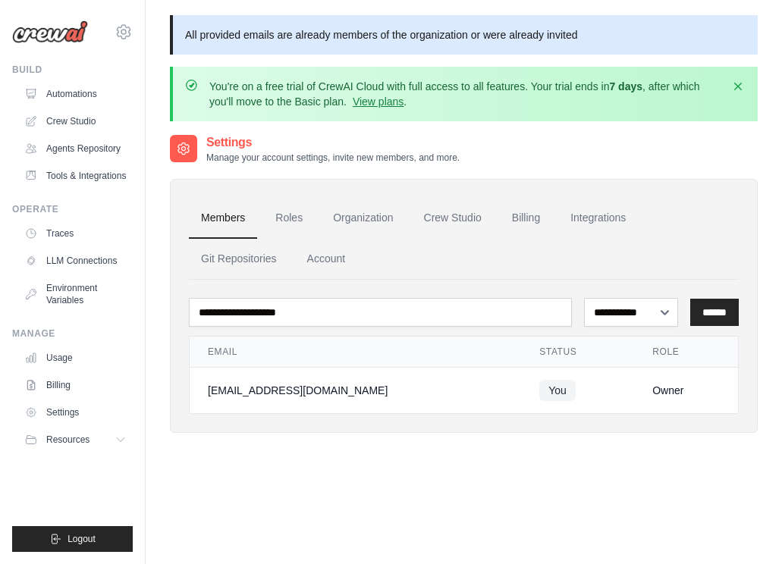
click at [661, 253] on ul "Members Roles Organization Crew Studio Billing Integrations Git Repositories Ac…" at bounding box center [464, 239] width 550 height 82
click at [429, 461] on div "**********" at bounding box center [464, 415] width 588 height 564
click at [287, 215] on link "Roles" at bounding box center [289, 218] width 52 height 41
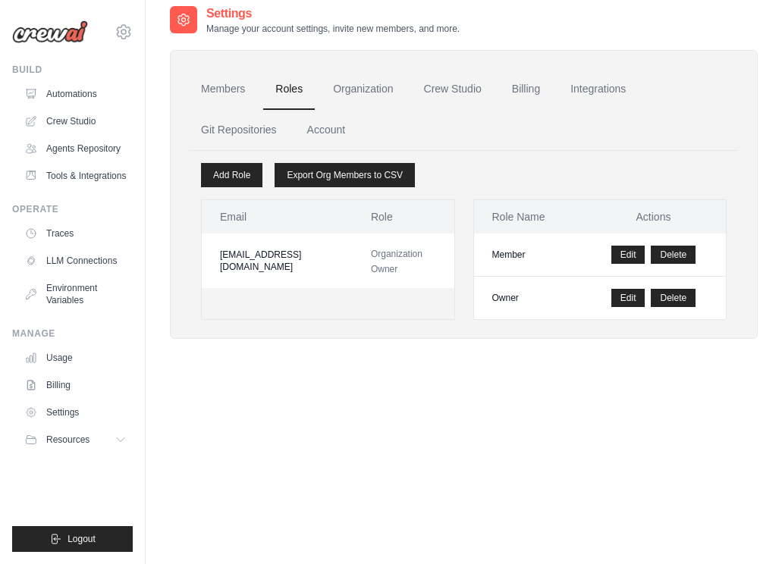
scroll to position [97, 0]
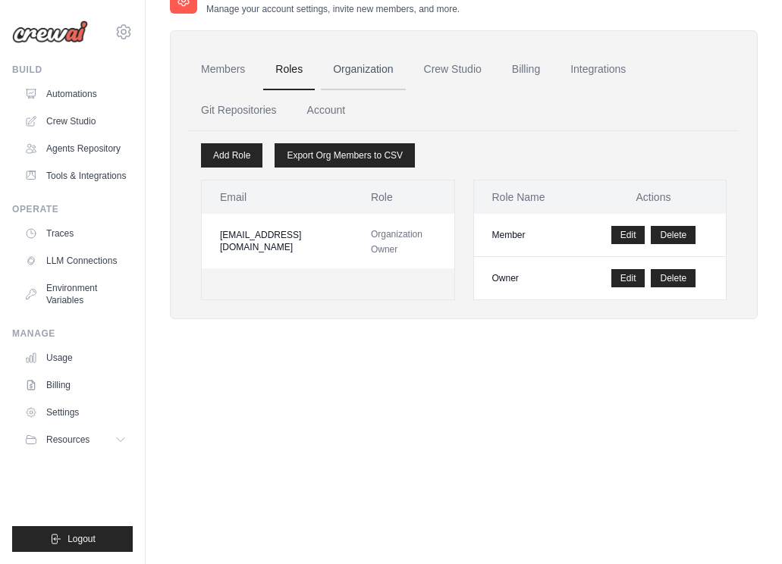
click at [373, 61] on link "Organization" at bounding box center [363, 69] width 84 height 41
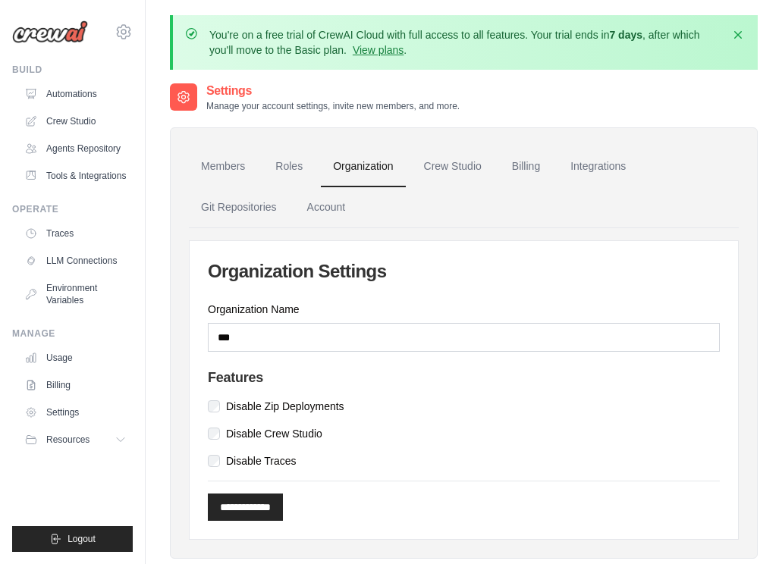
click at [217, 453] on div "Features Disable Zip Deployments Disable Crew Studio Disable Traces" at bounding box center [464, 419] width 512 height 99
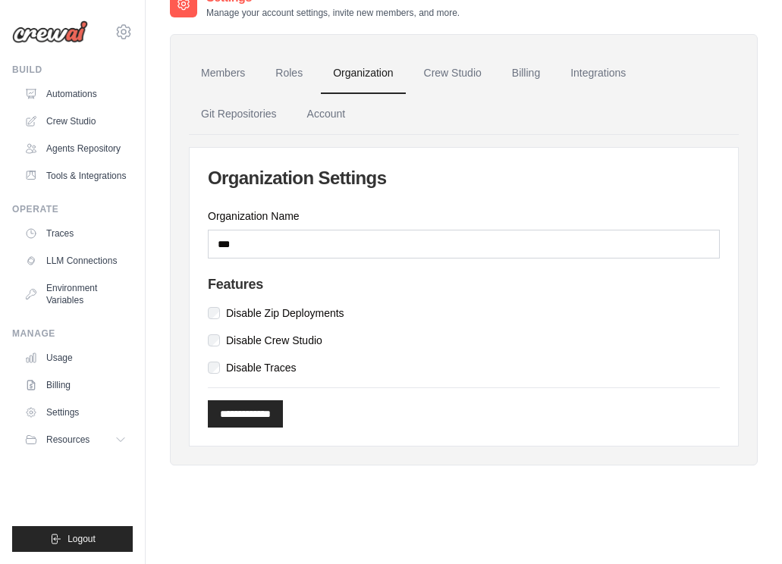
scroll to position [97, 0]
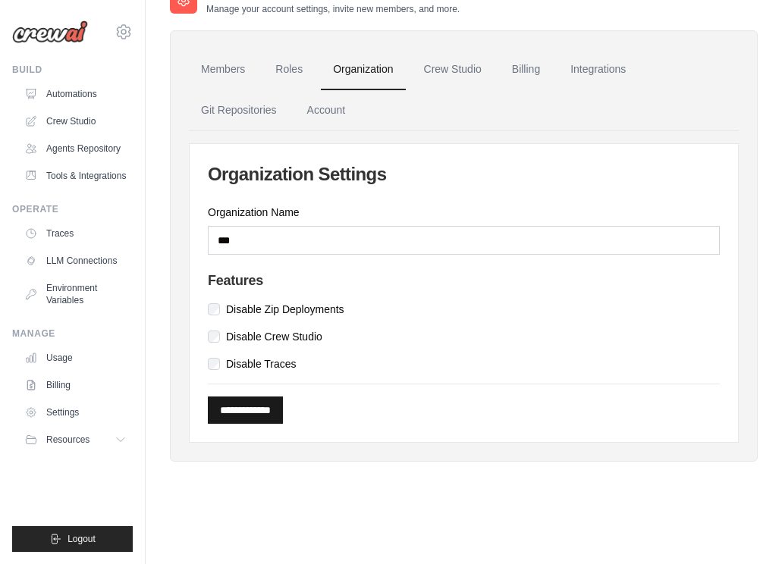
click at [262, 413] on input "**********" at bounding box center [245, 410] width 75 height 27
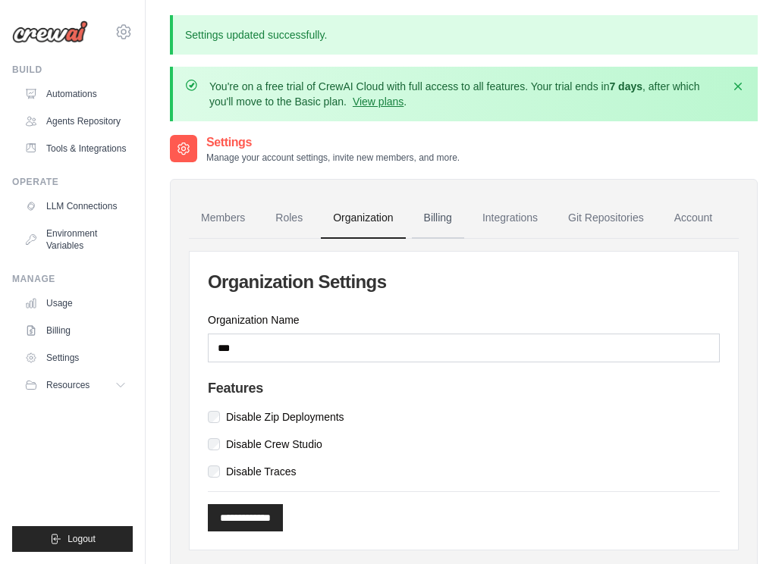
click at [451, 215] on link "Billing" at bounding box center [438, 218] width 52 height 41
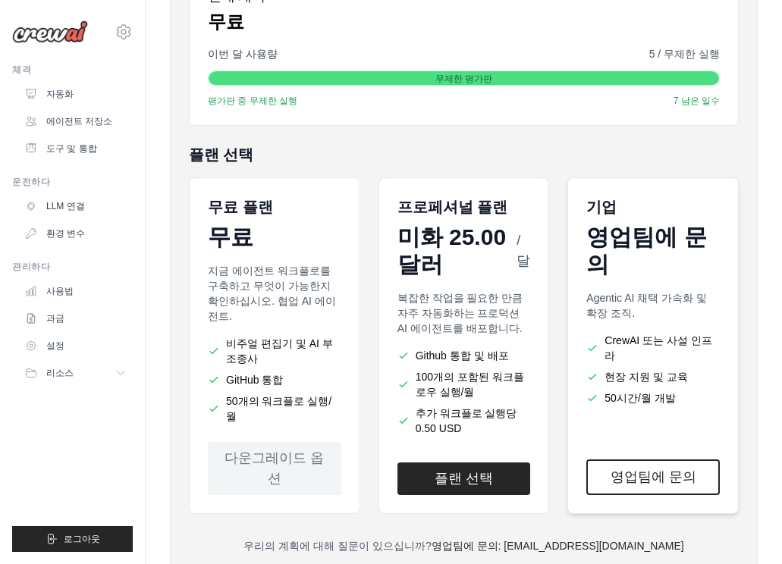
scroll to position [278, 0]
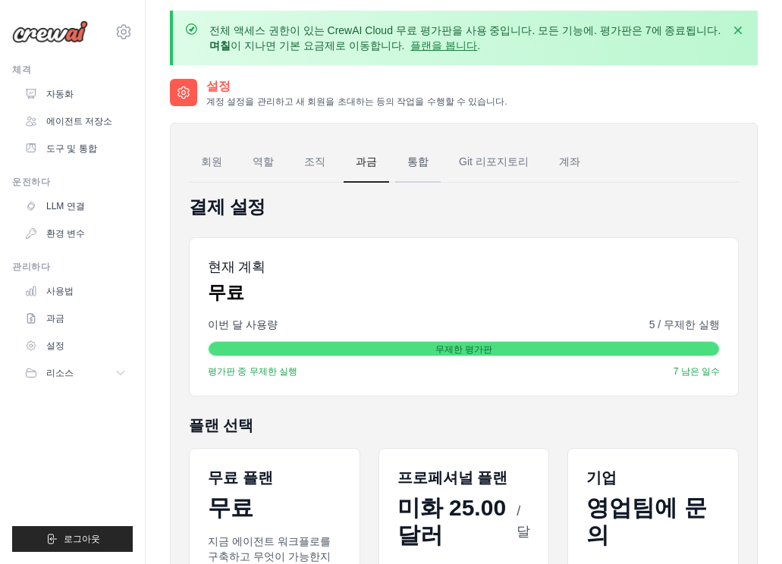
click at [418, 151] on link "통합" at bounding box center [418, 162] width 46 height 41
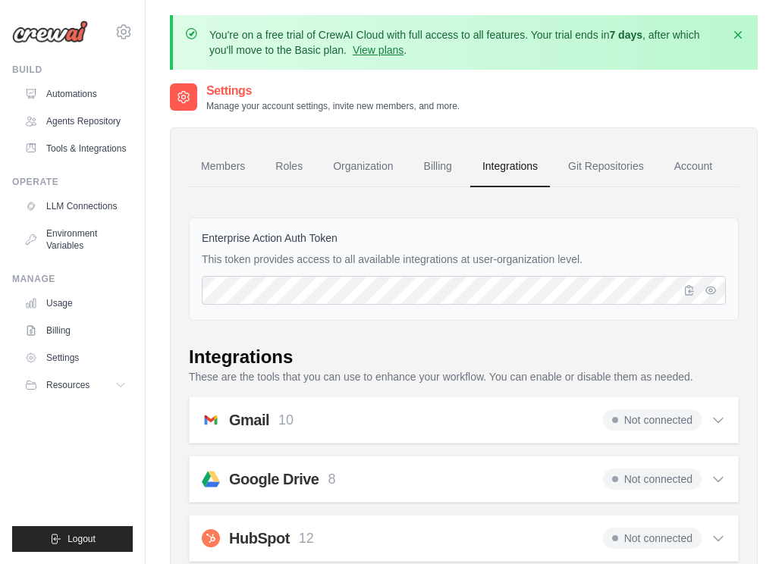
click at [416, 161] on ul "Members Roles Organization Billing Integrations Git Repositories Account" at bounding box center [464, 166] width 550 height 41
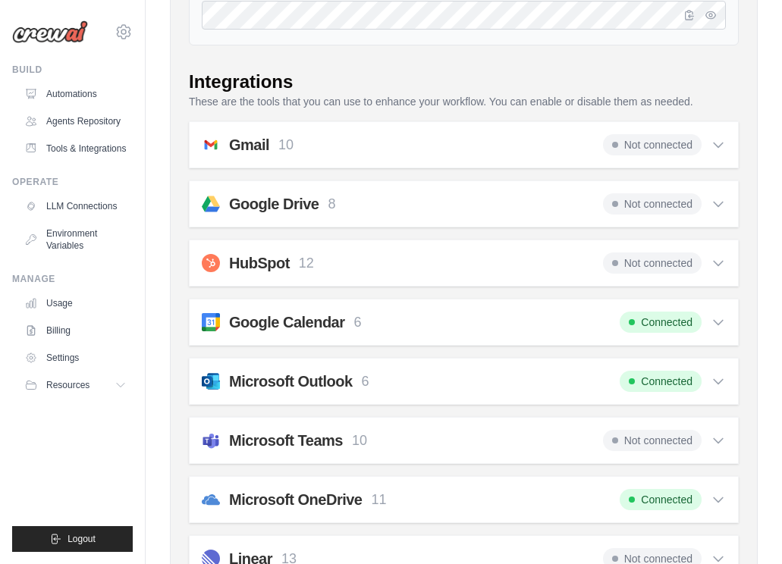
scroll to position [275, 0]
click at [719, 152] on icon at bounding box center [718, 144] width 15 height 15
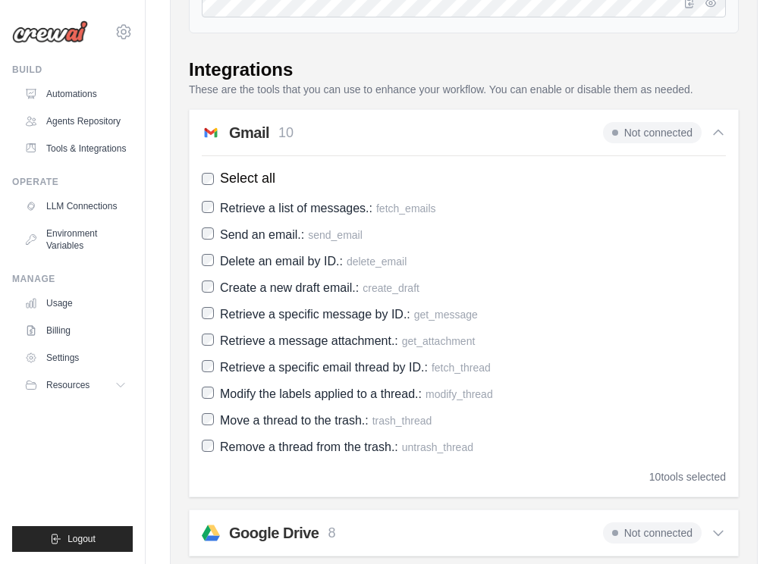
click at [638, 143] on span "Not connected" at bounding box center [652, 132] width 99 height 21
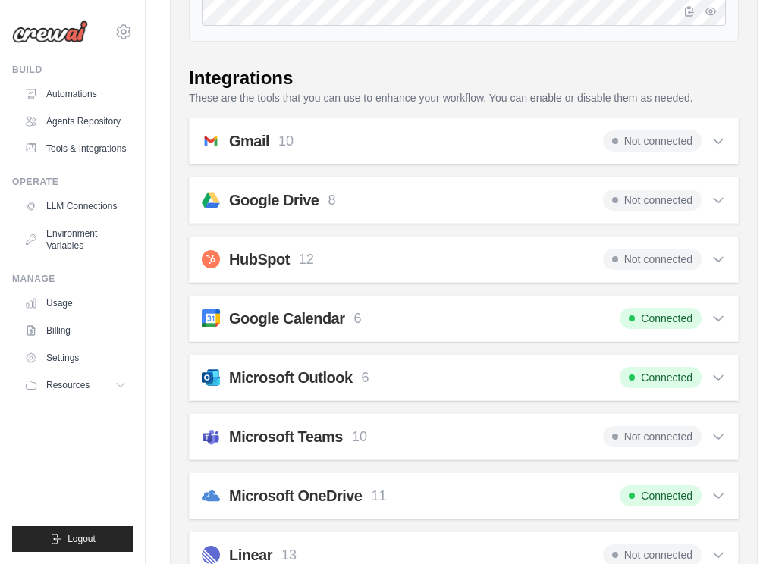
scroll to position [278, 0]
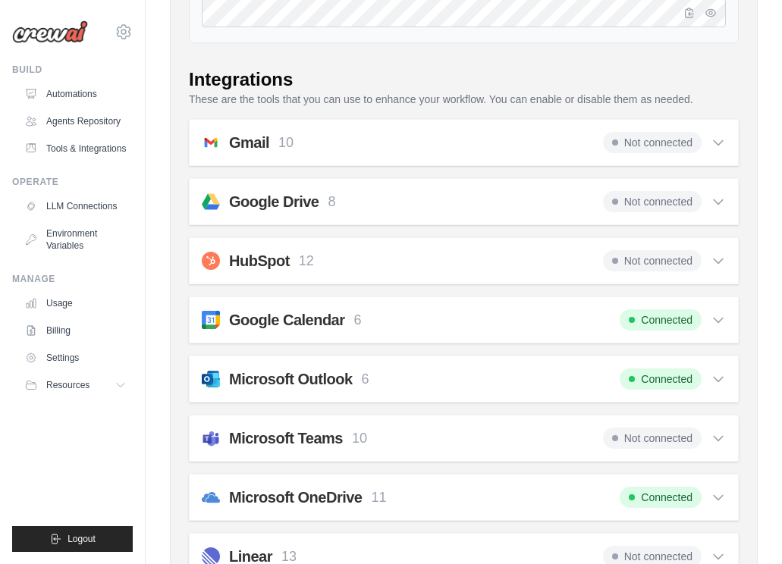
click at [631, 212] on span "Not connected" at bounding box center [652, 201] width 99 height 21
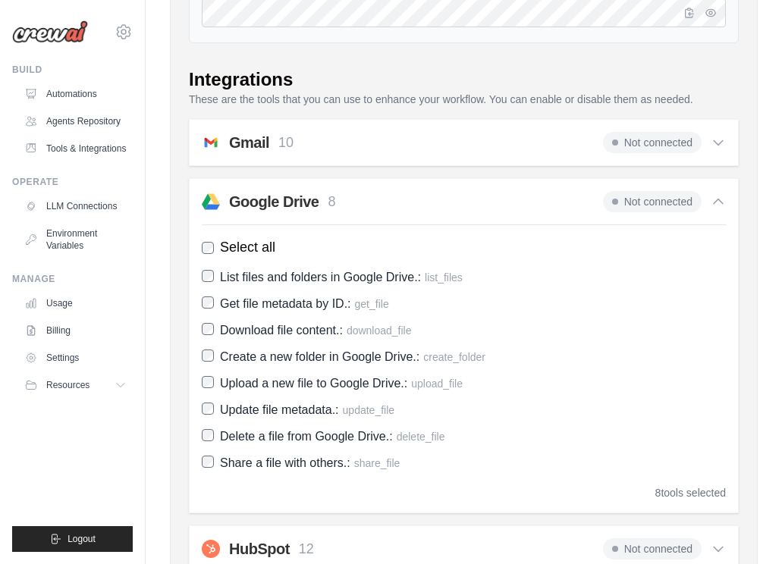
click at [649, 212] on span "Not connected" at bounding box center [652, 201] width 99 height 21
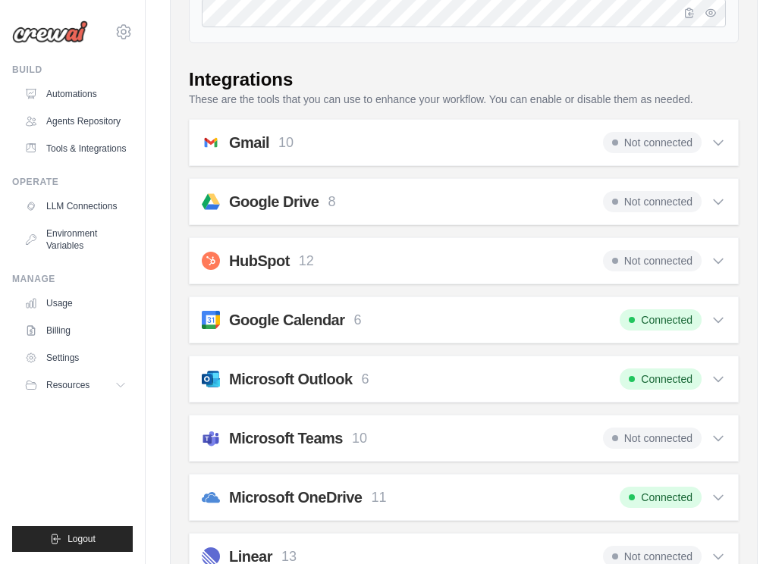
click at [718, 268] on icon at bounding box center [718, 260] width 15 height 15
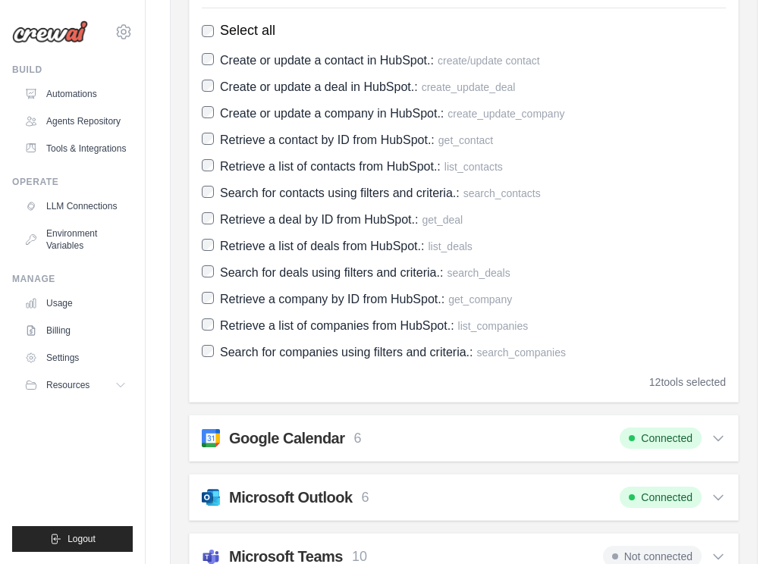
scroll to position [554, 0]
click at [201, 99] on div "HubSpot 12 Not connected Select all Create or update a contact in HubSpot.: cre…" at bounding box center [464, 181] width 550 height 441
click at [208, 124] on label "Create or update a company in HubSpot.: create_update_company" at bounding box center [464, 113] width 524 height 20
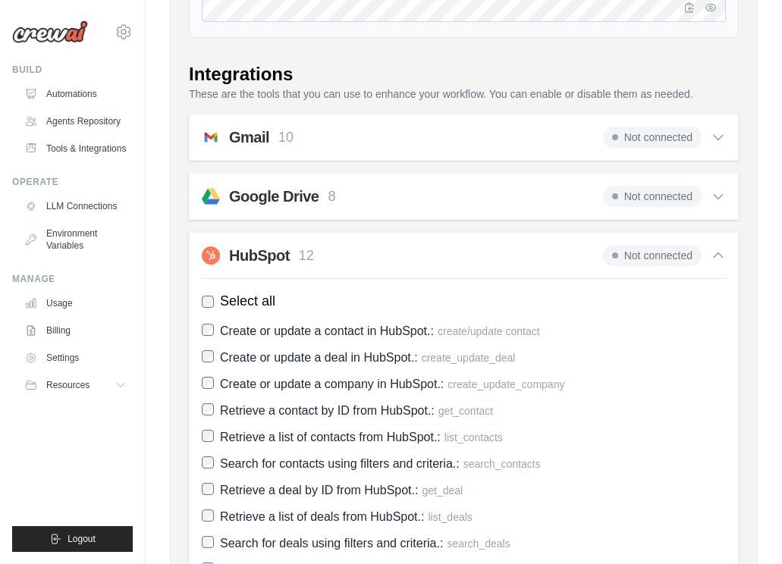
click at [714, 285] on div "HubSpot 12 Not connected Select all Create or update a contact in HubSpot.: cre…" at bounding box center [464, 452] width 550 height 441
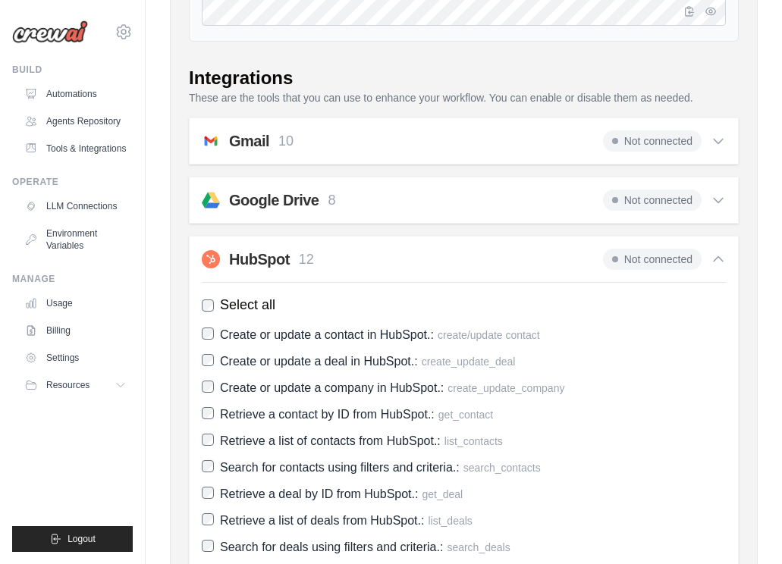
scroll to position [278, 0]
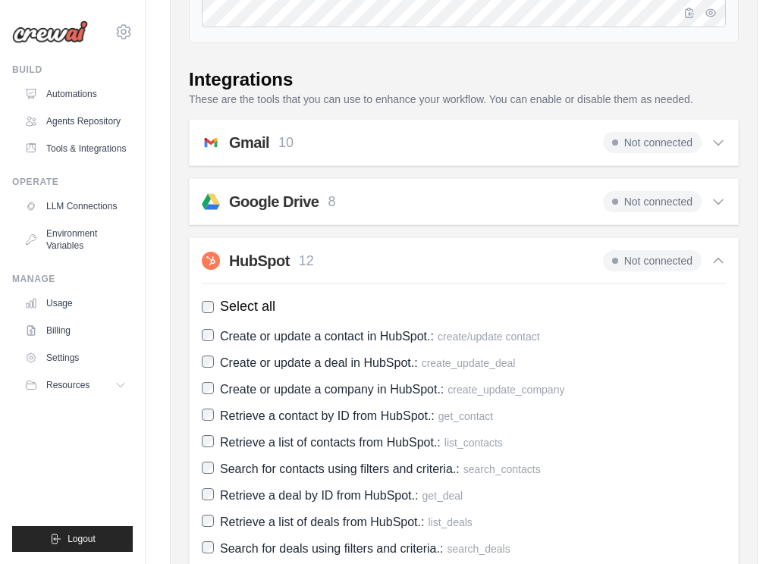
click at [718, 268] on icon at bounding box center [718, 260] width 15 height 15
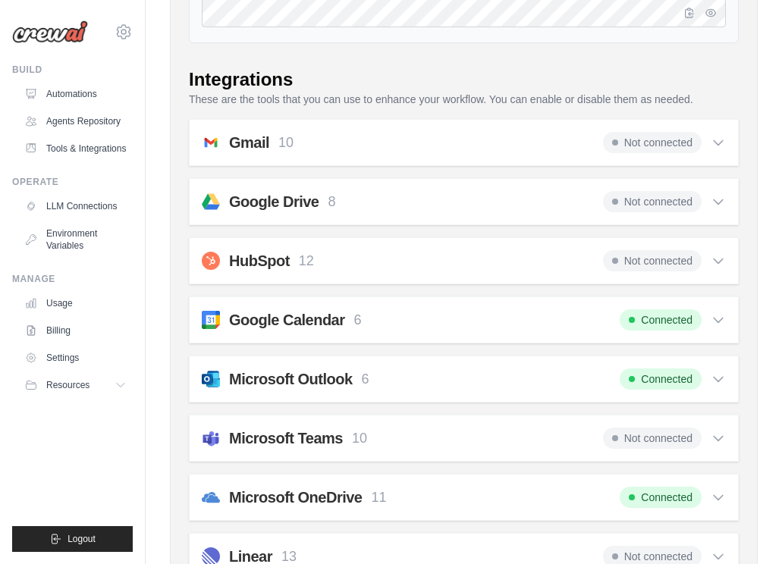
click at [333, 212] on p "8" at bounding box center [332, 202] width 8 height 20
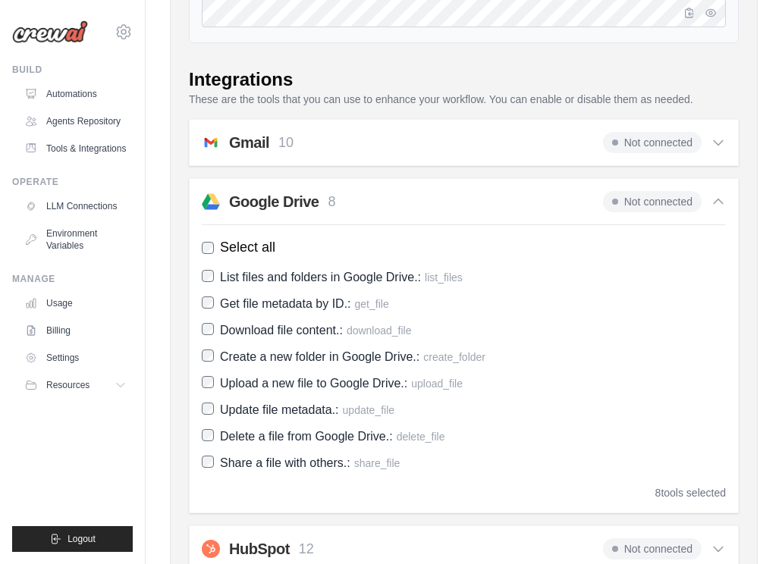
click at [335, 212] on p "8" at bounding box center [332, 202] width 8 height 20
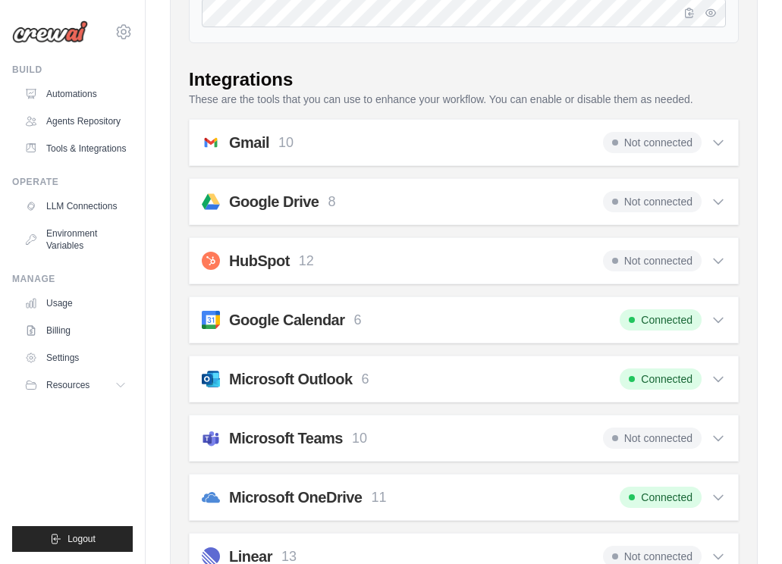
click at [721, 150] on icon at bounding box center [718, 142] width 15 height 15
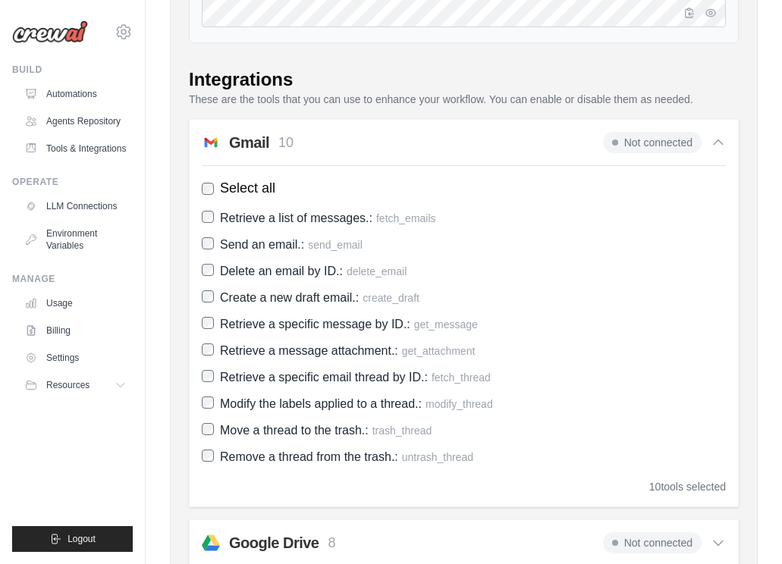
click at [247, 153] on h2 "Gmail" at bounding box center [249, 142] width 40 height 21
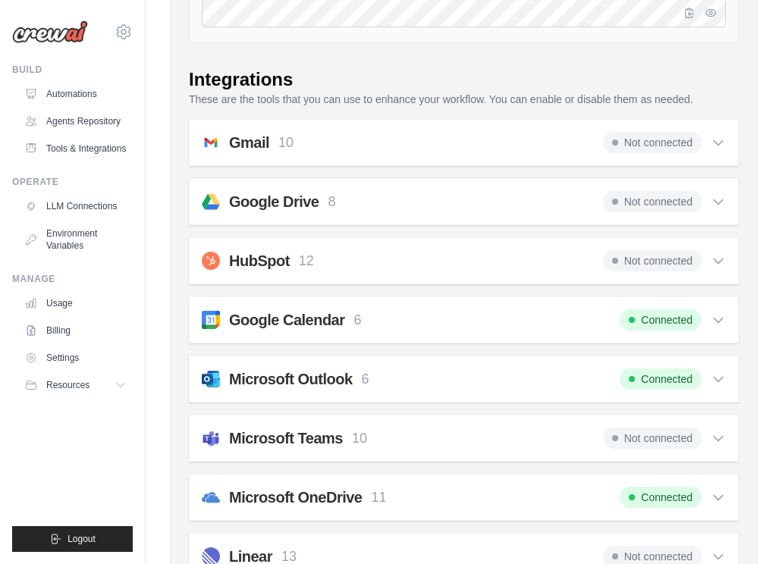
click at [701, 153] on div "Not connected" at bounding box center [664, 142] width 123 height 21
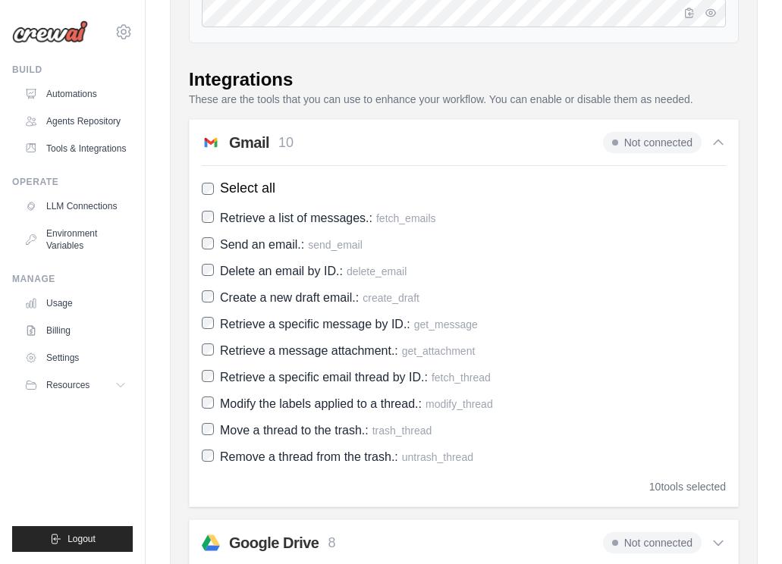
click at [718, 150] on icon at bounding box center [718, 142] width 15 height 15
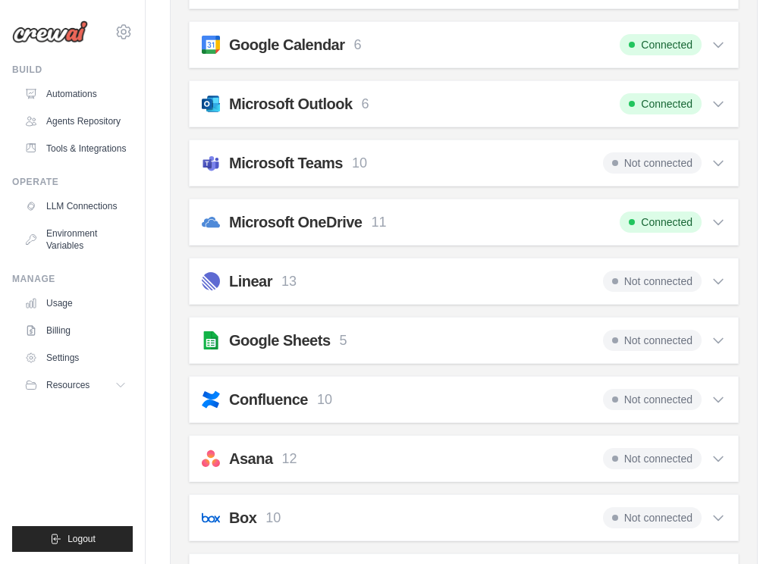
scroll to position [554, 0]
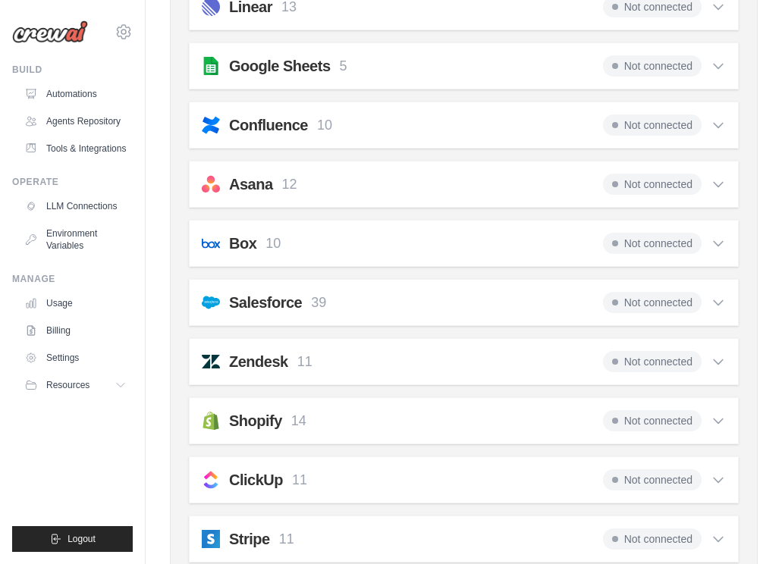
click at [719, 74] on icon at bounding box center [718, 65] width 15 height 15
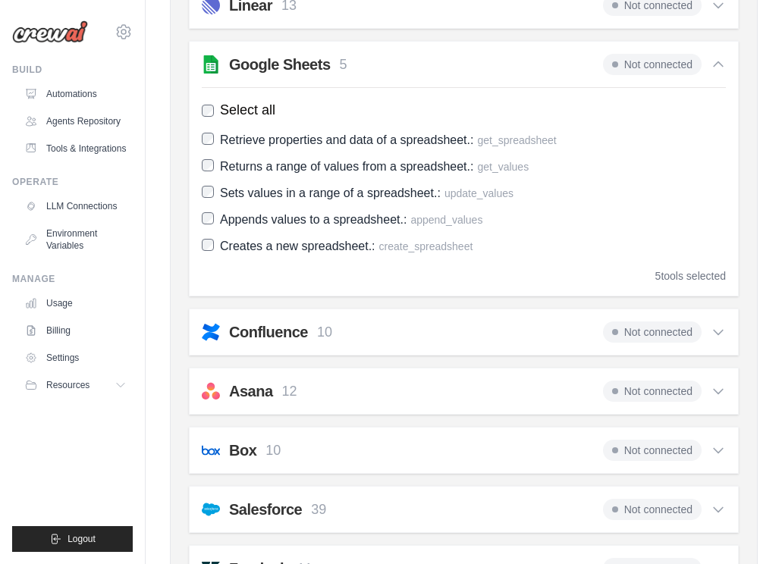
scroll to position [830, 0]
click at [269, 120] on span "Select all" at bounding box center [247, 109] width 55 height 20
click at [720, 71] on icon at bounding box center [718, 63] width 15 height 15
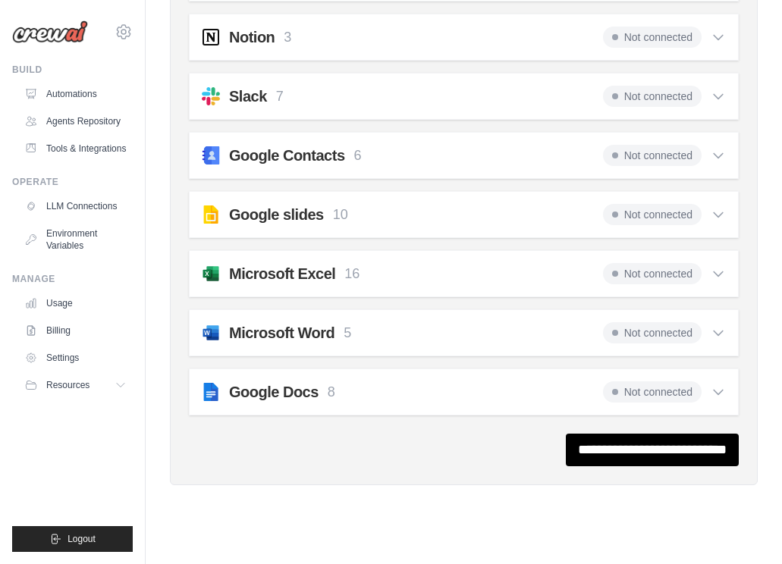
scroll to position [1568, 0]
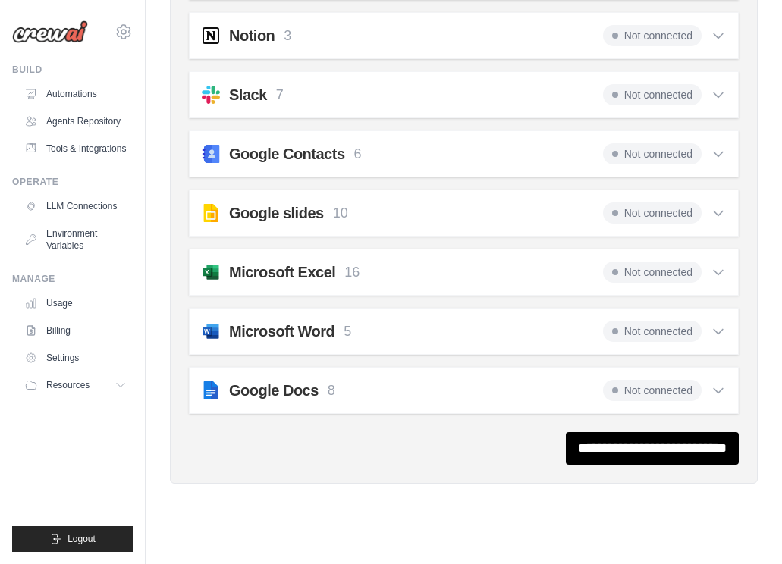
click at [300, 401] on h2 "Google Docs" at bounding box center [273, 390] width 89 height 21
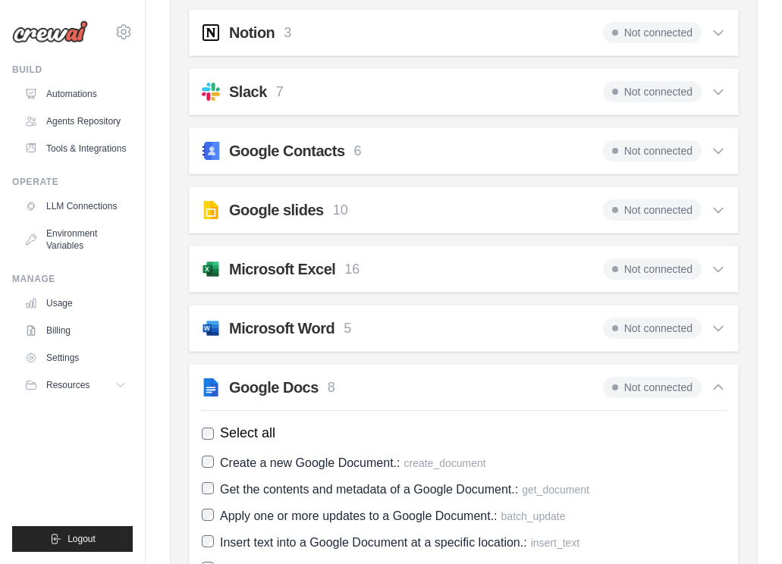
scroll to position [1572, 0]
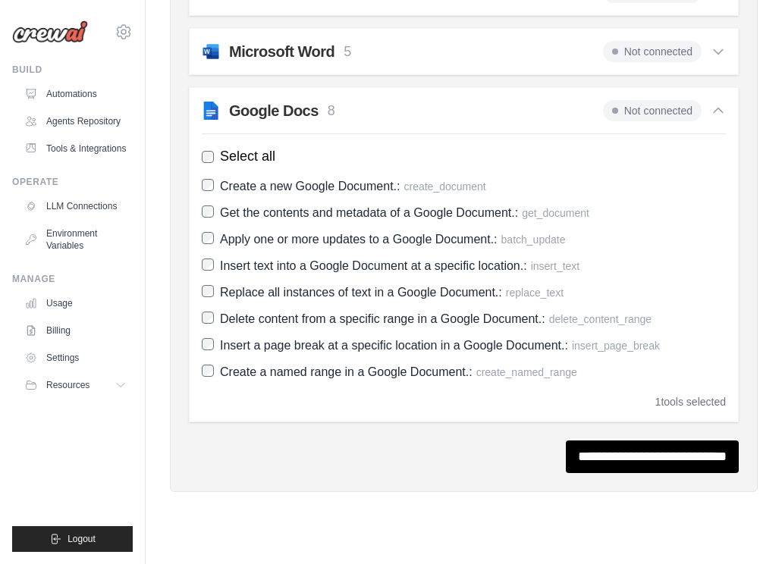
click at [673, 121] on span "Not connected" at bounding box center [652, 110] width 99 height 21
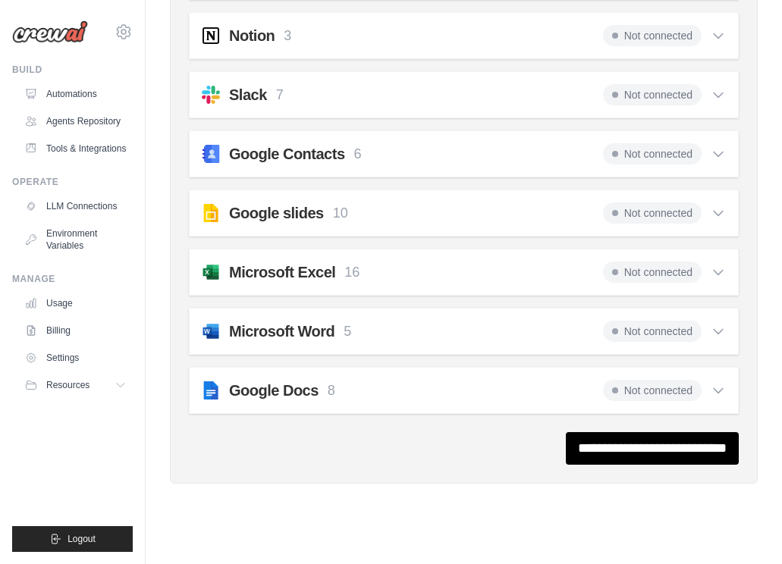
click at [287, 401] on h2 "Google Docs" at bounding box center [273, 390] width 89 height 21
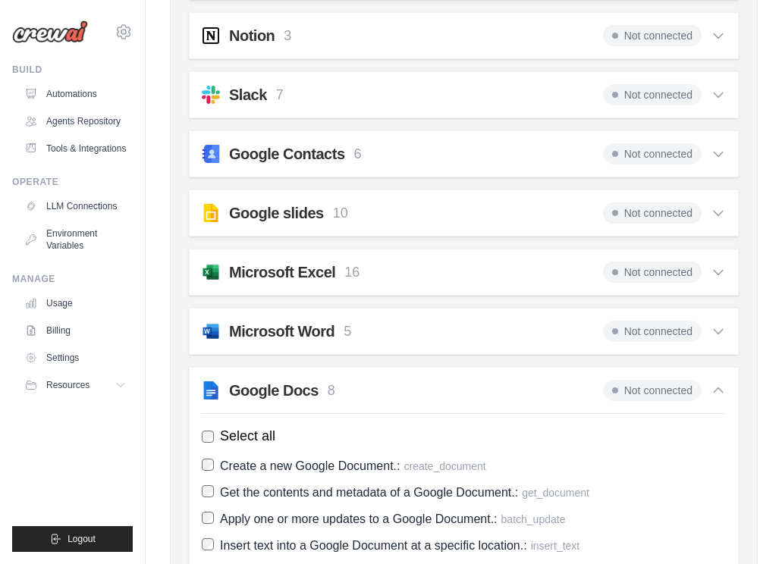
scroll to position [1848, 0]
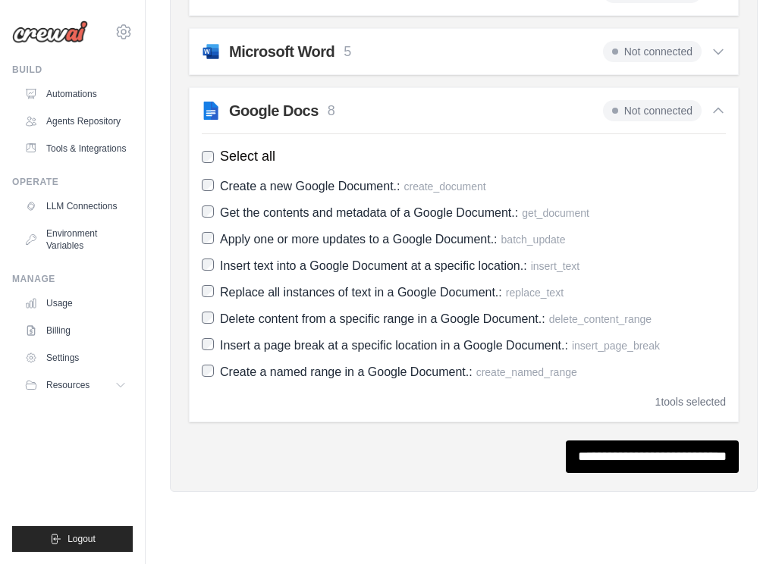
click at [223, 167] on span "Select all" at bounding box center [247, 156] width 55 height 20
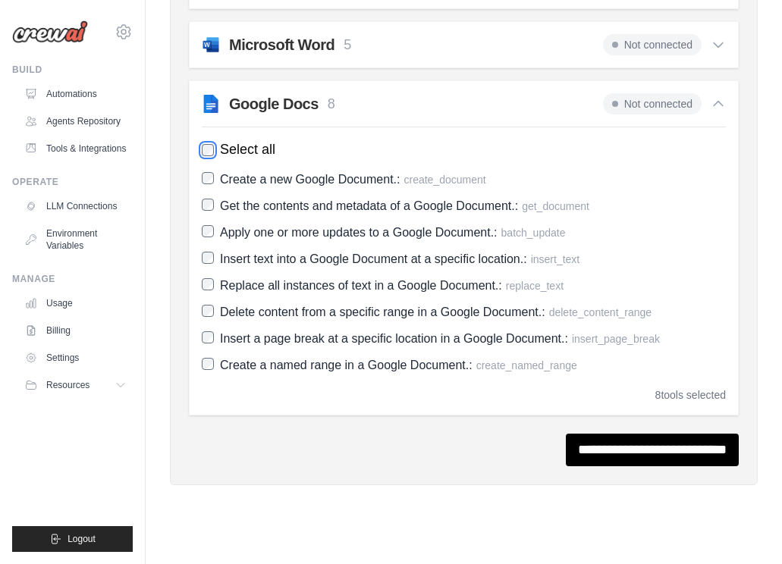
scroll to position [1856, 0]
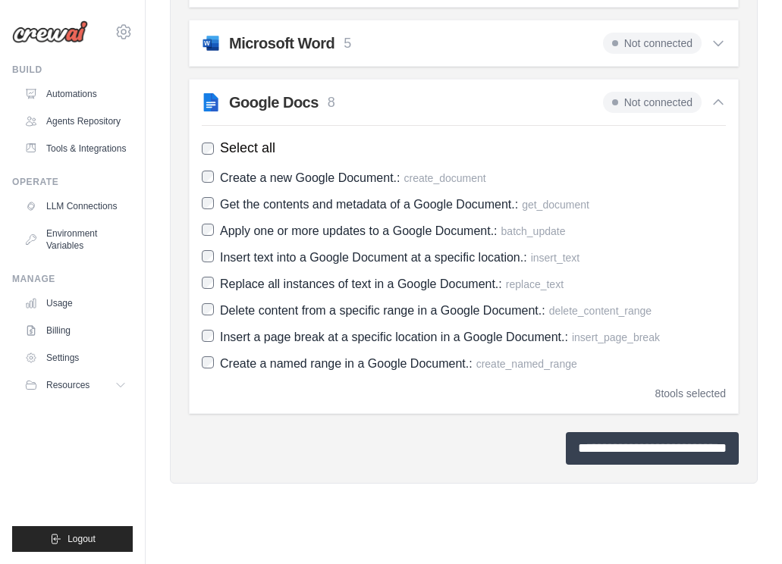
click at [613, 465] on input "**********" at bounding box center [652, 448] width 173 height 33
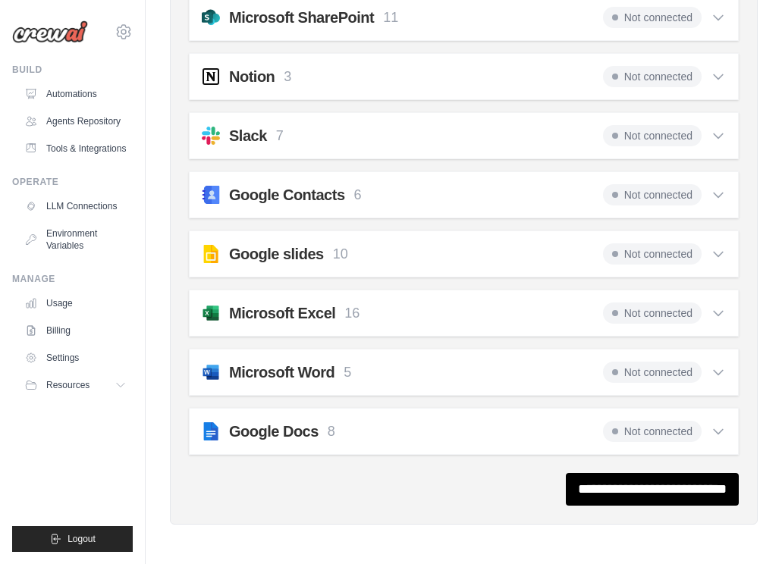
scroll to position [0, 0]
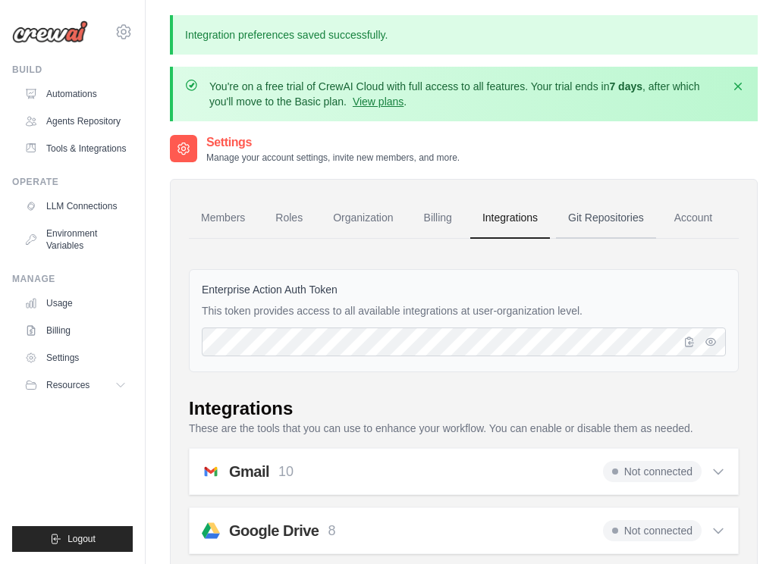
click at [620, 215] on link "Git Repositories" at bounding box center [606, 218] width 100 height 41
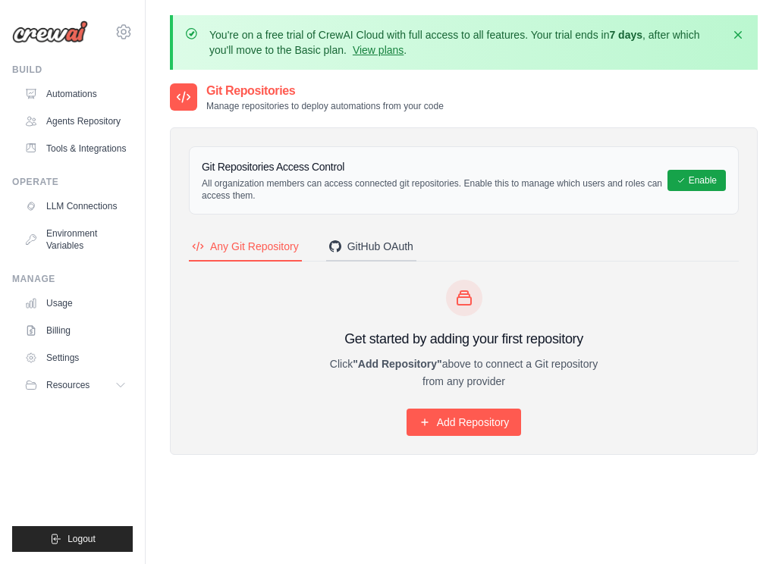
click at [372, 246] on div "GitHub OAuth" at bounding box center [371, 246] width 84 height 15
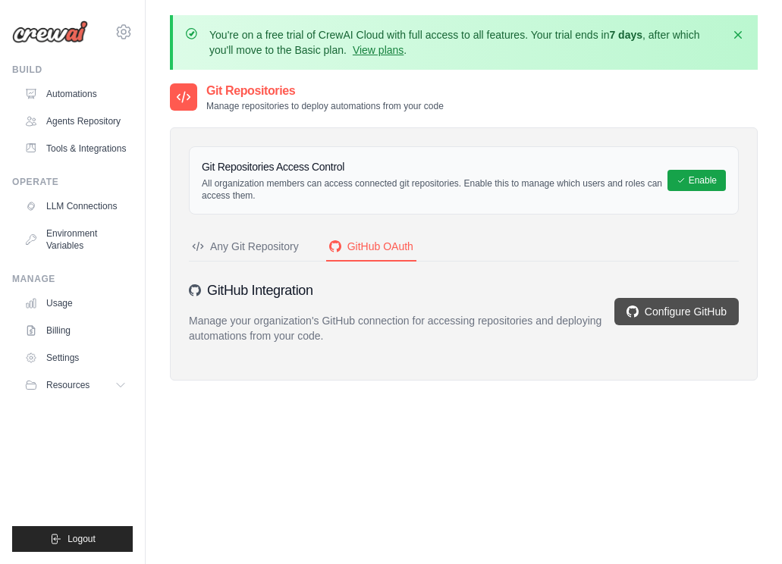
click at [669, 308] on link "Configure GitHub" at bounding box center [676, 311] width 124 height 27
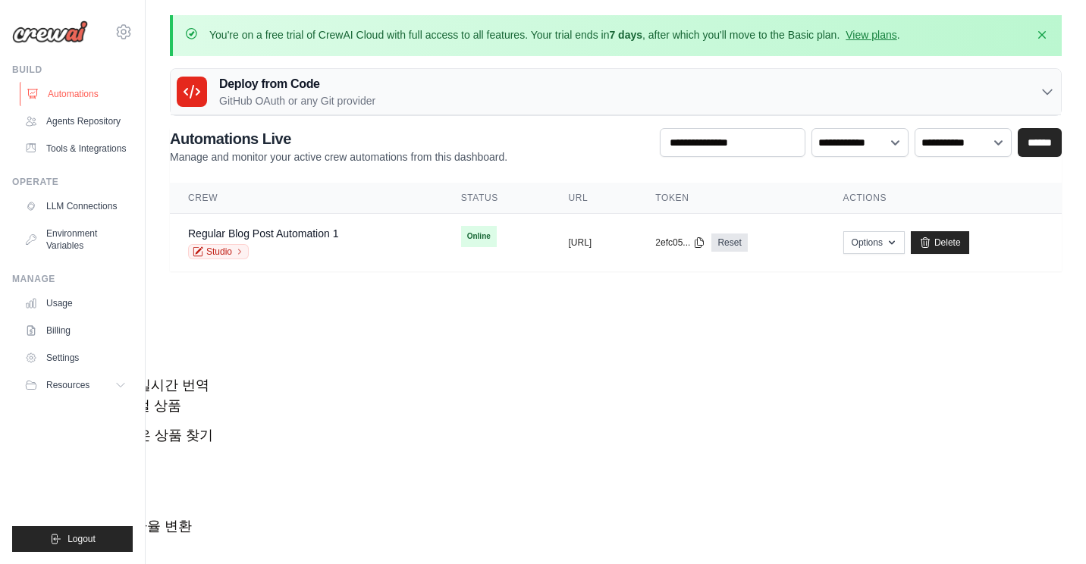
click at [54, 91] on link "Automations" at bounding box center [77, 94] width 115 height 24
click at [49, 34] on img at bounding box center [50, 31] width 76 height 23
click at [117, 28] on icon at bounding box center [124, 32] width 18 height 18
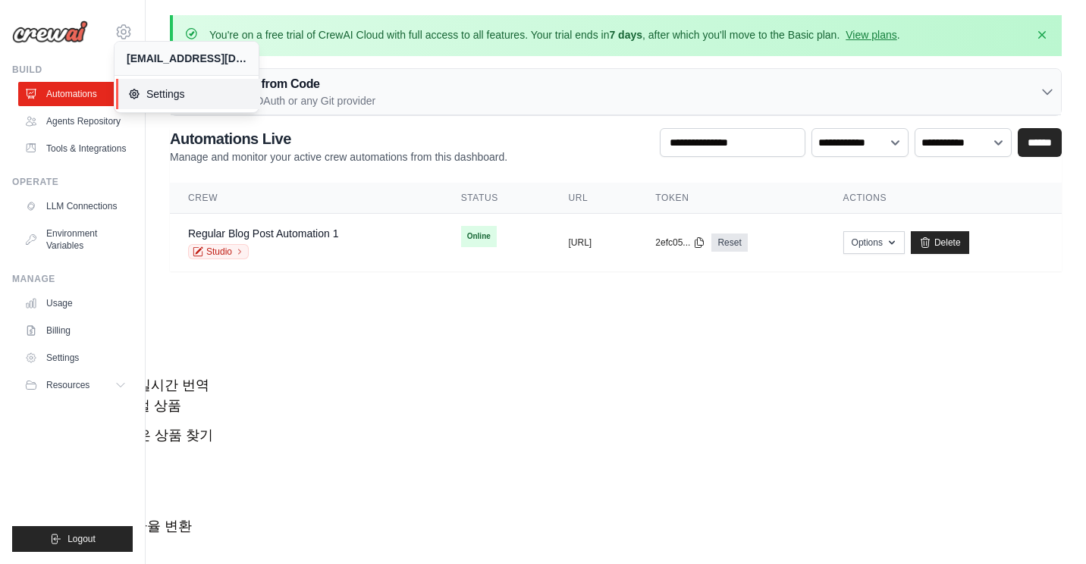
click at [159, 99] on span "Settings" at bounding box center [188, 93] width 120 height 15
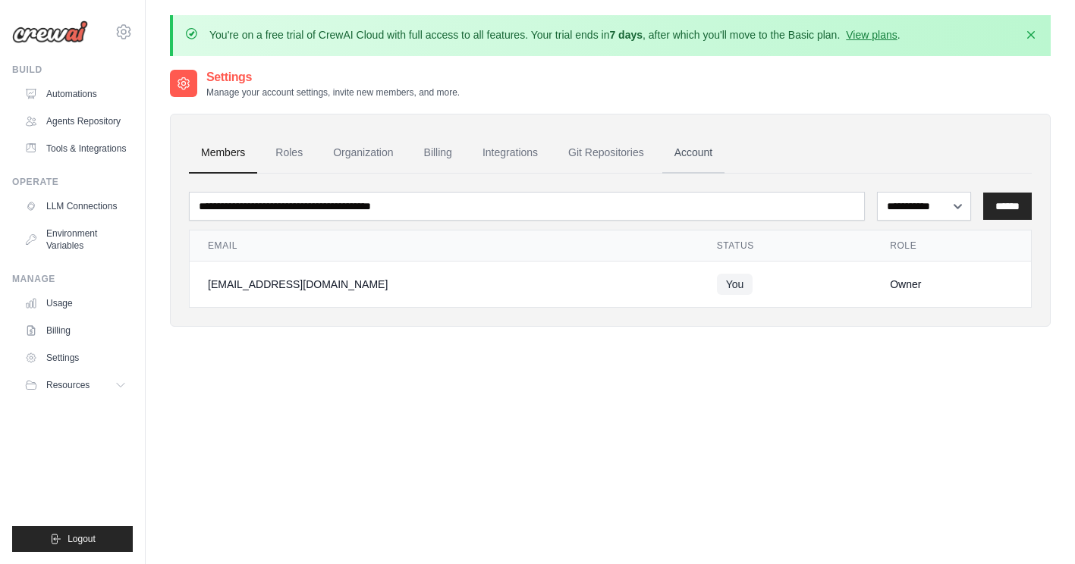
click at [709, 151] on link "Account" at bounding box center [693, 153] width 63 height 41
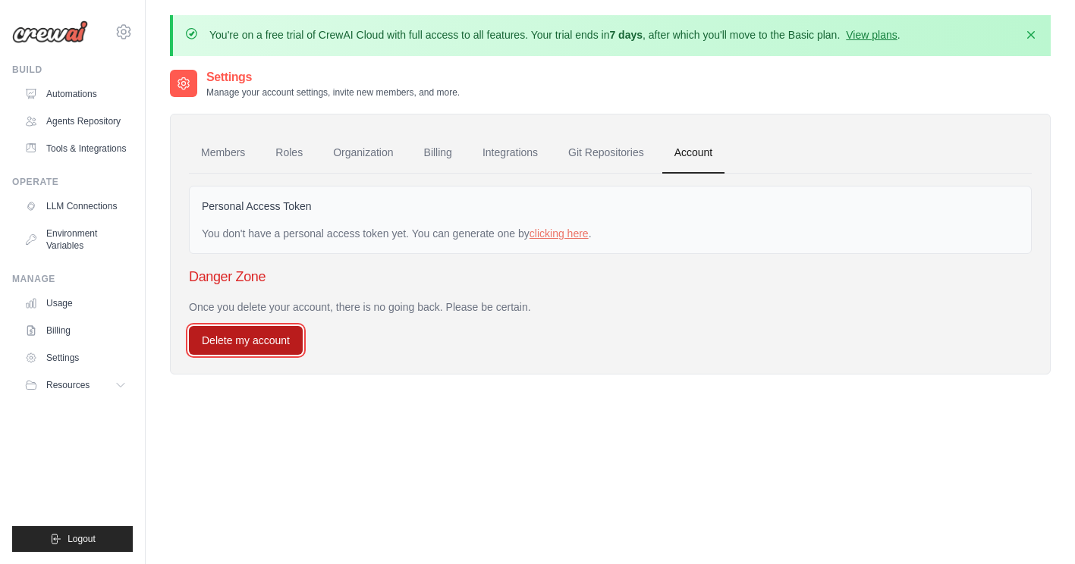
click at [284, 337] on button "Delete my account" at bounding box center [246, 340] width 114 height 29
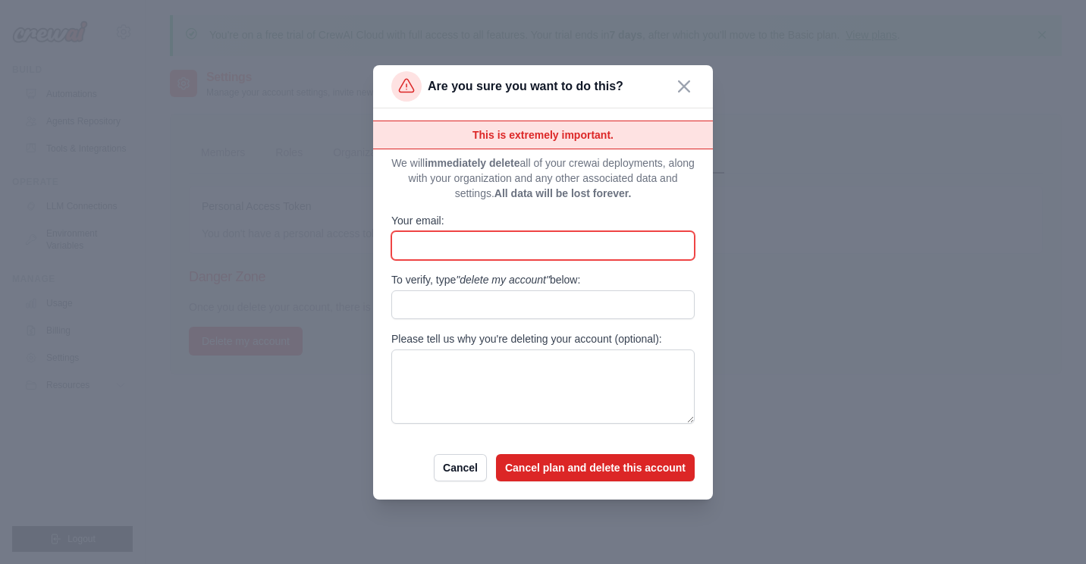
click at [482, 248] on input "Your email:" at bounding box center [542, 245] width 303 height 29
type input "**********"
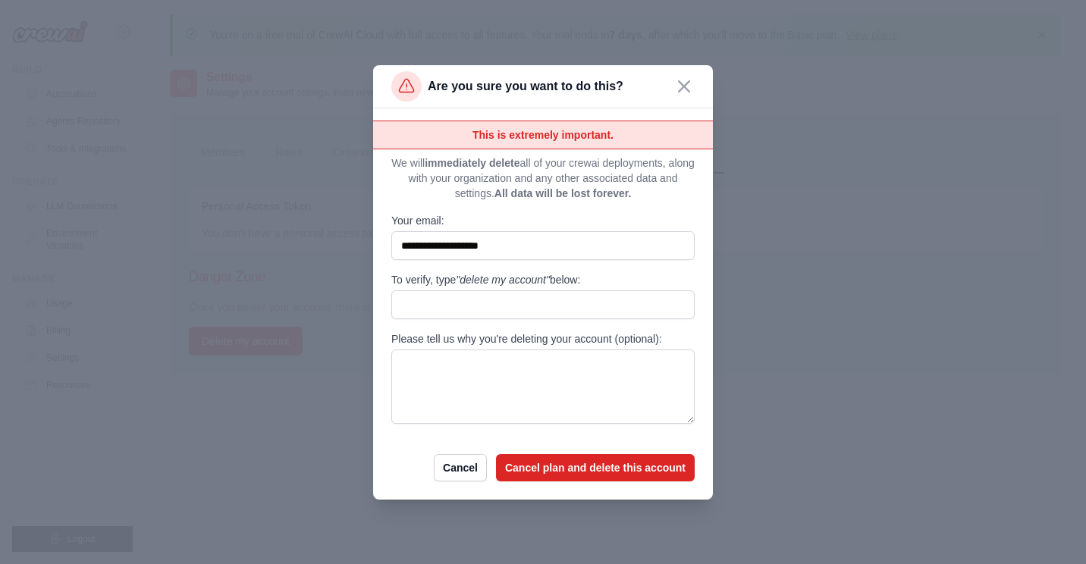
drag, startPoint x: 391, startPoint y: 281, endPoint x: 607, endPoint y: 275, distance: 216.2
click at [607, 275] on div "**********" at bounding box center [543, 303] width 340 height 391
copy label "To verify, type "delete my account" below:"
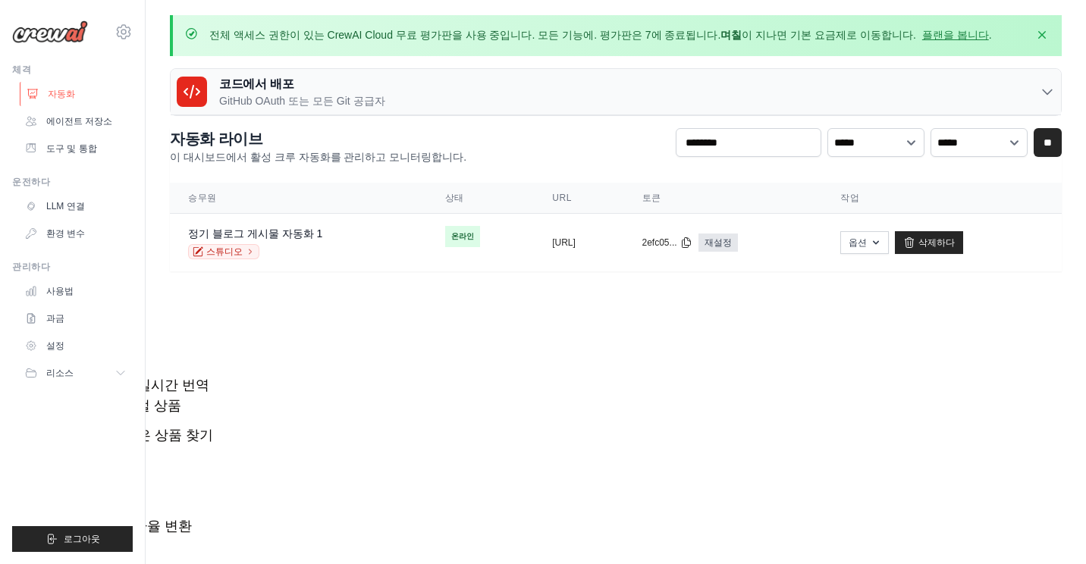
click at [62, 97] on font "자동화" at bounding box center [61, 94] width 27 height 12
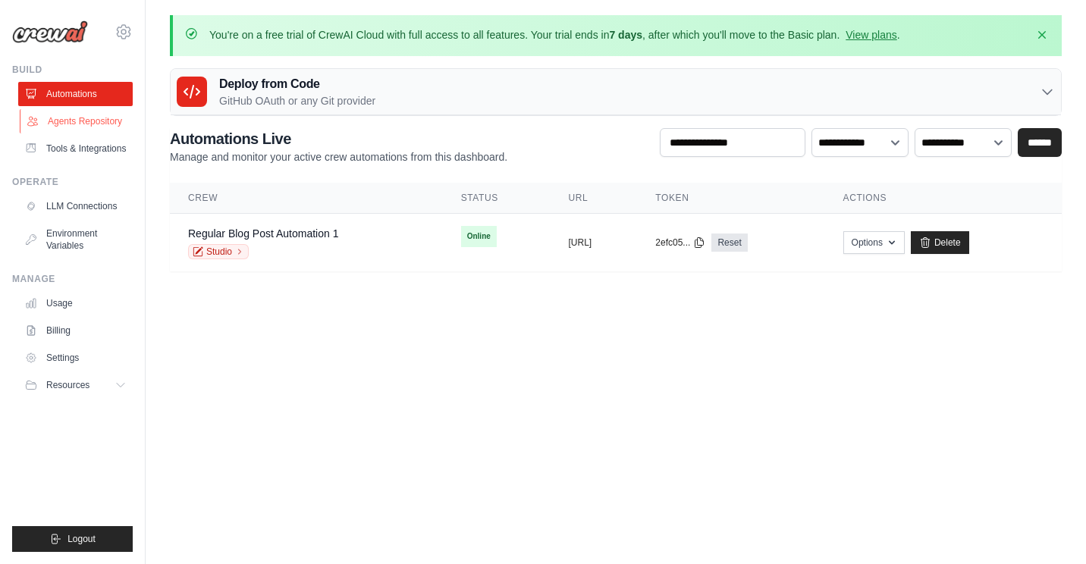
click at [83, 116] on link "Agents Repository" at bounding box center [77, 121] width 115 height 24
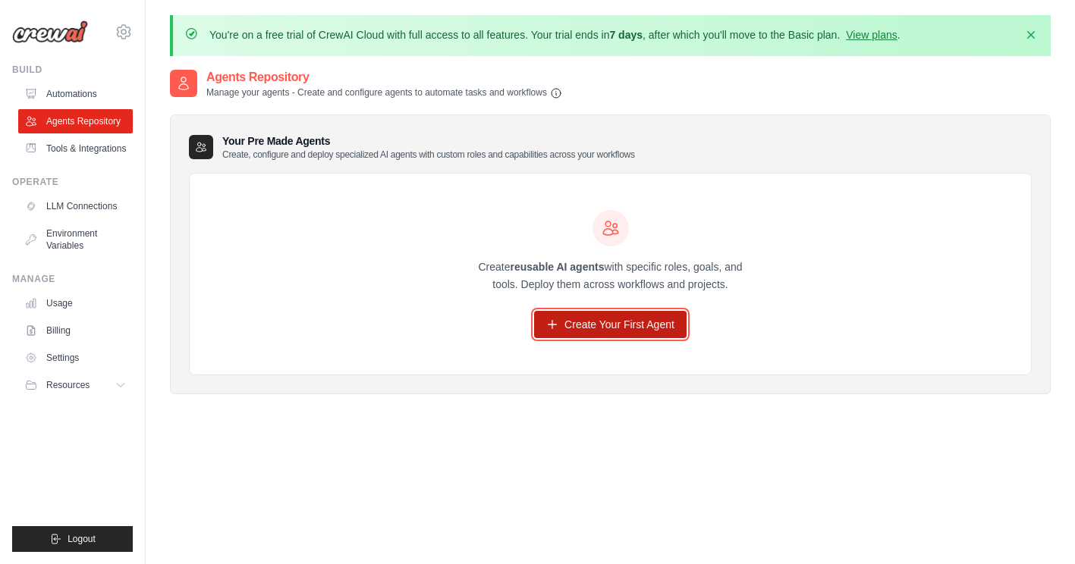
click at [564, 325] on link "Create Your First Agent" at bounding box center [610, 324] width 152 height 27
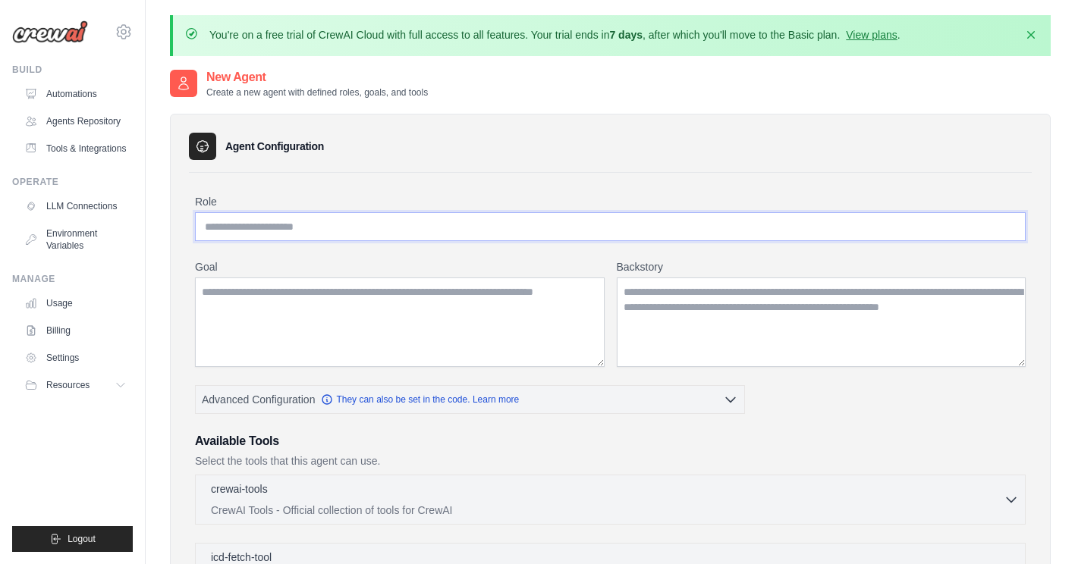
paste input "**********"
type input "**********"
click at [99, 121] on link "Agents Repository" at bounding box center [77, 121] width 115 height 24
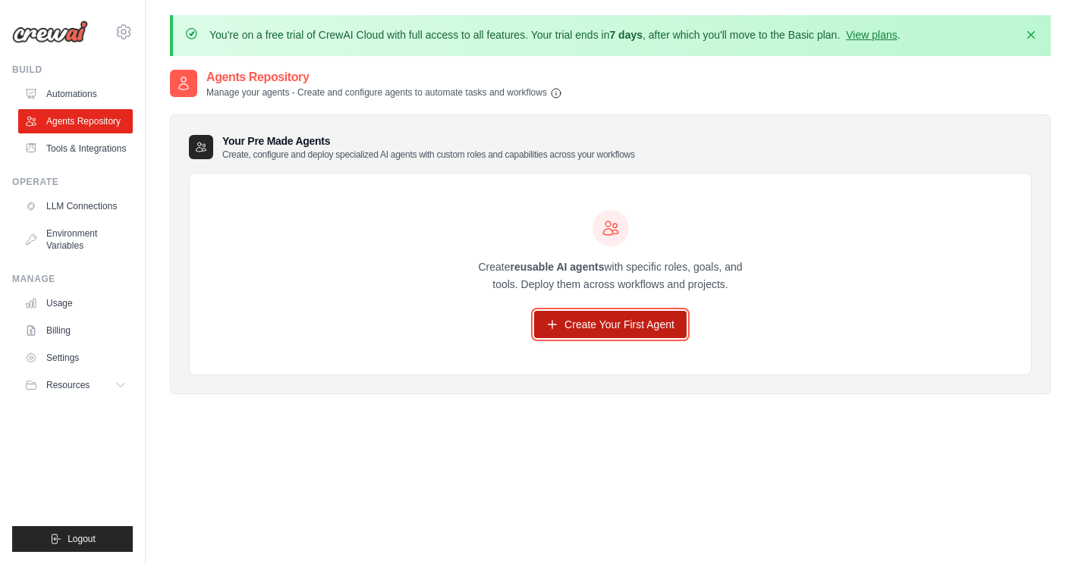
click at [562, 328] on link "Create Your First Agent" at bounding box center [610, 324] width 152 height 27
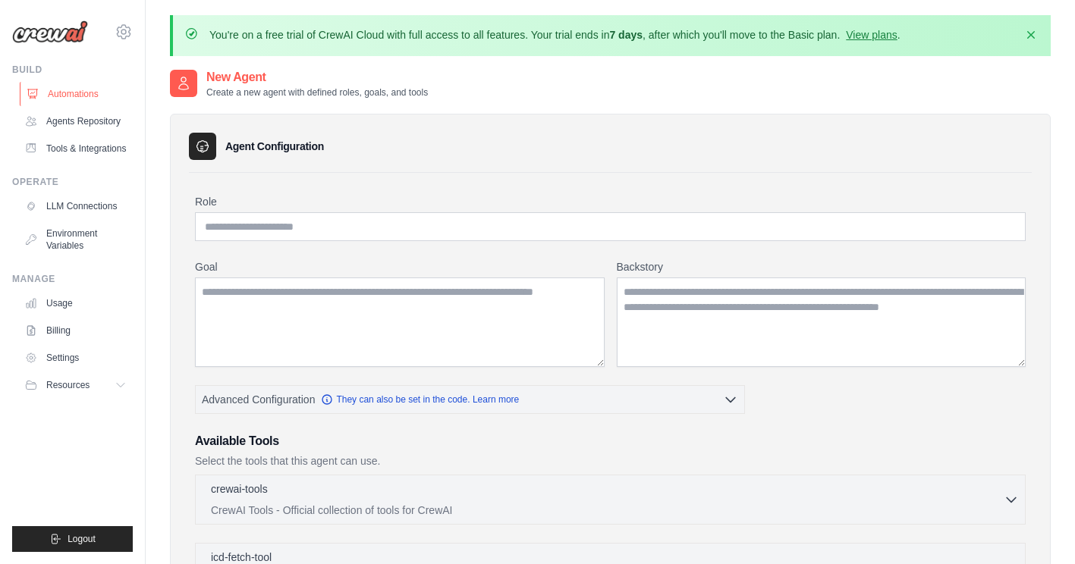
click at [74, 95] on link "Automations" at bounding box center [77, 94] width 115 height 24
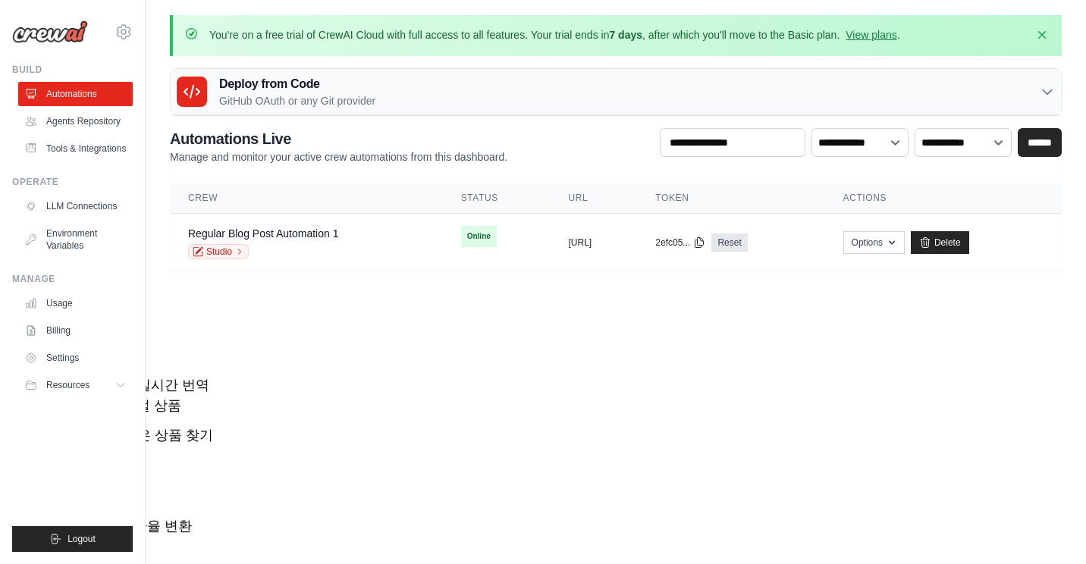
click at [18, 114] on li "Agents Repository" at bounding box center [75, 121] width 115 height 24
click at [31, 118] on icon at bounding box center [33, 121] width 12 height 12
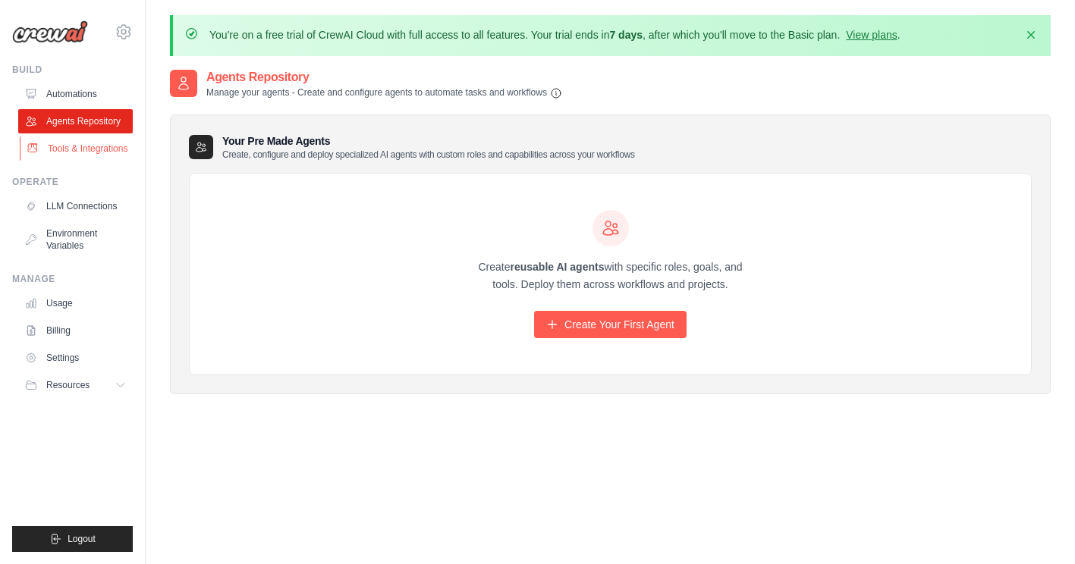
click at [67, 146] on link "Tools & Integrations" at bounding box center [77, 149] width 115 height 24
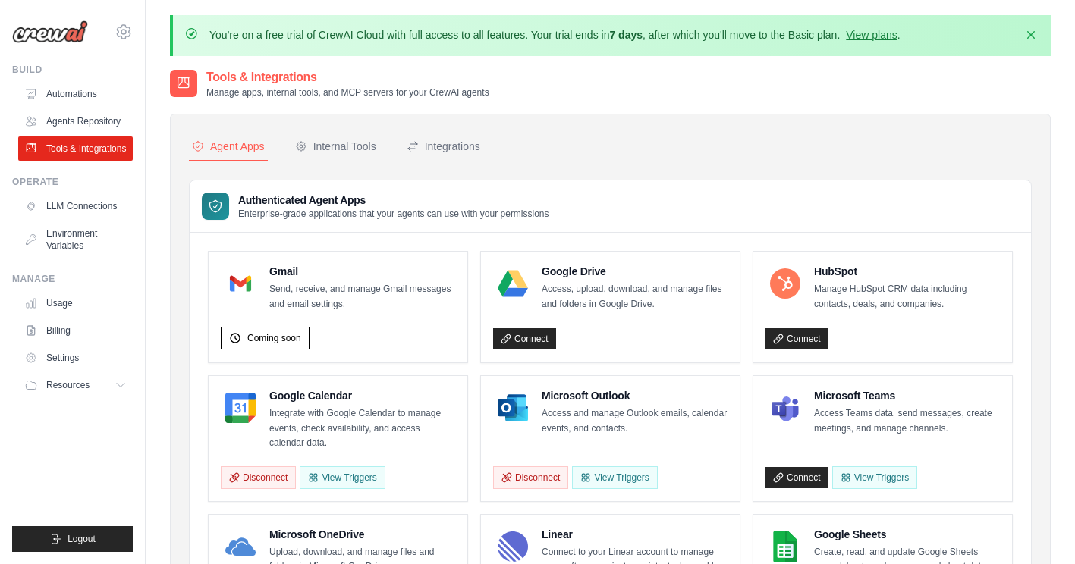
click at [270, 278] on div "Gmail Send, receive, and manage Gmail messages and email settings." at bounding box center [362, 288] width 186 height 48
click at [533, 338] on link "Connect" at bounding box center [524, 338] width 63 height 21
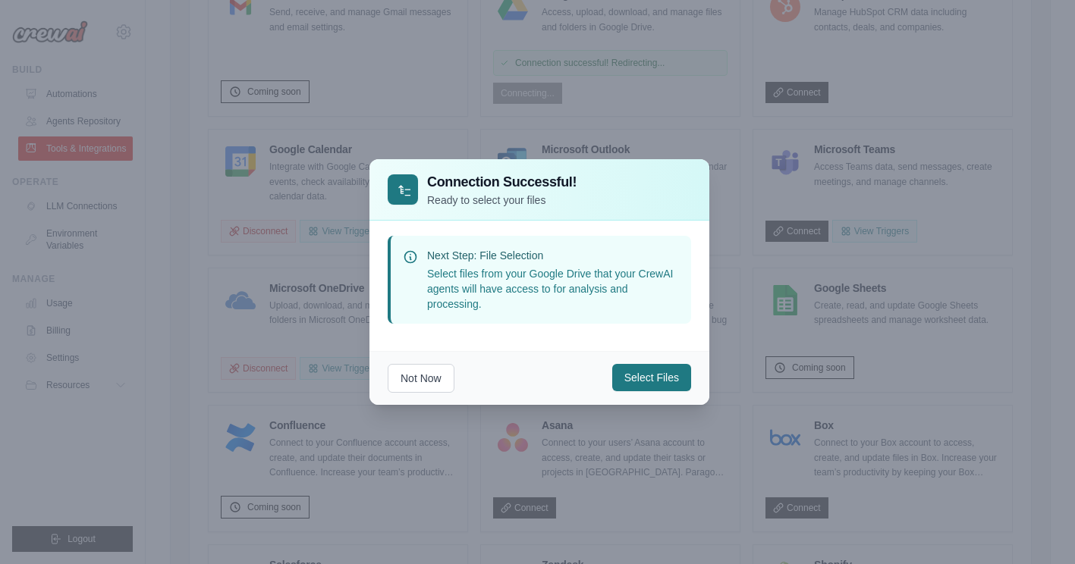
scroll to position [278, 0]
click at [654, 375] on button "Select Files" at bounding box center [651, 377] width 79 height 27
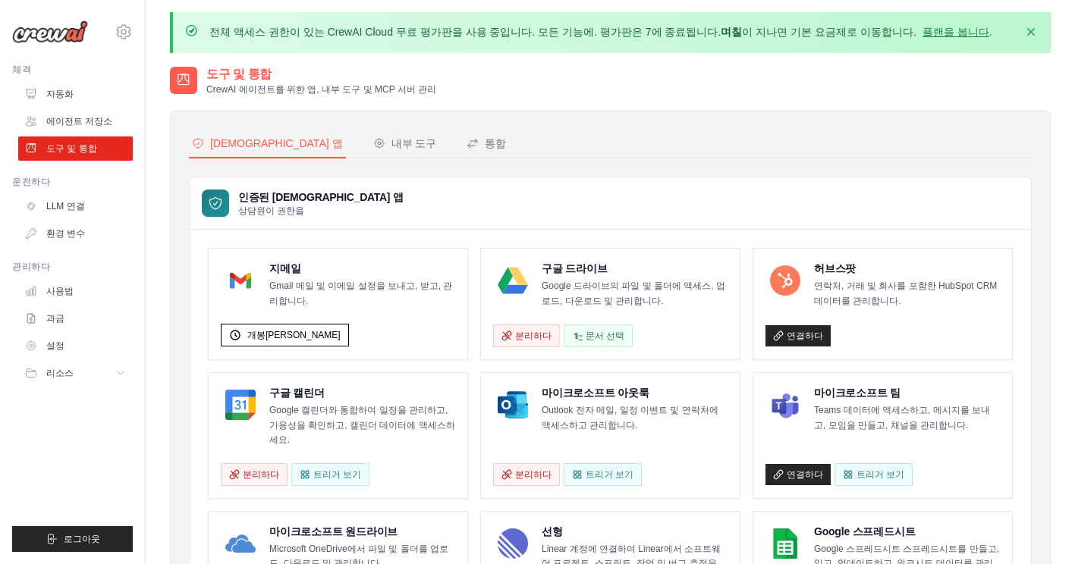
scroll to position [2, 0]
click at [601, 332] on font "문서 선택" at bounding box center [605, 336] width 39 height 12
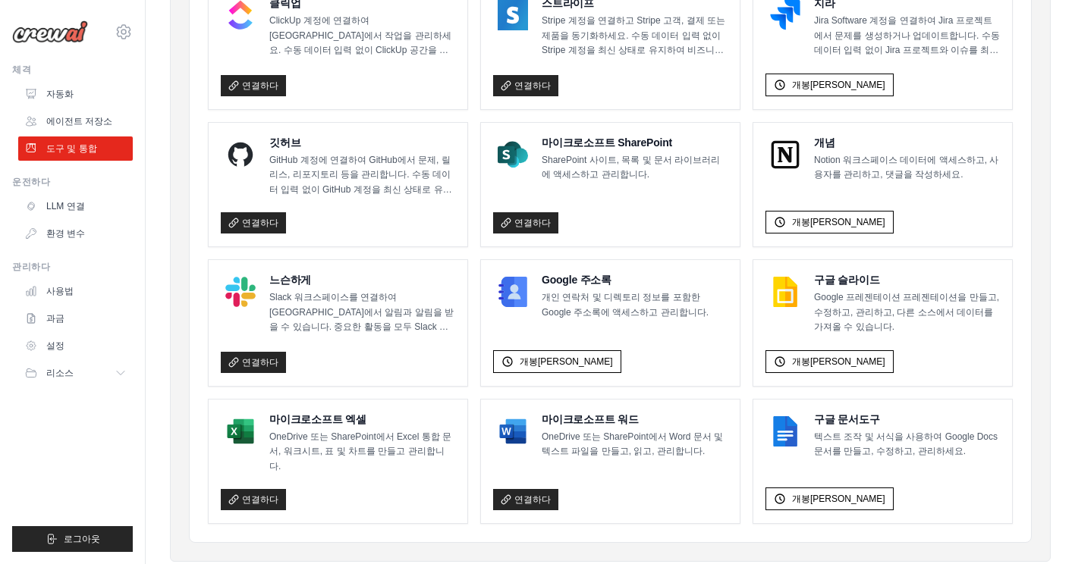
scroll to position [950, 0]
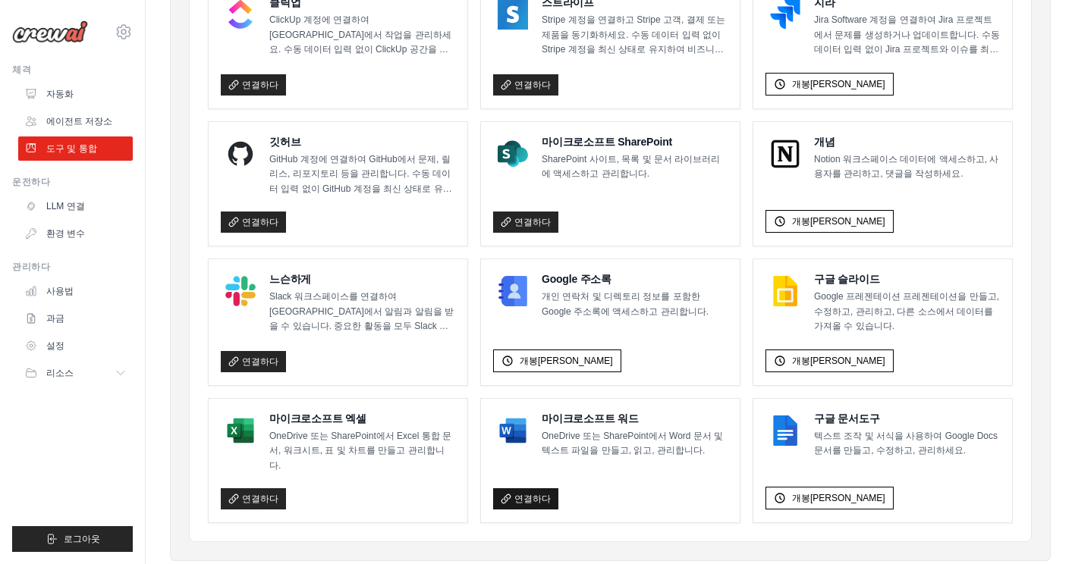
click at [534, 493] on font "연결하다" at bounding box center [532, 499] width 36 height 12
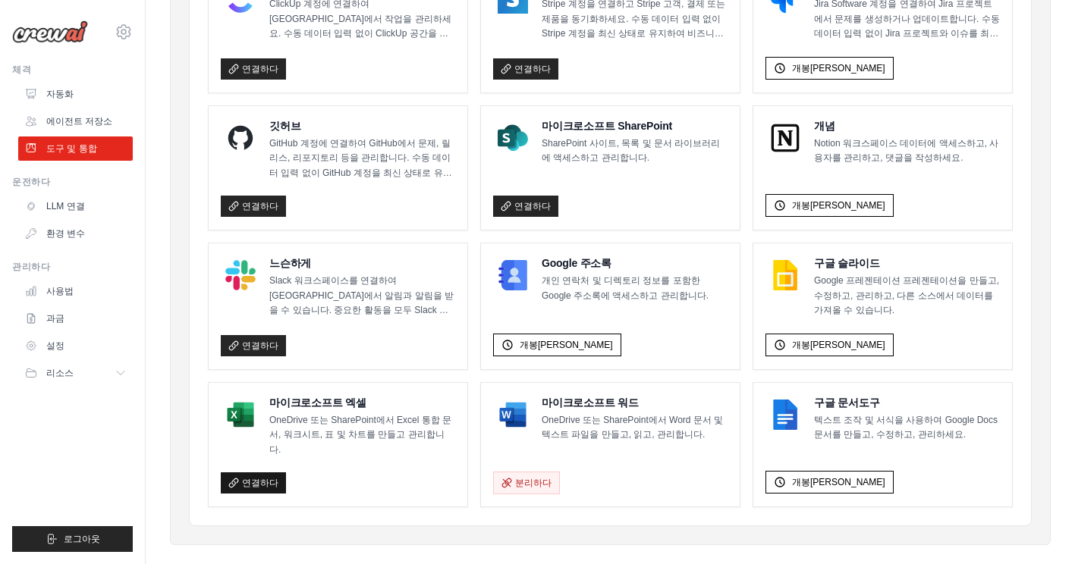
click at [256, 477] on font "연결하다" at bounding box center [260, 483] width 36 height 12
click at [258, 340] on font "연결하다" at bounding box center [260, 346] width 36 height 12
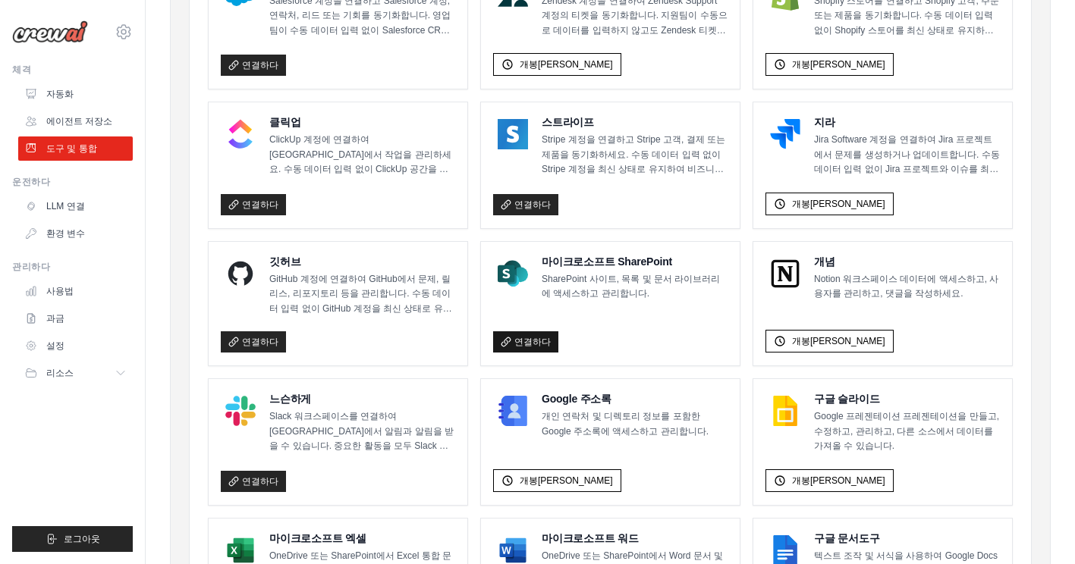
scroll to position [832, 0]
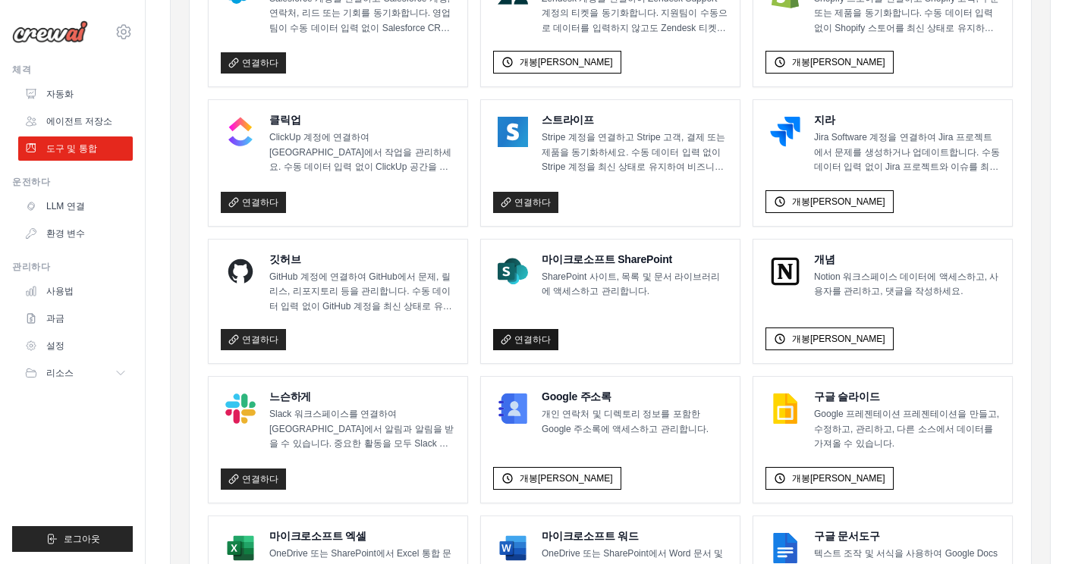
click at [525, 329] on link "연결하다" at bounding box center [525, 339] width 65 height 21
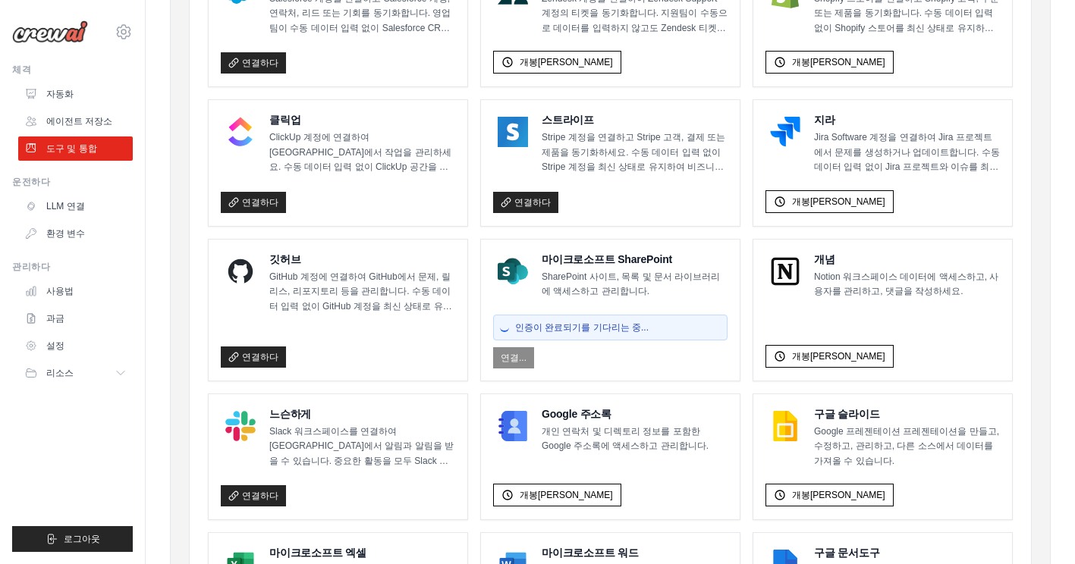
scroll to position [964, 0]
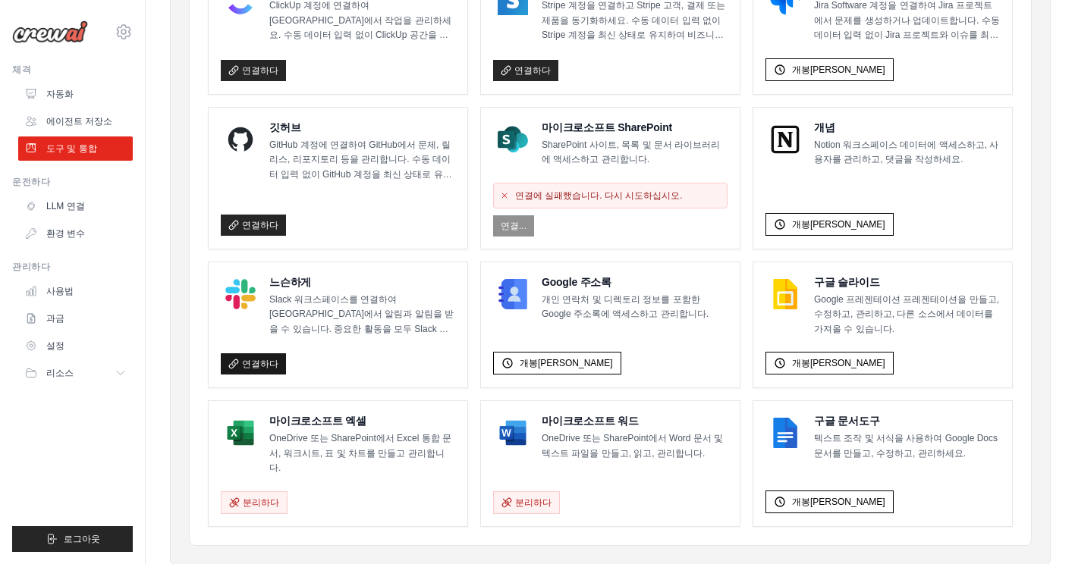
click at [257, 358] on font "연결하다" at bounding box center [260, 364] width 36 height 12
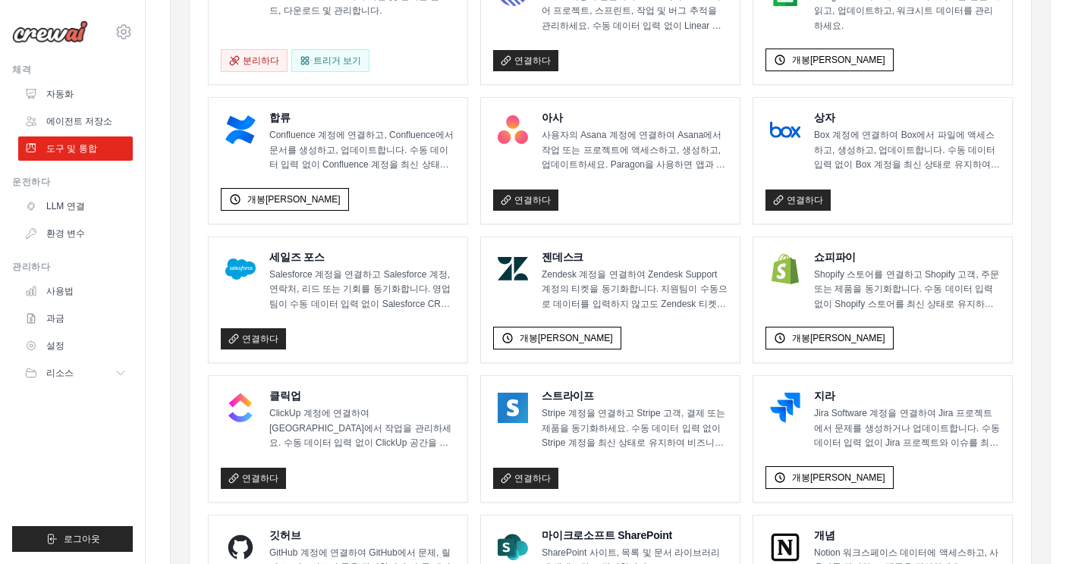
scroll to position [556, 0]
click at [532, 473] on font "연결하다" at bounding box center [532, 479] width 36 height 12
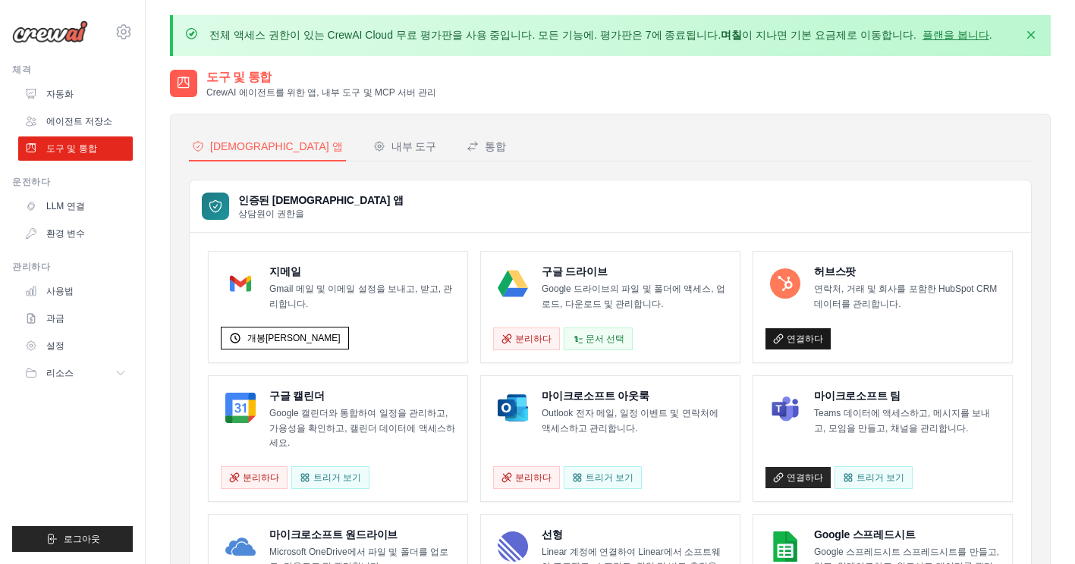
click at [787, 342] on font "연결하다" at bounding box center [805, 339] width 36 height 12
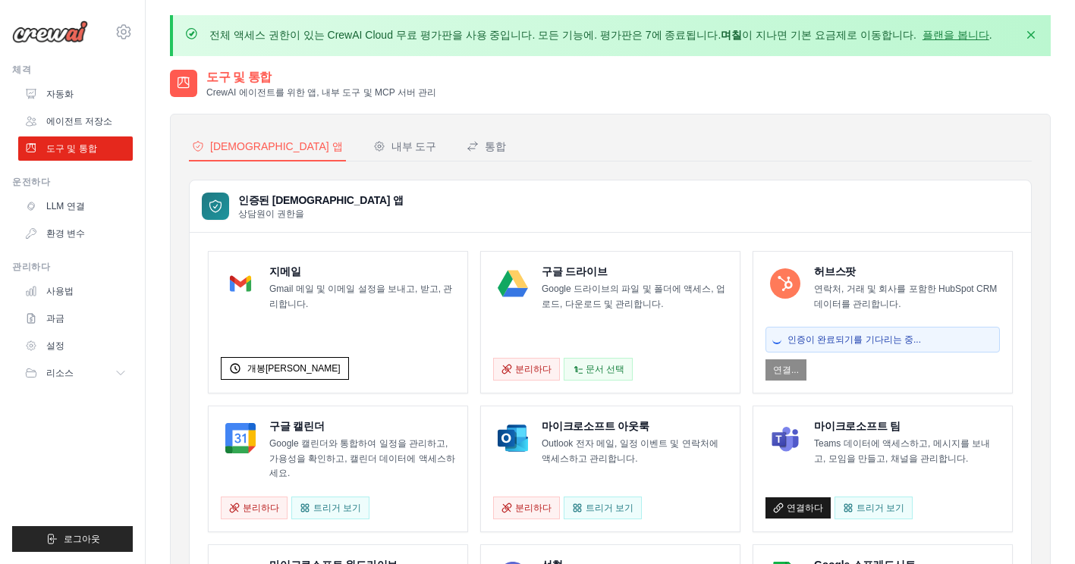
click at [799, 502] on font "연결하다" at bounding box center [805, 508] width 36 height 12
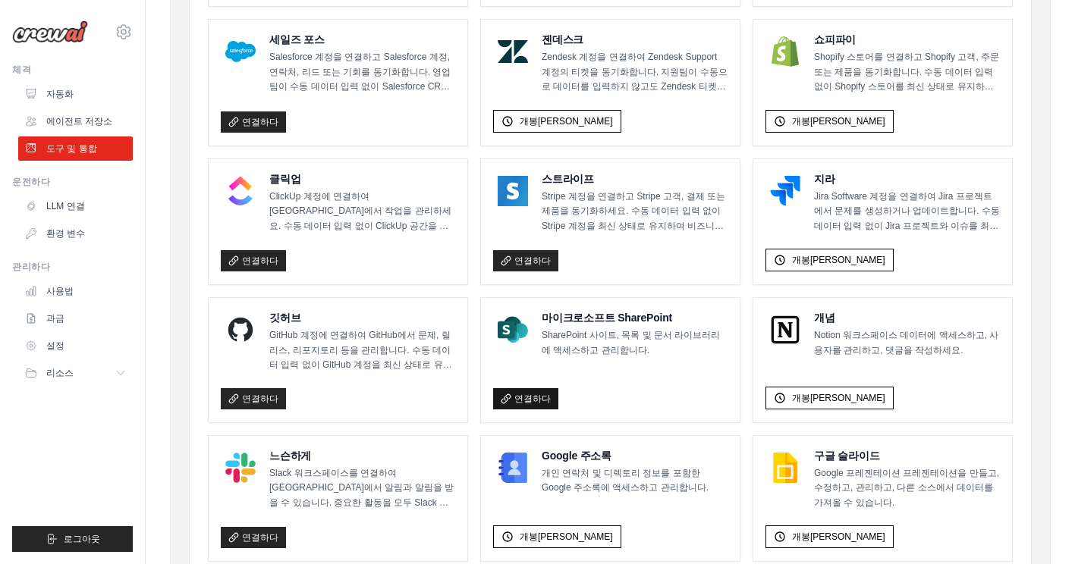
click at [530, 393] on font "연결하다" at bounding box center [532, 399] width 36 height 12
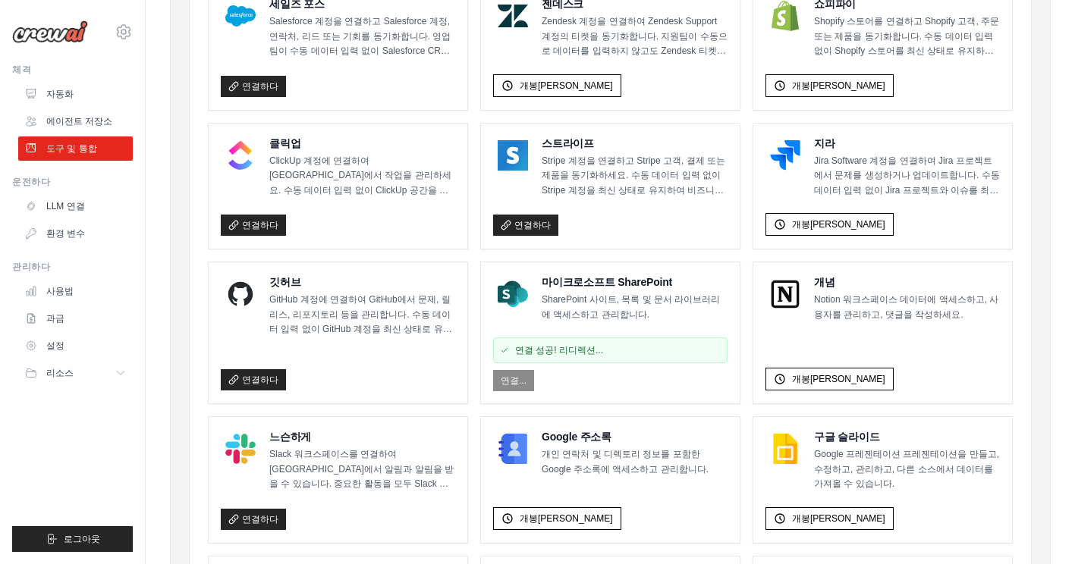
scroll to position [884, 0]
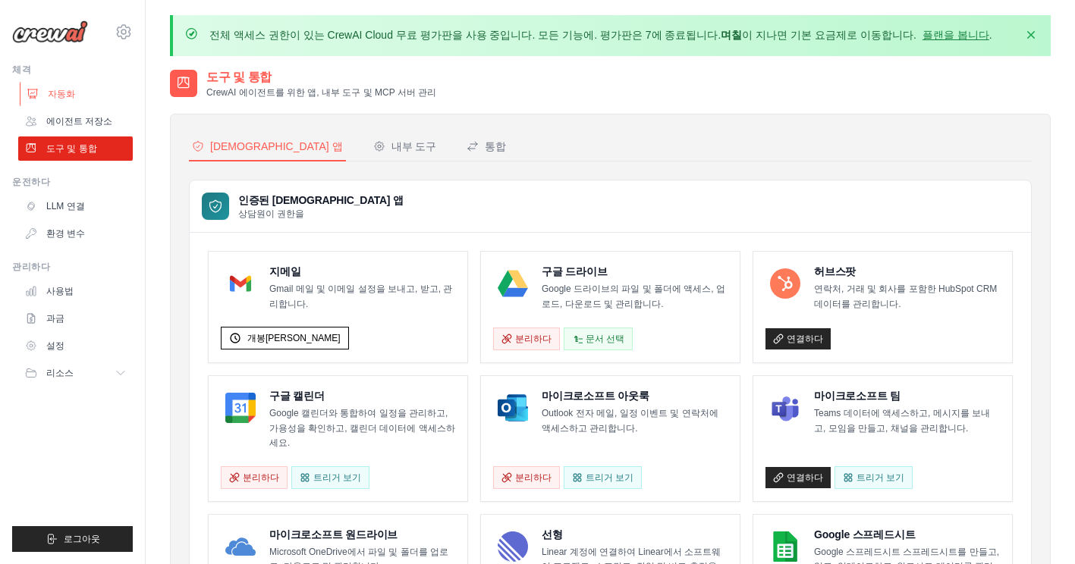
click at [58, 97] on font "자동화" at bounding box center [61, 94] width 27 height 12
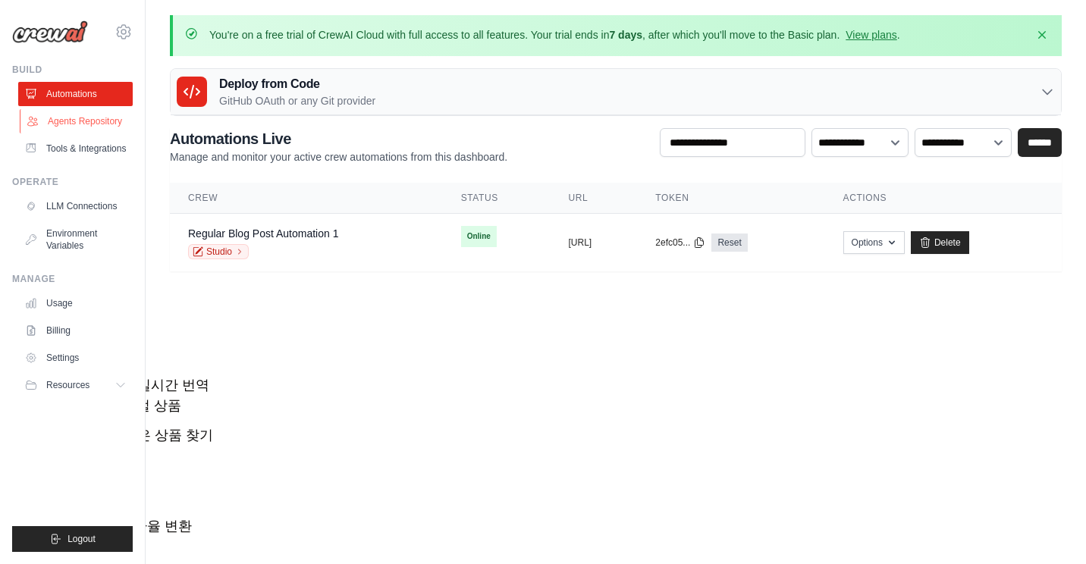
click at [77, 121] on link "Agents Repository" at bounding box center [77, 121] width 115 height 24
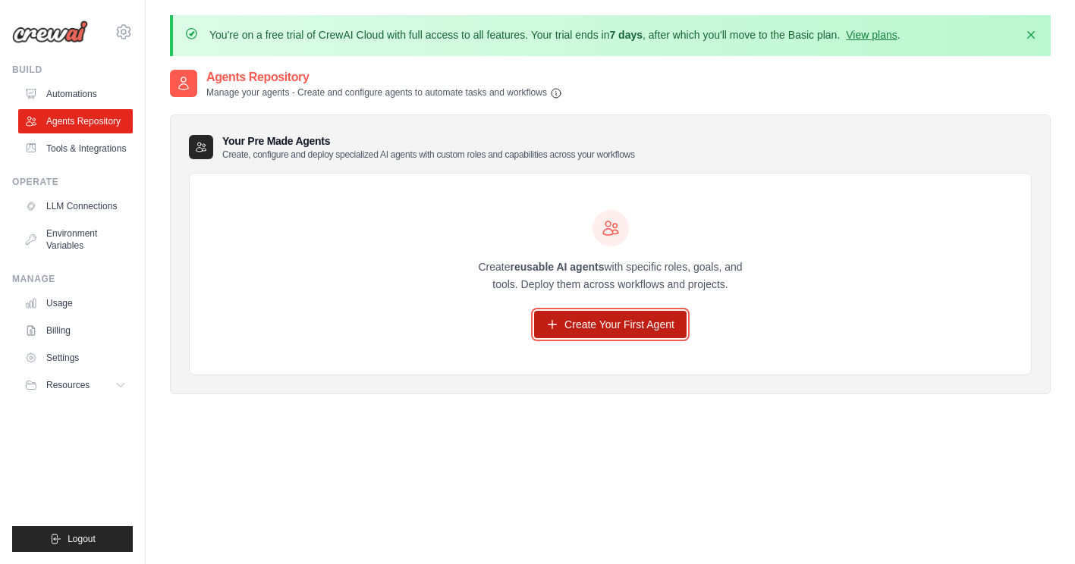
click at [617, 331] on link "Create Your First Agent" at bounding box center [610, 324] width 152 height 27
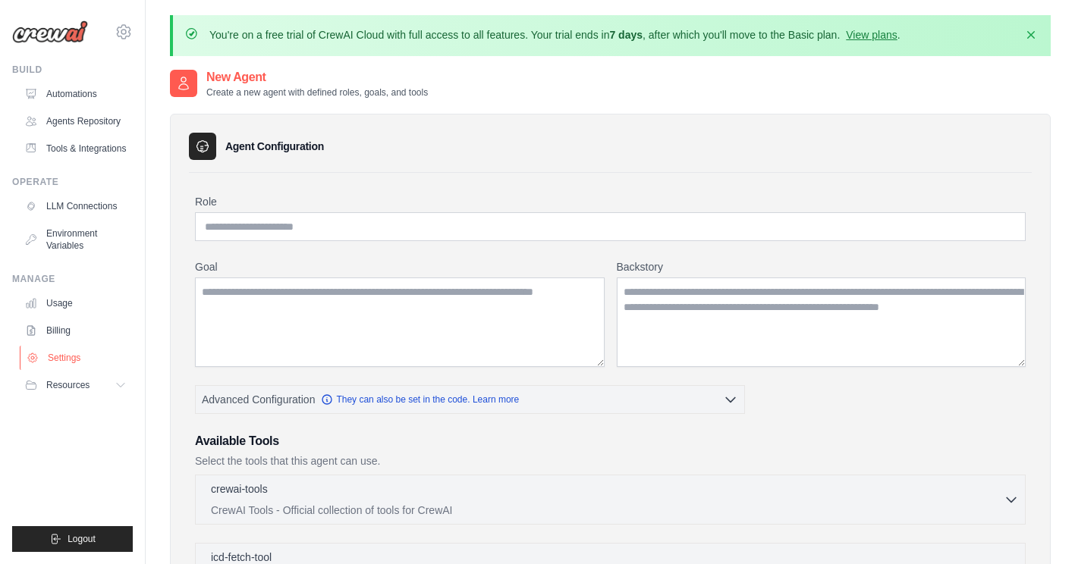
click at [42, 363] on link "Settings" at bounding box center [77, 358] width 115 height 24
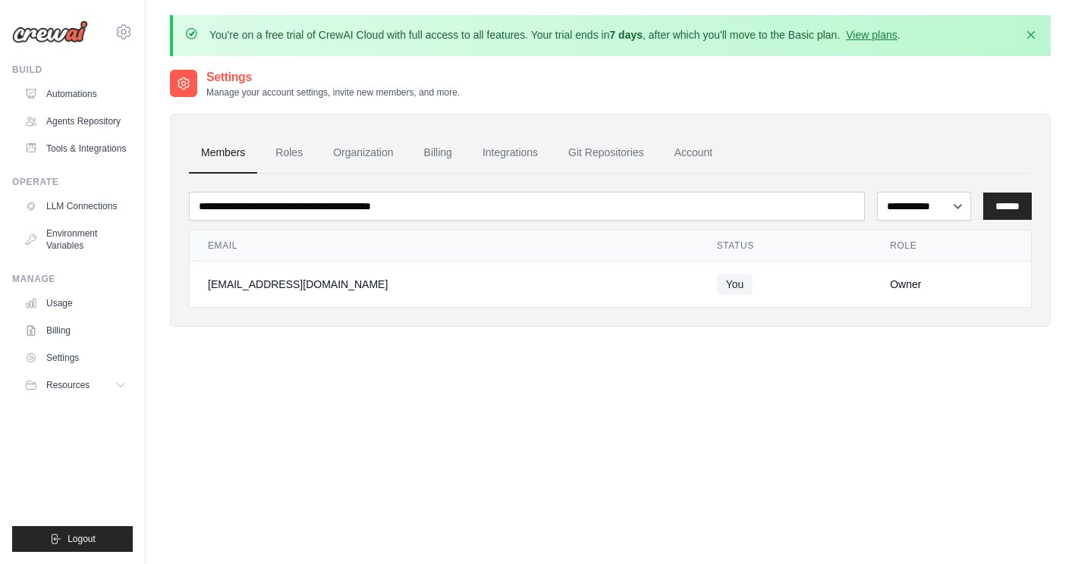
click at [19, 63] on div "mylife7007@gmail.com Settings Build Automations Resources" at bounding box center [73, 282] width 146 height 564
click at [53, 24] on img at bounding box center [50, 31] width 76 height 23
click at [112, 30] on div "mylife7007@gmail.com Settings" at bounding box center [72, 24] width 121 height 49
click at [129, 27] on icon at bounding box center [124, 32] width 18 height 18
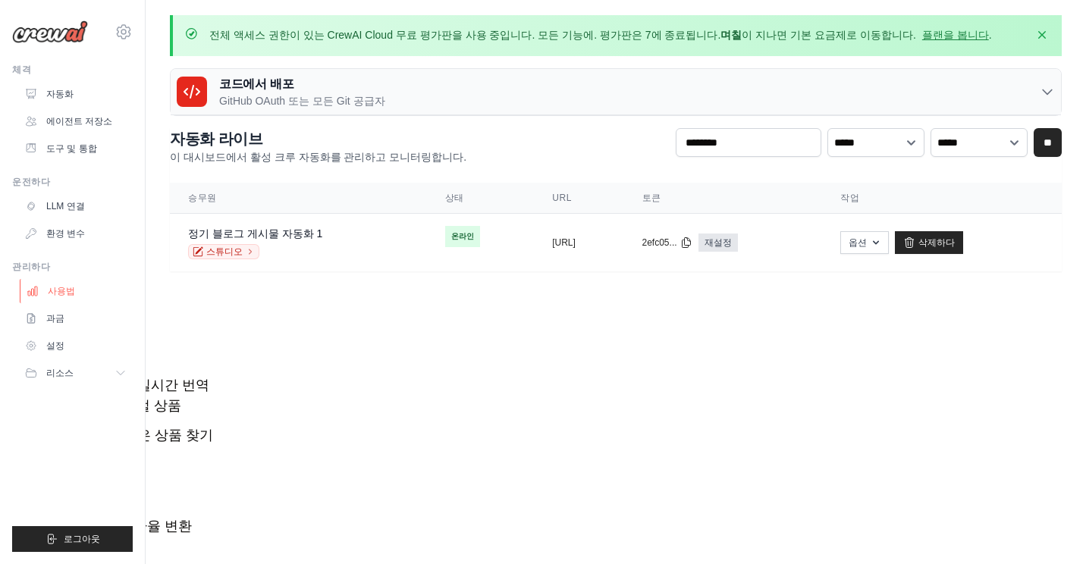
click at [70, 284] on link "사용법" at bounding box center [77, 291] width 115 height 24
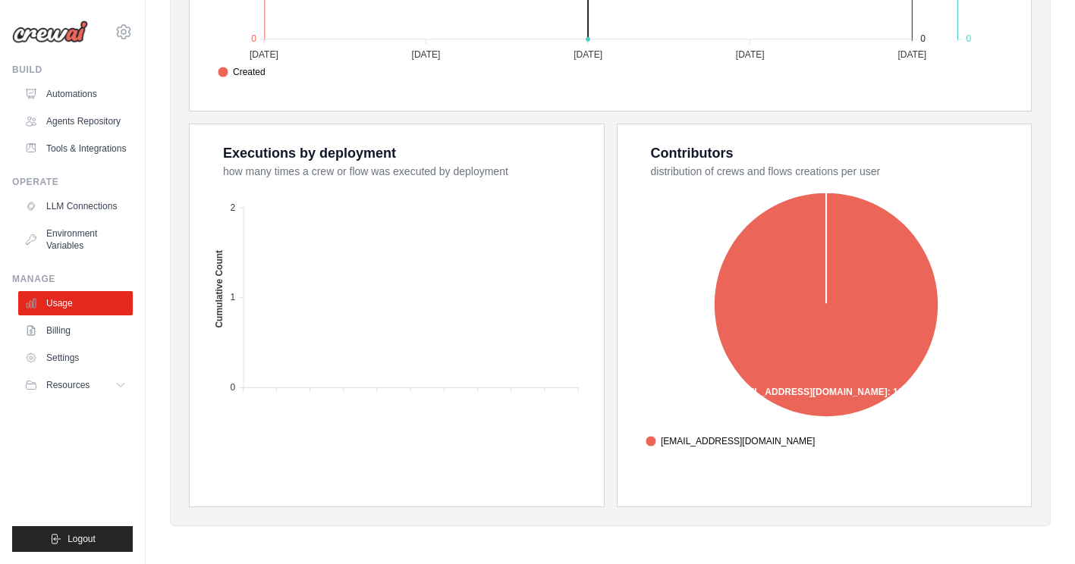
scroll to position [588, 0]
click at [55, 94] on link "Automations" at bounding box center [77, 94] width 115 height 24
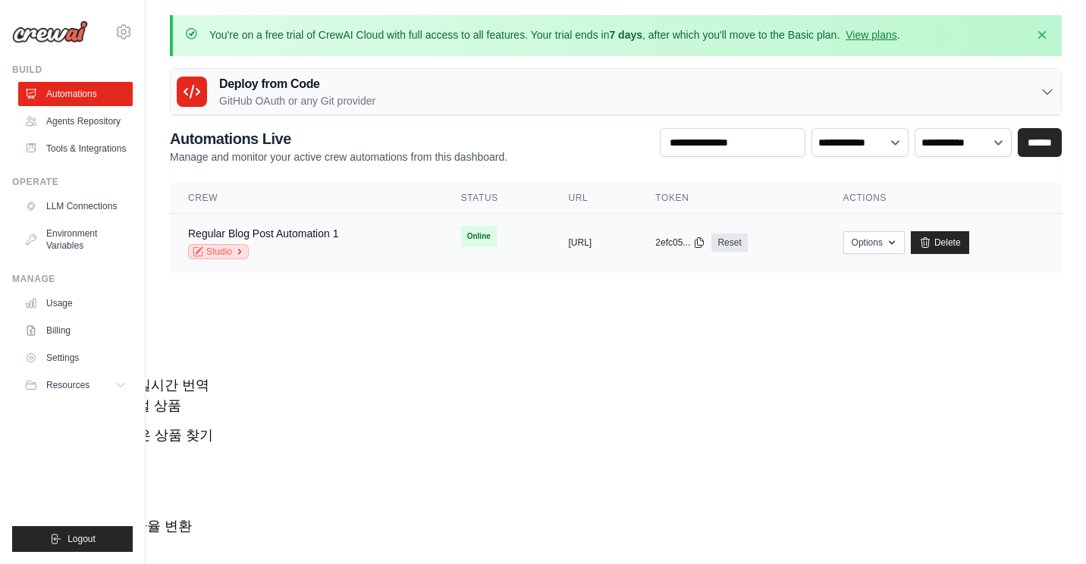
click at [228, 251] on link "Studio" at bounding box center [218, 251] width 61 height 15
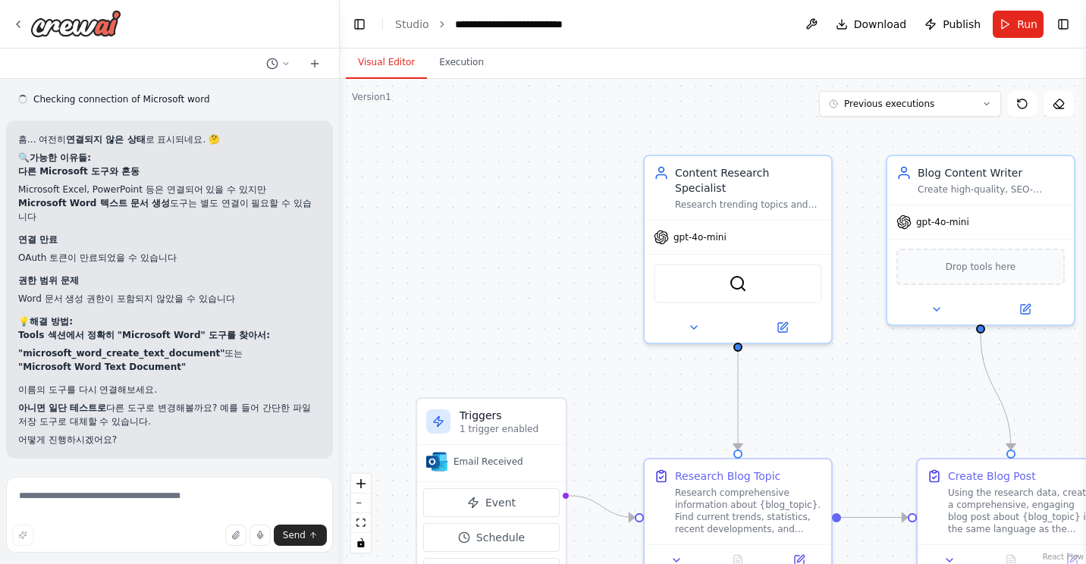
scroll to position [5384, 0]
click at [58, 497] on textarea at bounding box center [169, 515] width 327 height 76
type textarea "*"
type textarea "****"
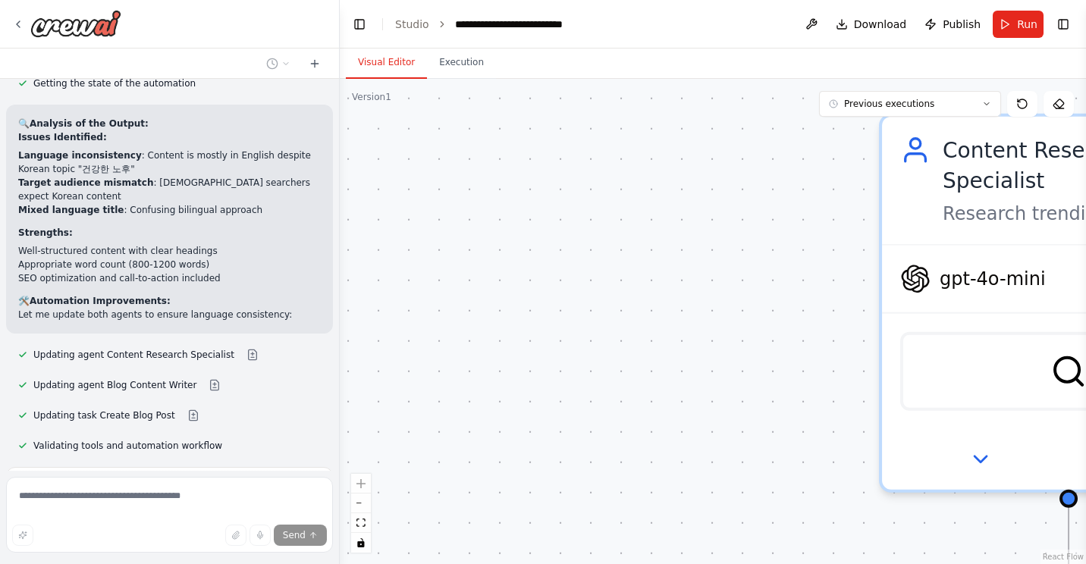
scroll to position [3450, 0]
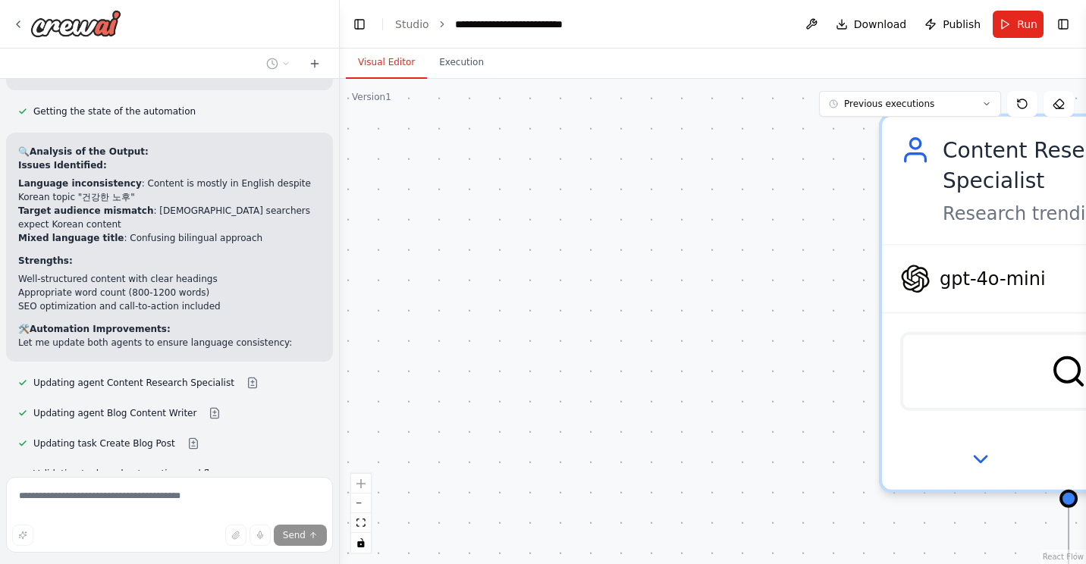
click at [731, 339] on div ".deletable-edge-delete-btn { width: 20px; height: 20px; border: 0px solid #ffff…" at bounding box center [713, 321] width 746 height 485
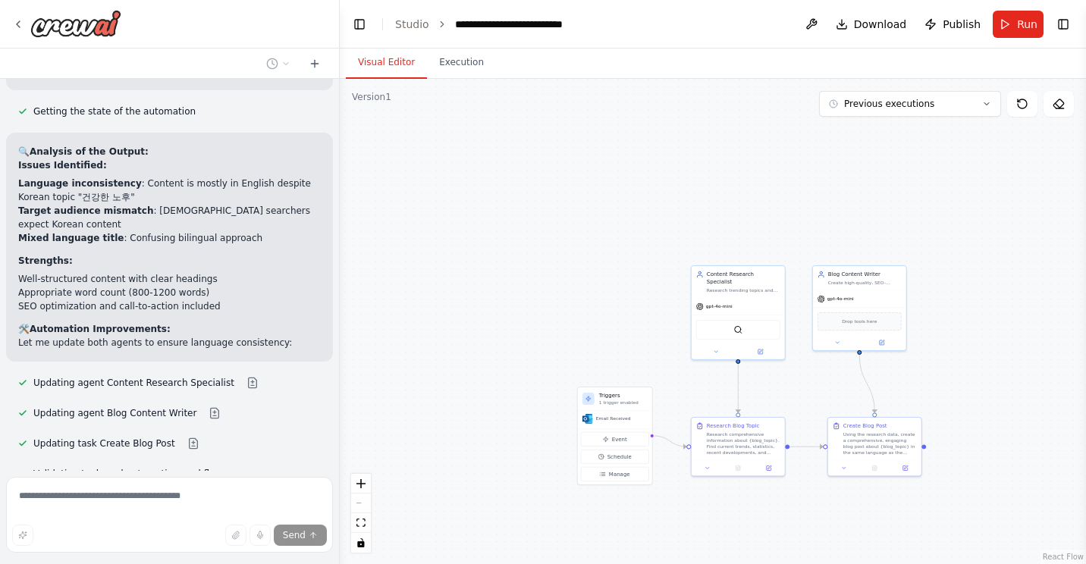
drag, startPoint x: 824, startPoint y: 224, endPoint x: 810, endPoint y: 212, distance: 18.3
click at [810, 212] on div ".deletable-edge-delete-btn { width: 20px; height: 20px; border: 0px solid #ffff…" at bounding box center [713, 321] width 746 height 485
click at [630, 188] on div ".deletable-edge-delete-btn { width: 20px; height: 20px; border: 0px solid #ffff…" at bounding box center [713, 321] width 746 height 485
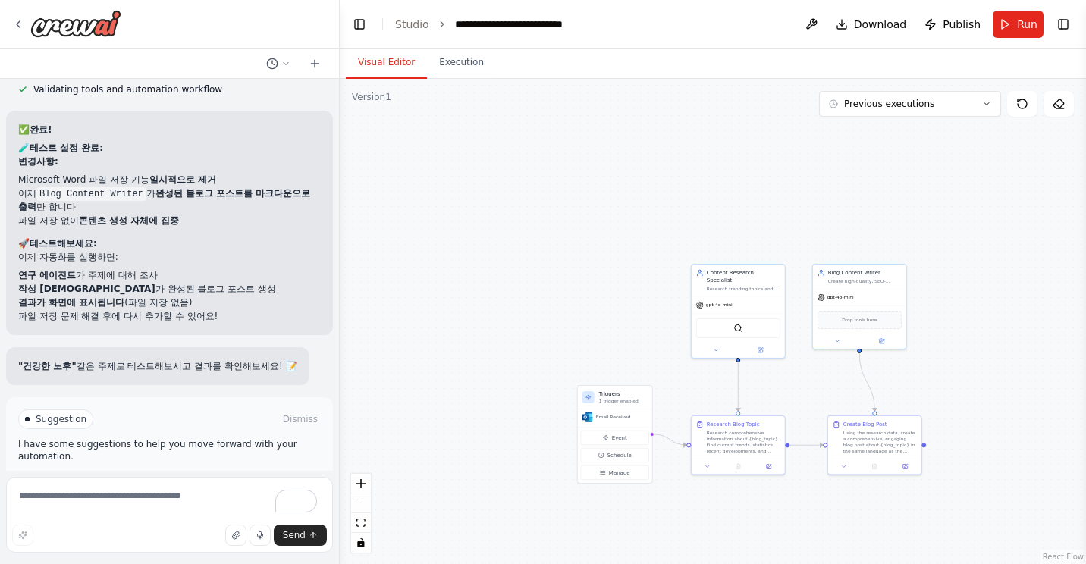
scroll to position [6539, 0]
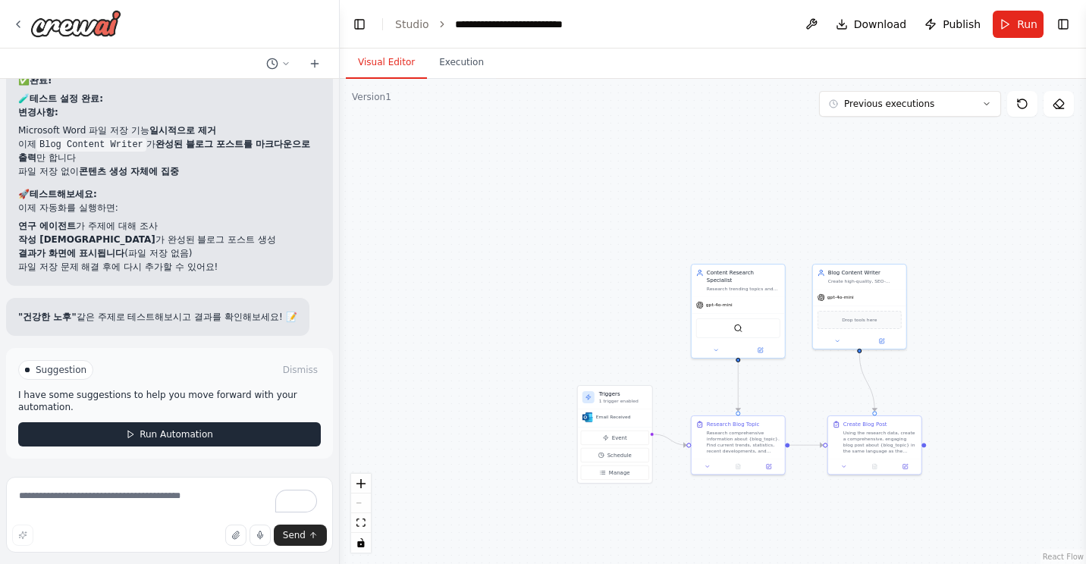
click at [184, 436] on span "Run Automation" at bounding box center [177, 435] width 74 height 12
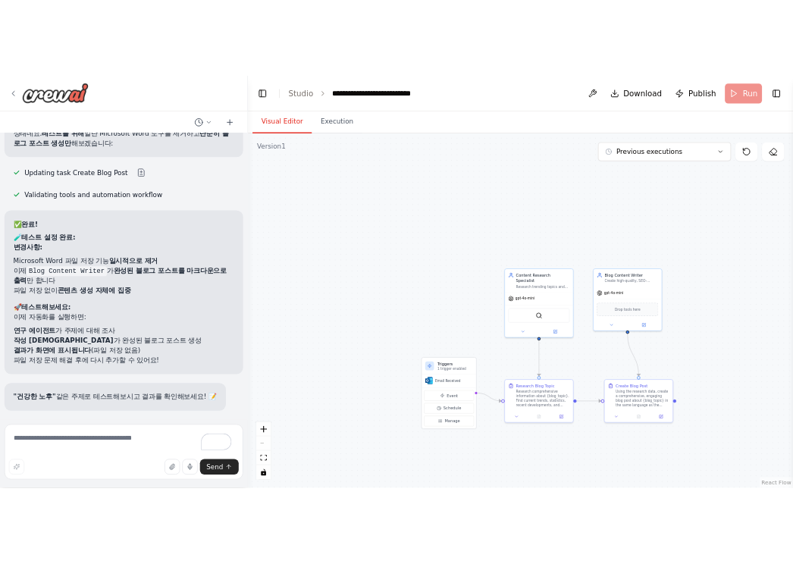
scroll to position [6416, 0]
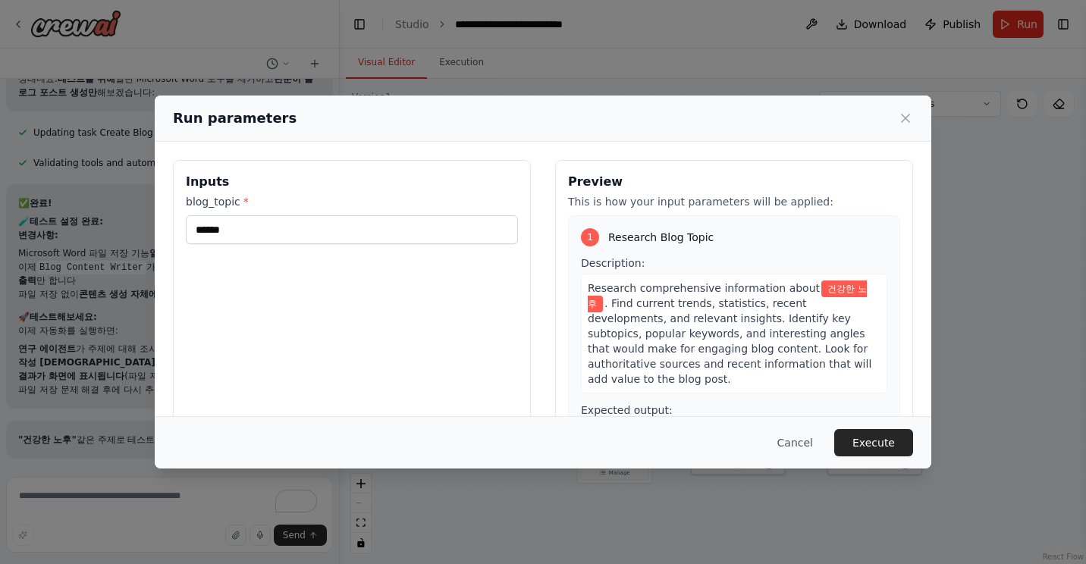
click at [868, 447] on button "Execute" at bounding box center [873, 442] width 79 height 27
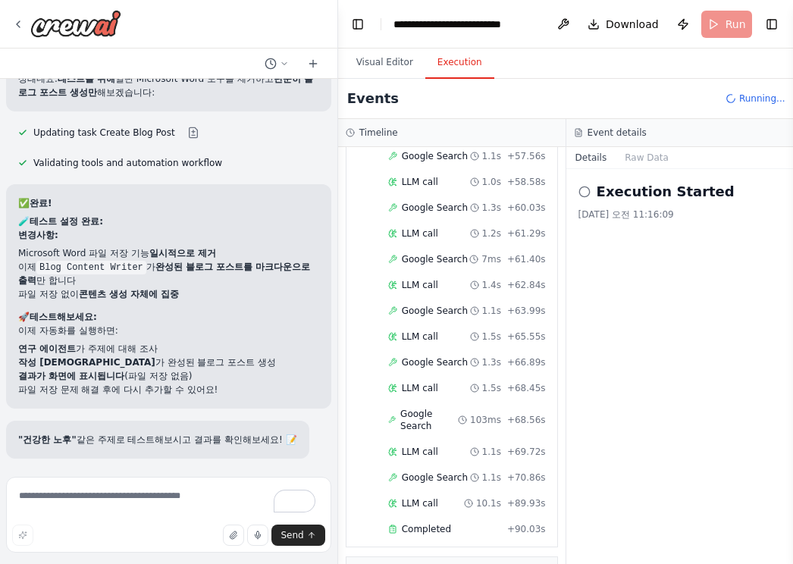
scroll to position [6552, 0]
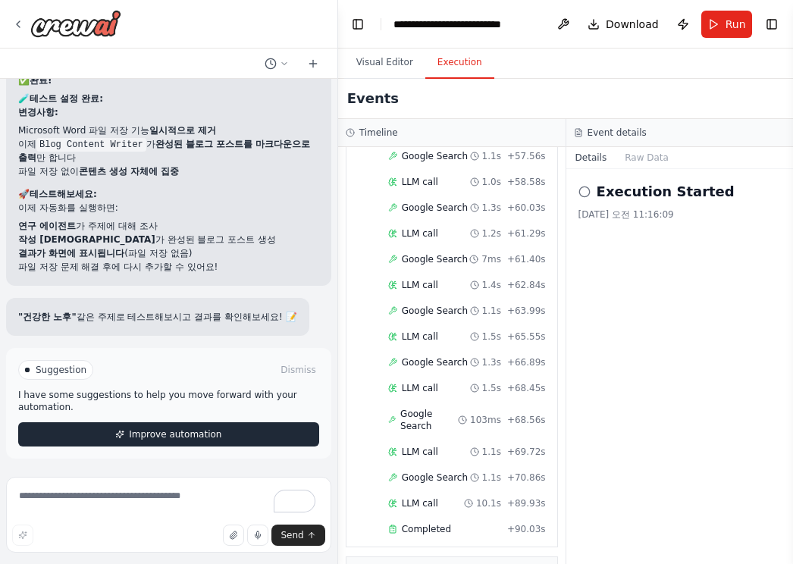
click at [203, 434] on span "Improve automation" at bounding box center [175, 435] width 93 height 12
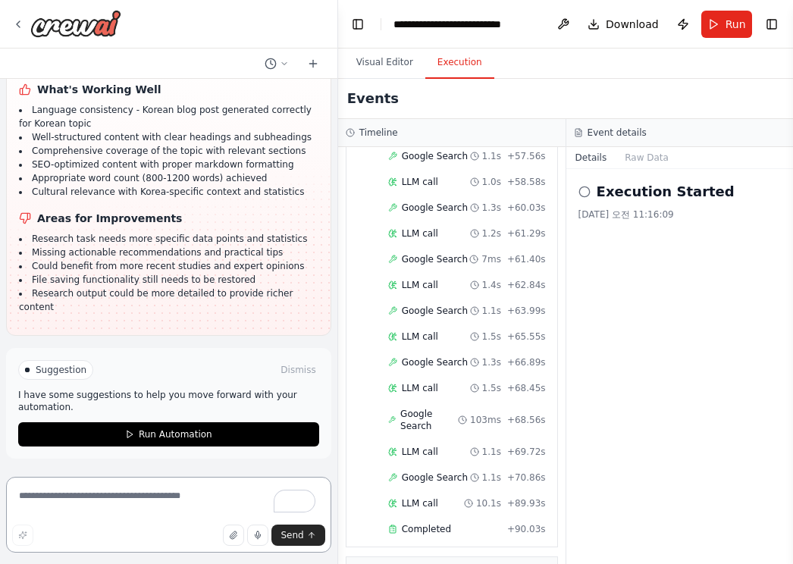
scroll to position [7012, 0]
drag, startPoint x: 202, startPoint y: 255, endPoint x: 148, endPoint y: 253, distance: 53.9
click at [148, 253] on li "Missing actionable recommendations and practical tips" at bounding box center [169, 253] width 300 height 14
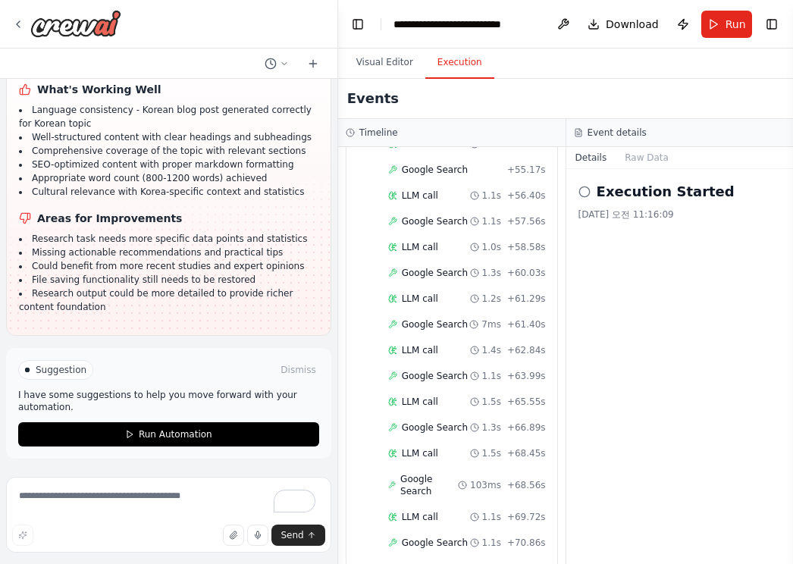
scroll to position [1268, 0]
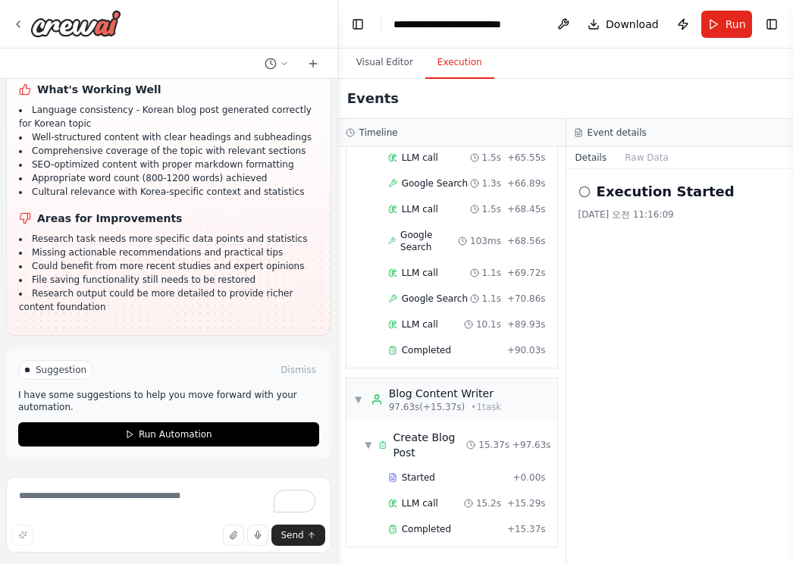
click at [200, 435] on span "Run Automation" at bounding box center [176, 435] width 74 height 12
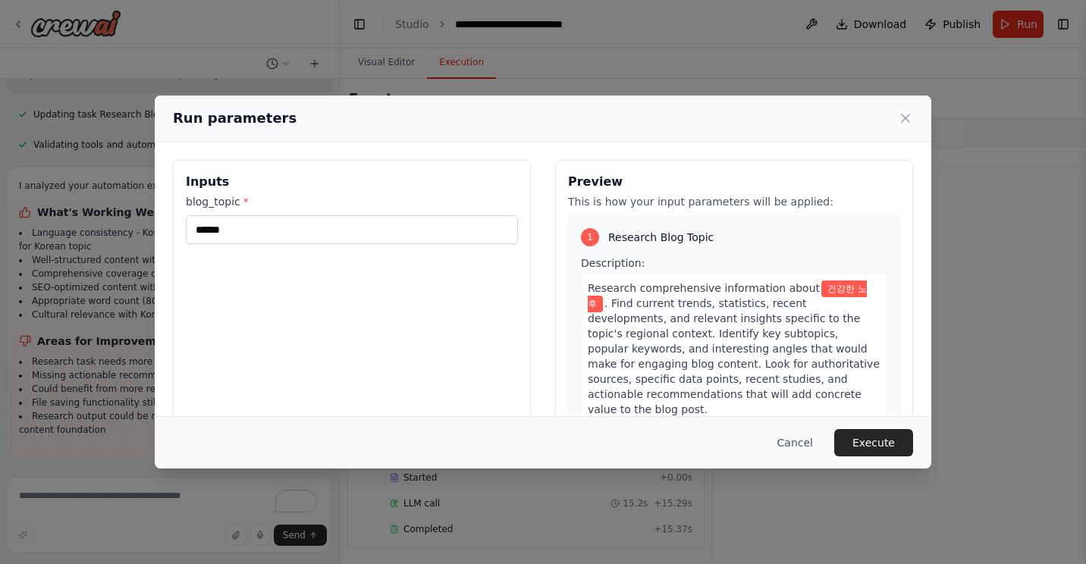
scroll to position [6875, 0]
click at [367, 259] on div "Inputs blog_topic * ******" at bounding box center [352, 340] width 358 height 360
click at [905, 121] on icon at bounding box center [905, 118] width 15 height 15
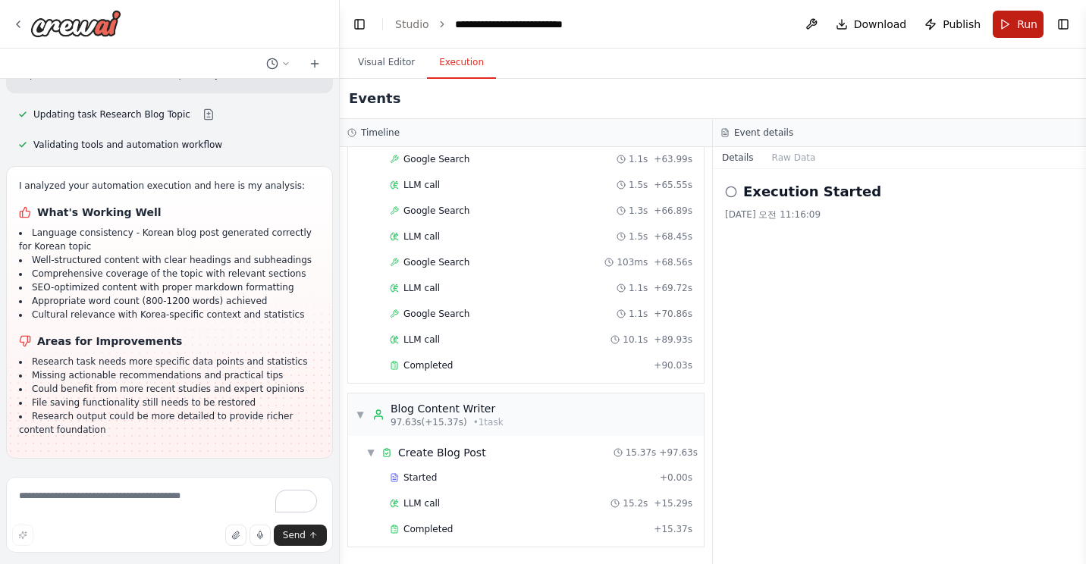
click at [1010, 25] on button "Run" at bounding box center [1018, 24] width 51 height 27
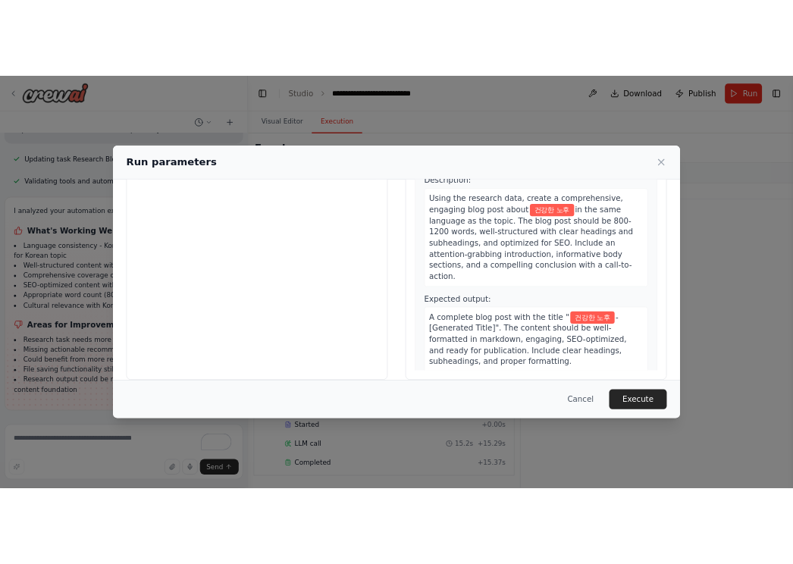
scroll to position [122, 0]
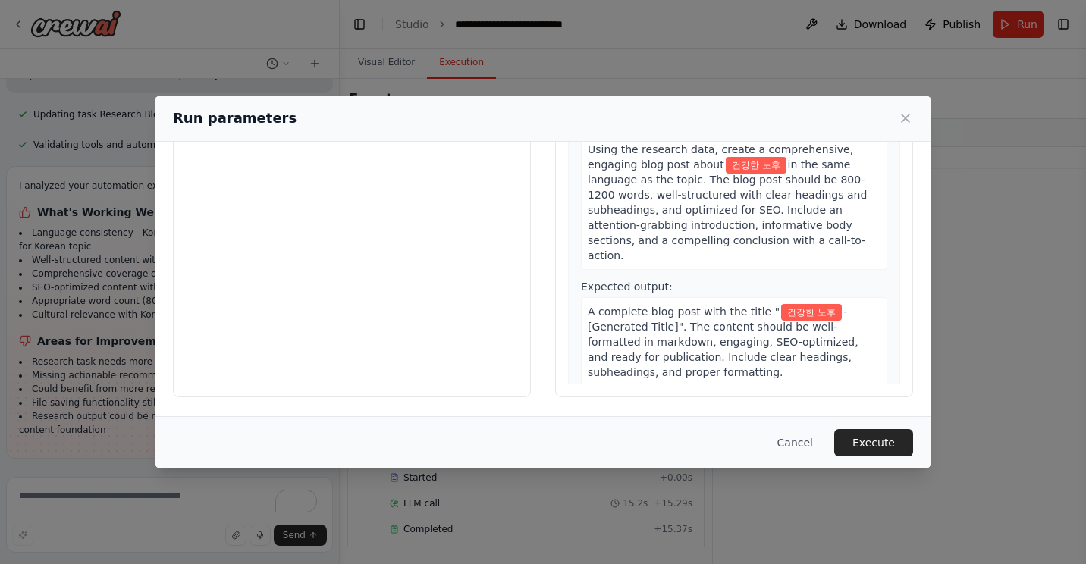
click at [793, 304] on span "건강한 노후" at bounding box center [811, 312] width 61 height 17
click at [897, 115] on div "Run parameters" at bounding box center [543, 118] width 740 height 21
click at [909, 117] on icon at bounding box center [905, 118] width 15 height 15
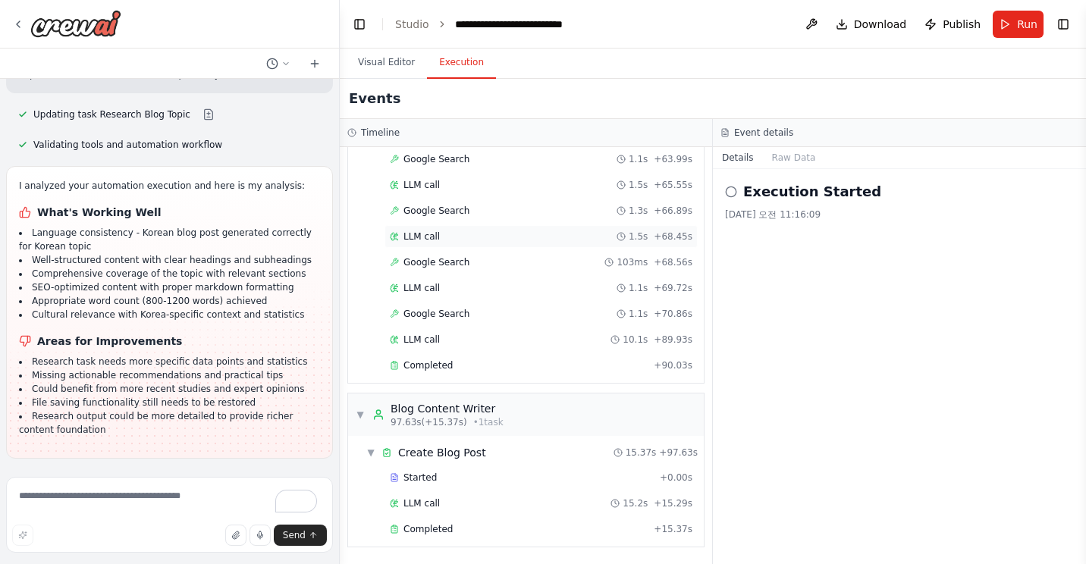
click at [430, 238] on span "LLM call" at bounding box center [422, 237] width 36 height 12
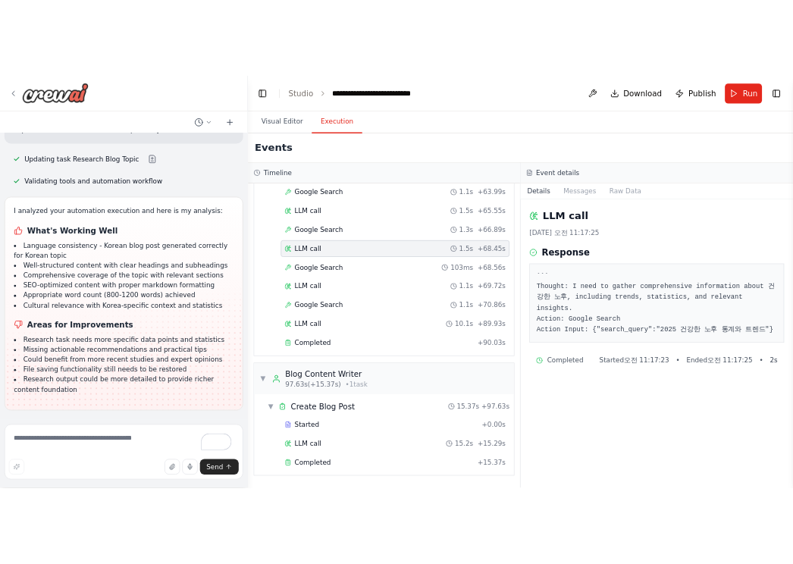
scroll to position [6889, 0]
